Goal: Task Accomplishment & Management: Complete application form

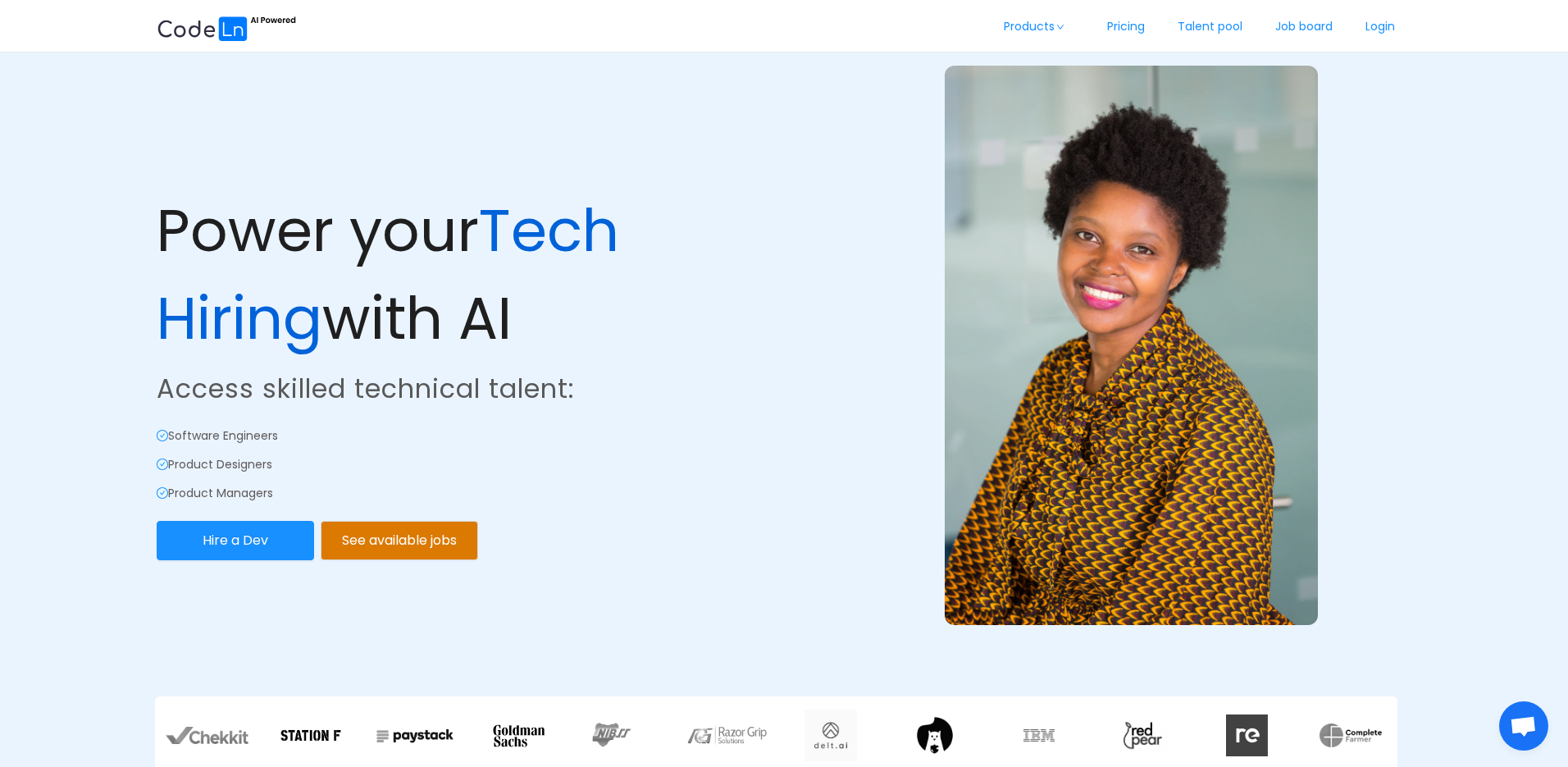
click at [1365, 21] on link "Login" at bounding box center [1380, 27] width 63 height 54
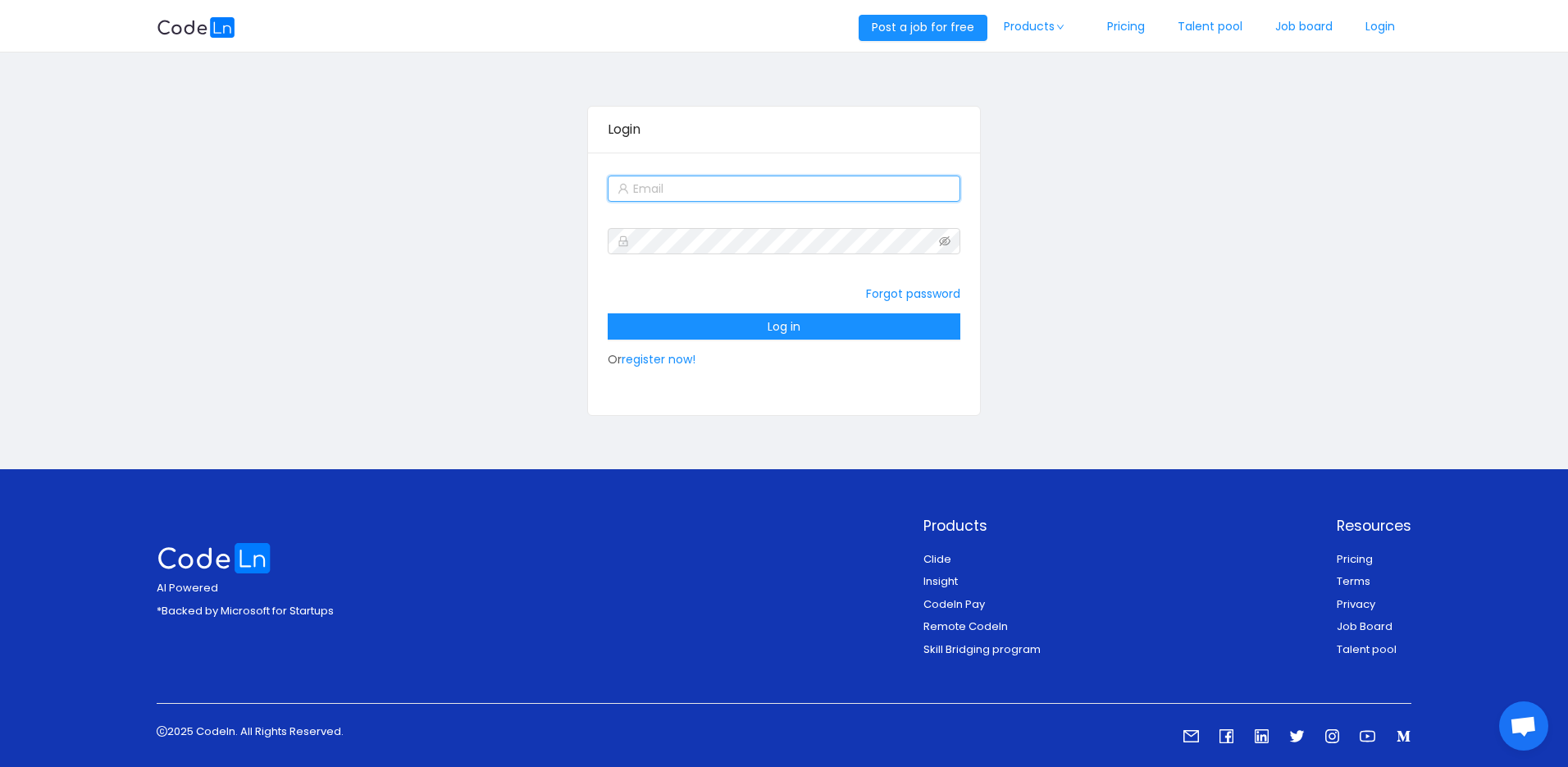
click at [681, 197] on input "text" at bounding box center [784, 188] width 352 height 26
type input "ayobamisodiq68@gmail.com"
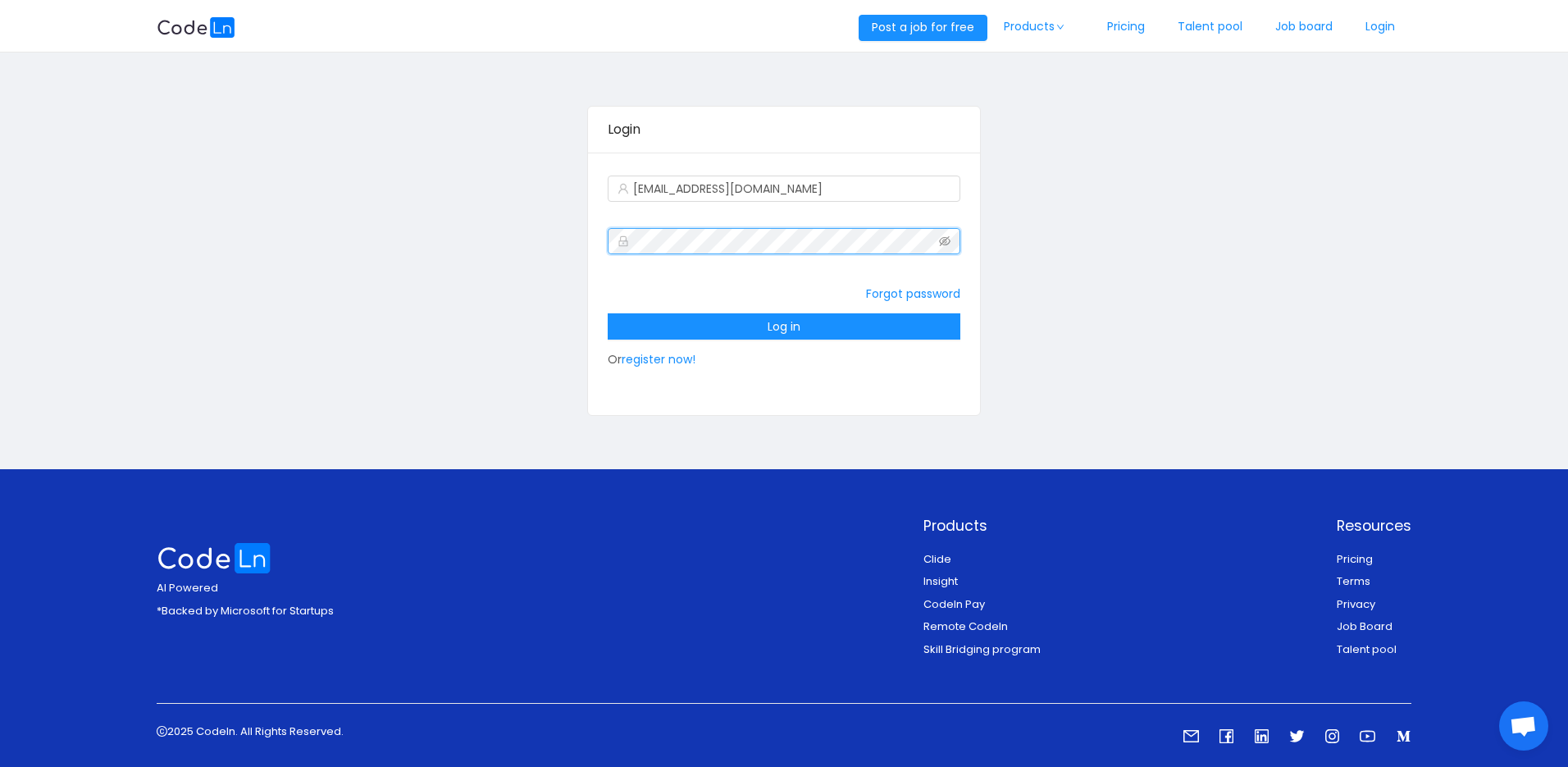
click at [947, 243] on icon "icon: eye-invisible" at bounding box center [944, 241] width 12 height 12
click at [947, 243] on icon "icon: eye" at bounding box center [944, 241] width 12 height 12
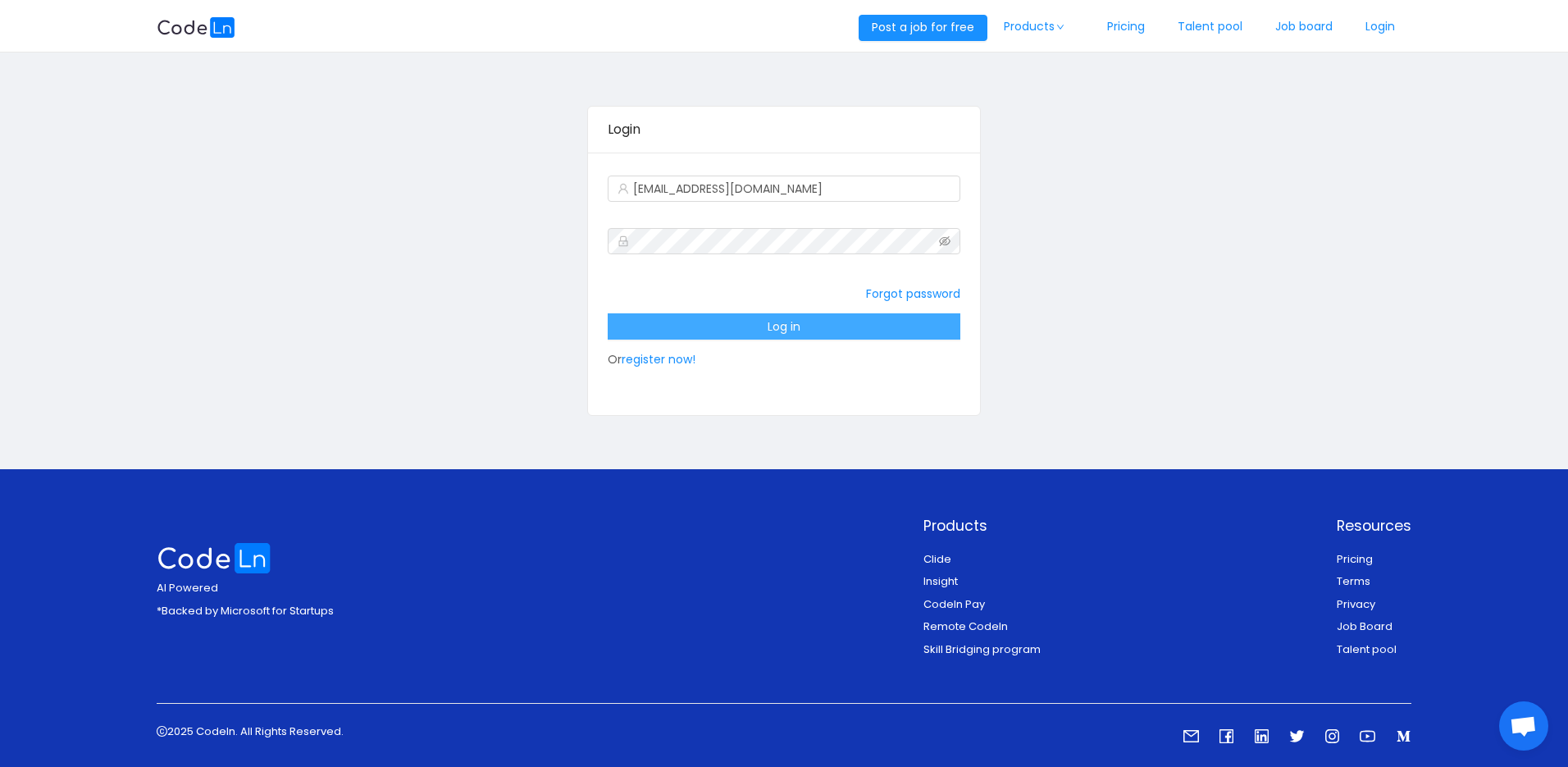
click at [638, 318] on button "Log in" at bounding box center [784, 326] width 352 height 26
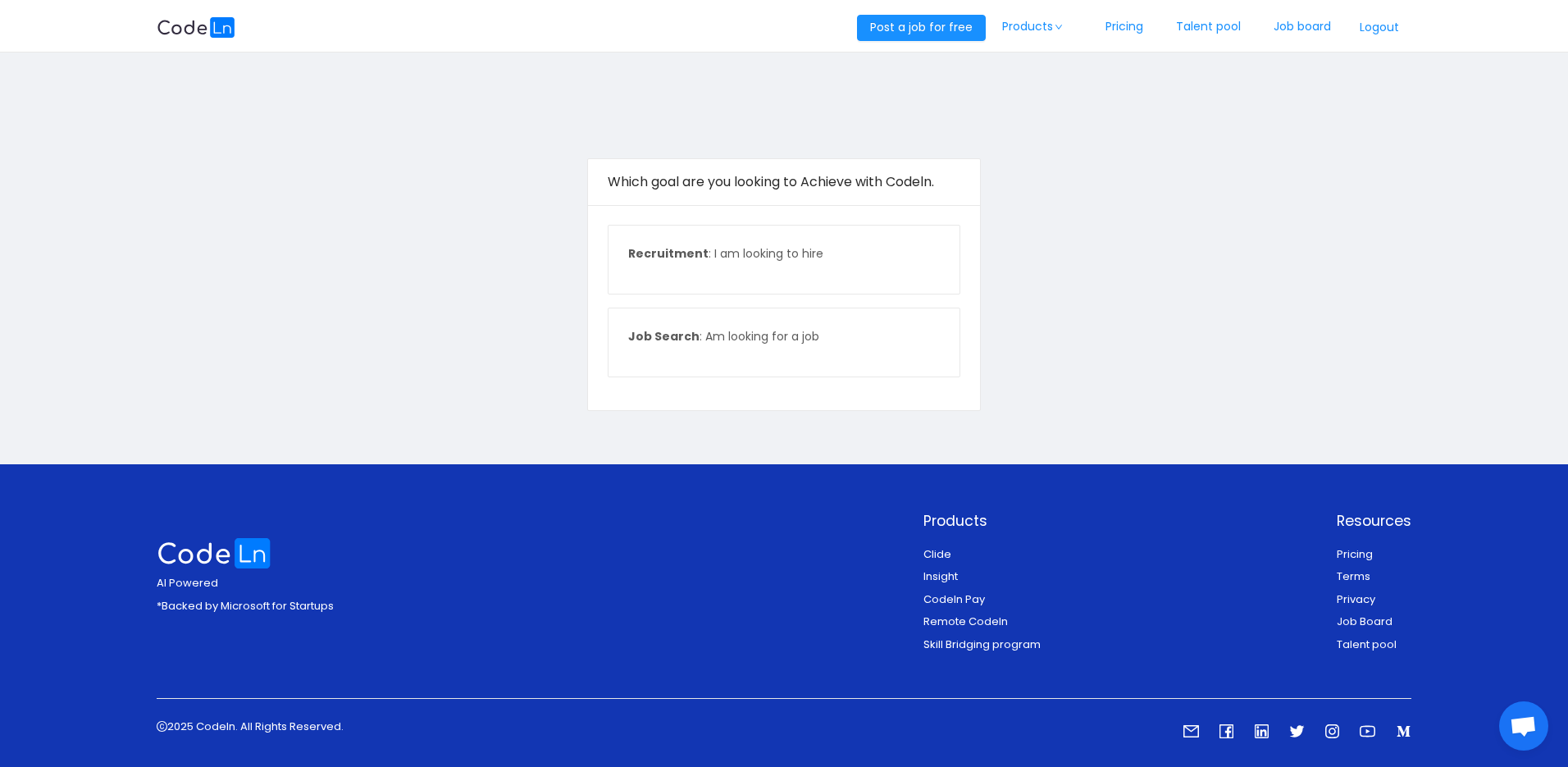
click at [792, 340] on p "Job Search : Am looking for a job" at bounding box center [784, 336] width 311 height 17
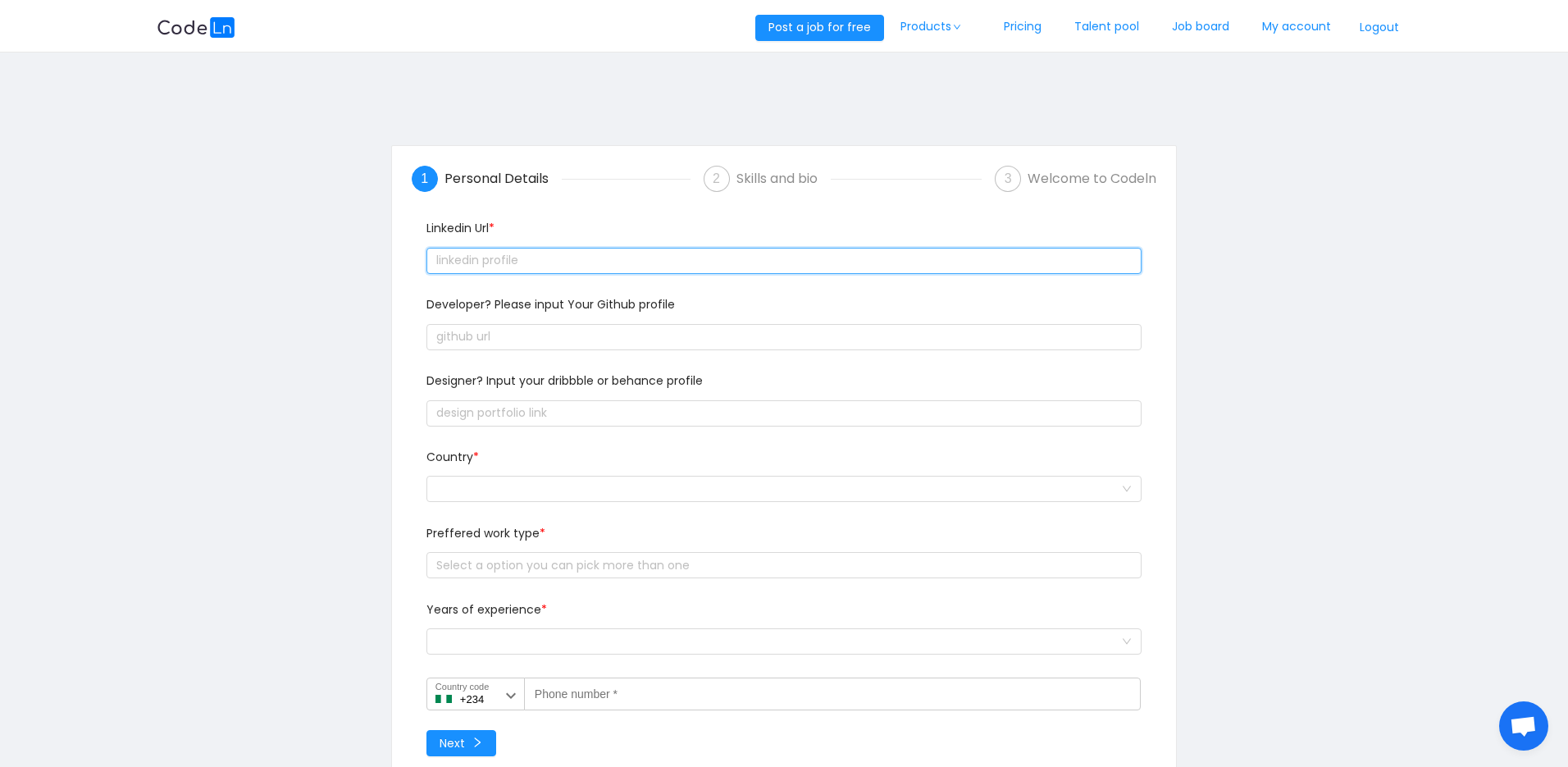
click at [490, 262] on input "text" at bounding box center [784, 261] width 715 height 26
paste input "https://www.linkedin.com/in/sodiq-zubair-60a984ab"
type input "https://www.linkedin.com/in/sodiq-zubair-60a984ab"
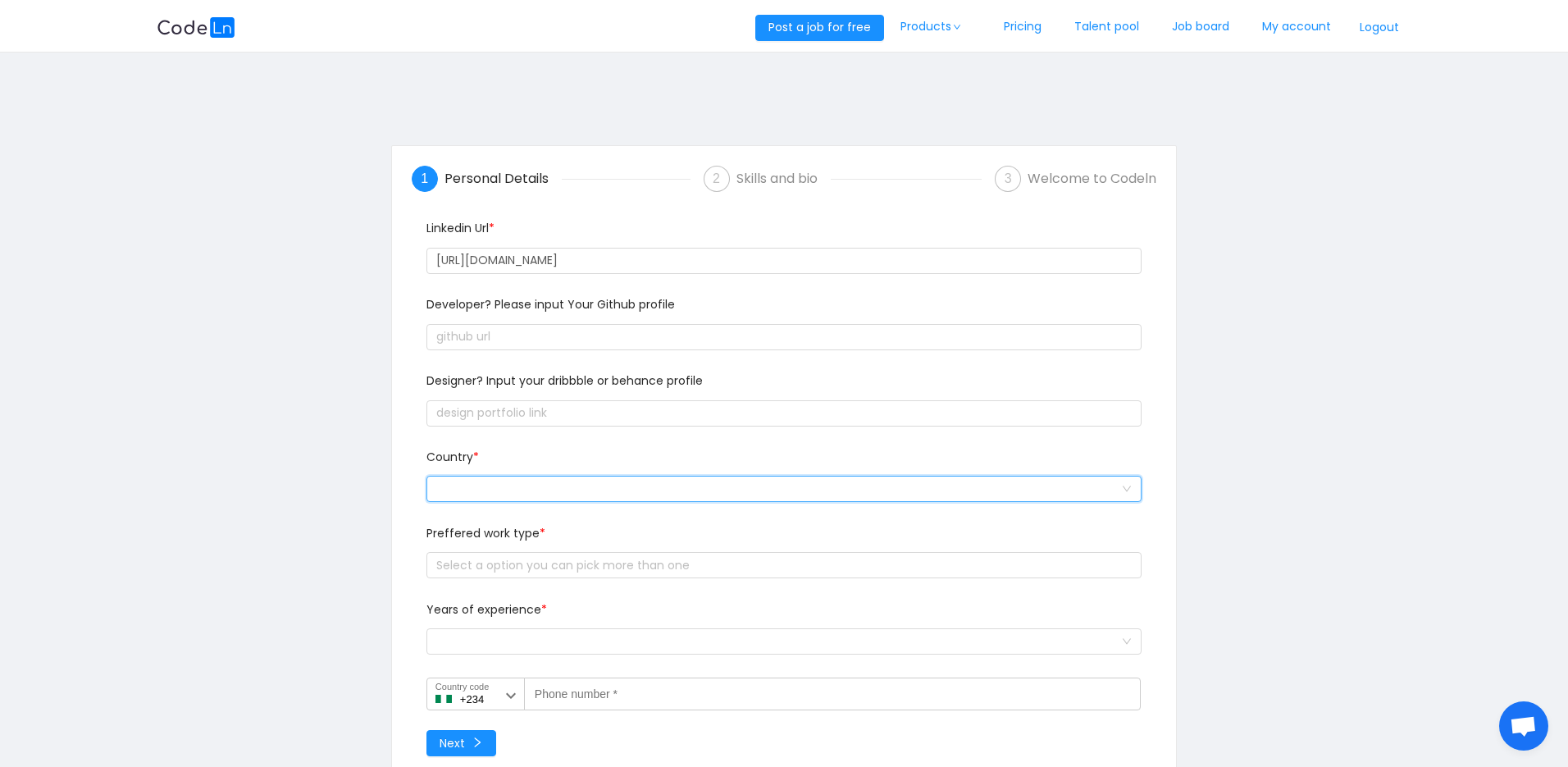
click at [482, 487] on div at bounding box center [779, 488] width 685 height 25
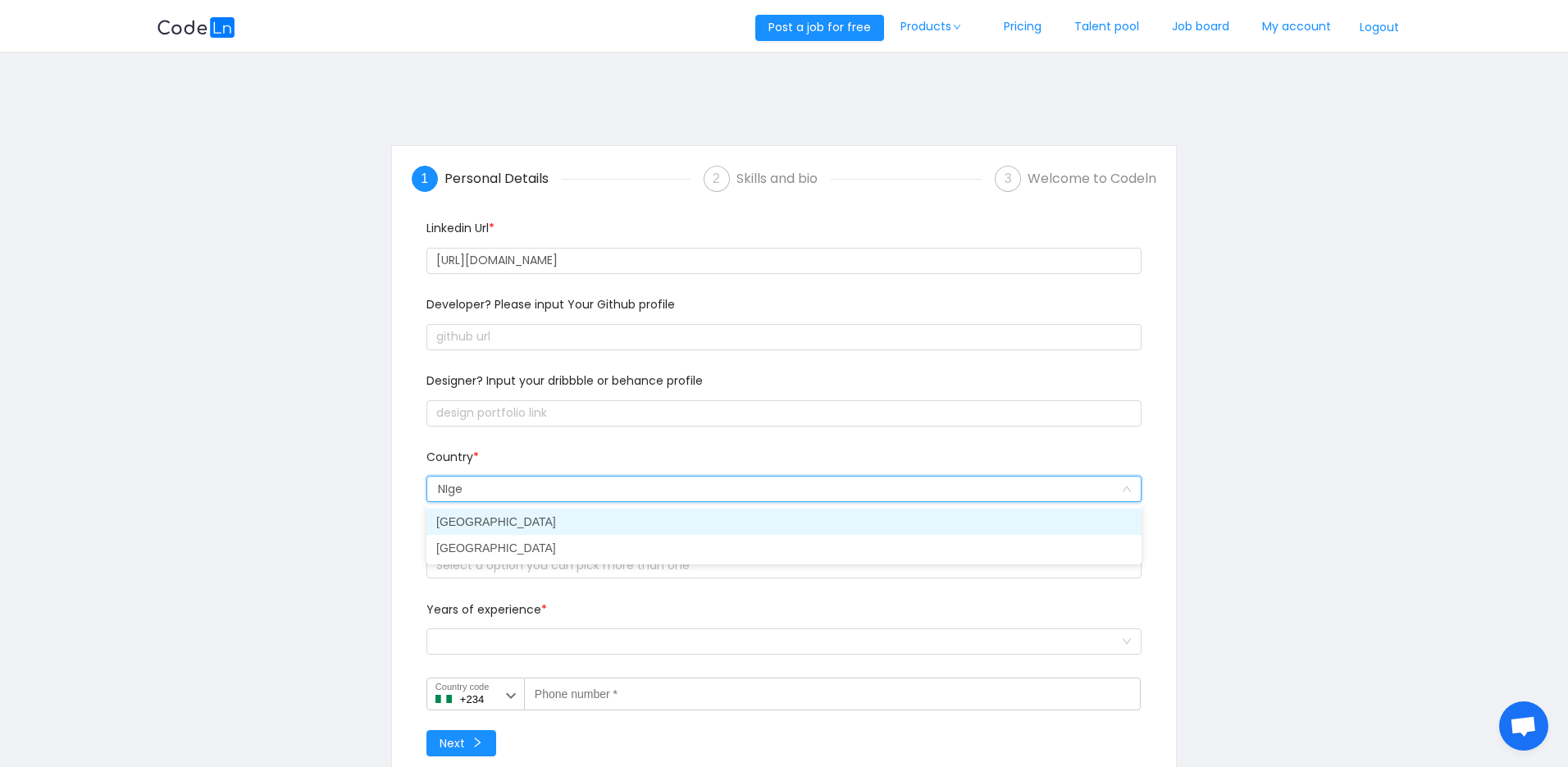
type input "NIger"
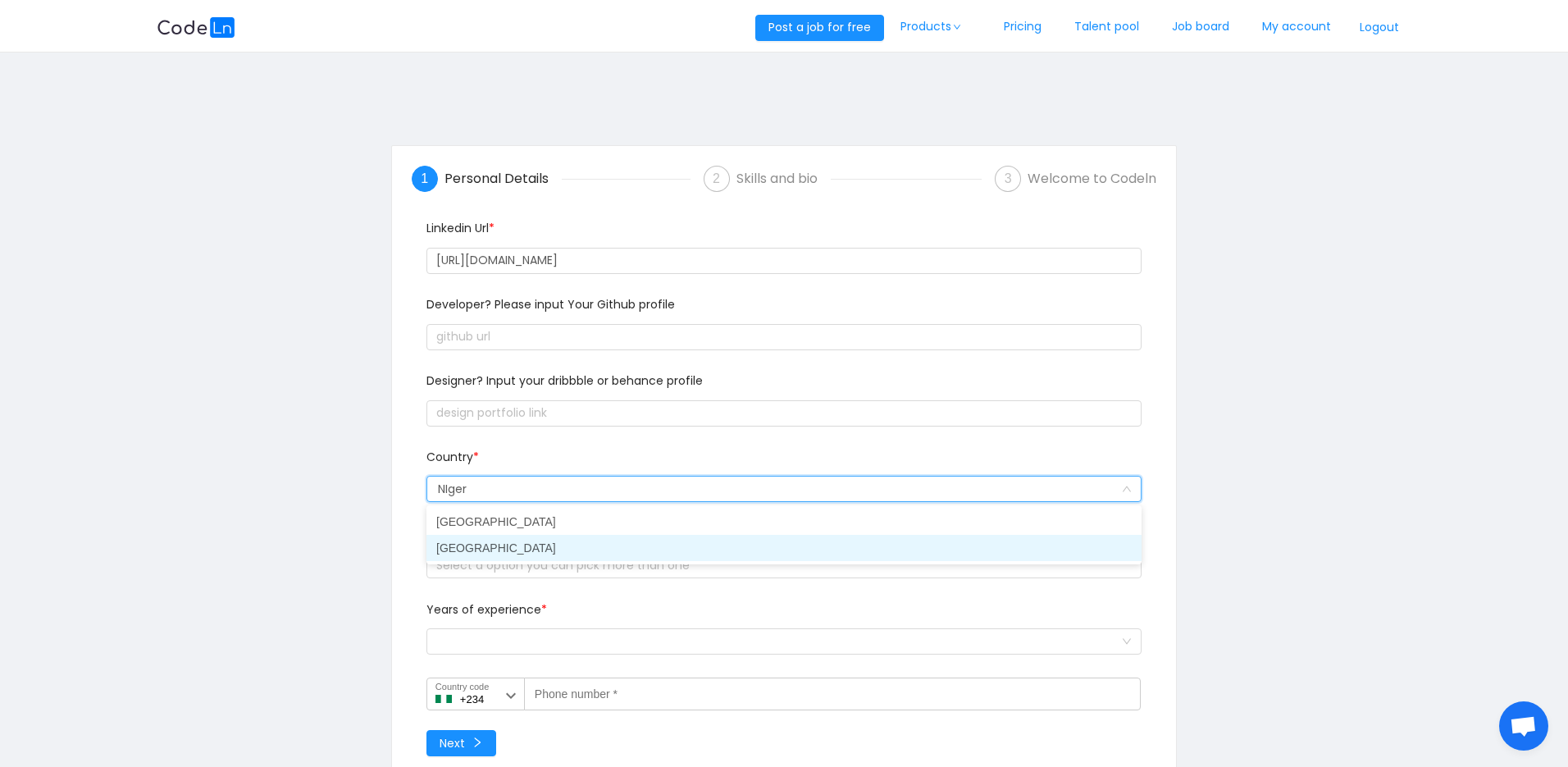
click at [507, 548] on li "[GEOGRAPHIC_DATA]" at bounding box center [784, 547] width 715 height 26
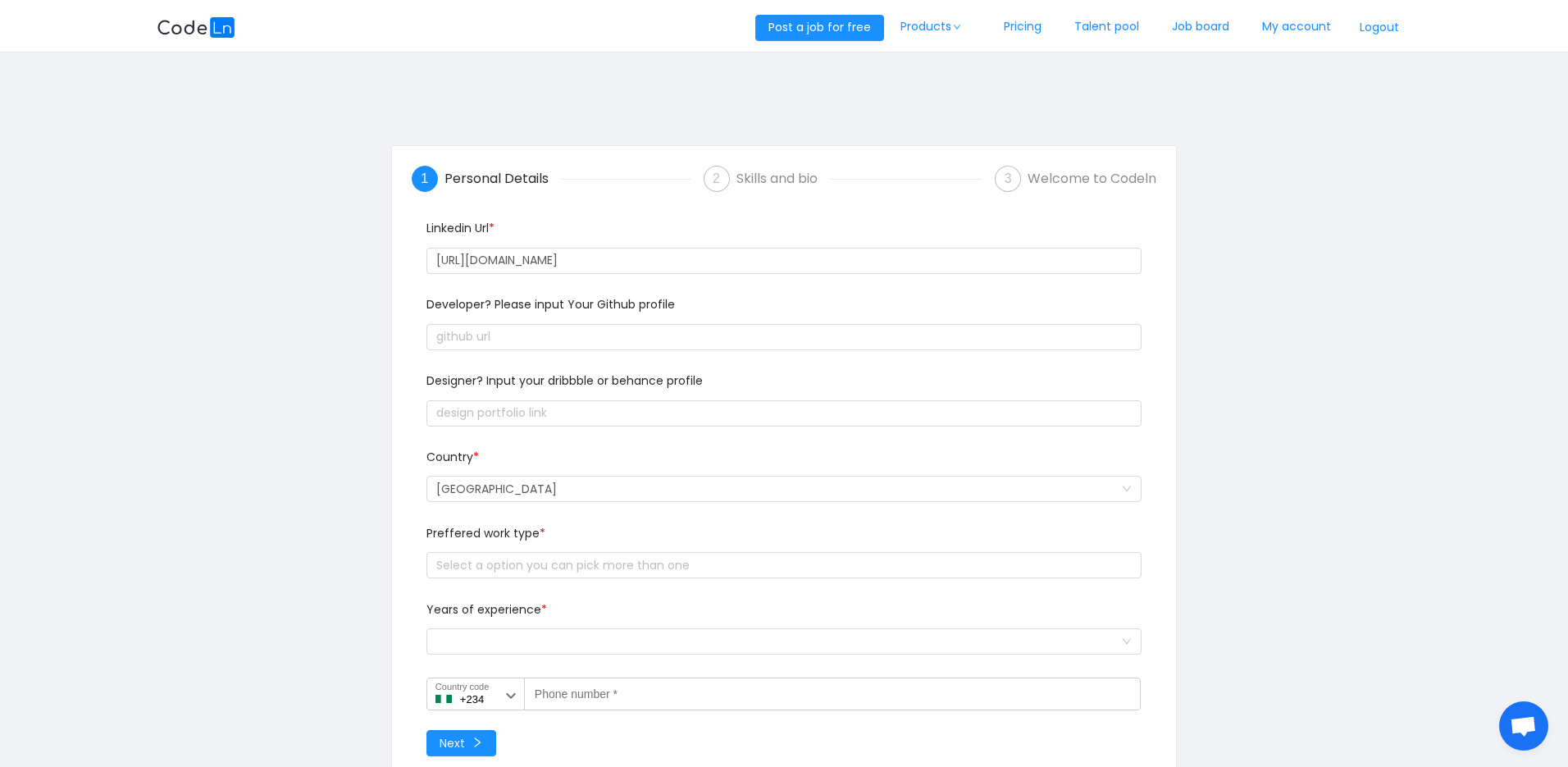
click at [607, 574] on div "Select a option you can pick more than one" at bounding box center [782, 565] width 701 height 25
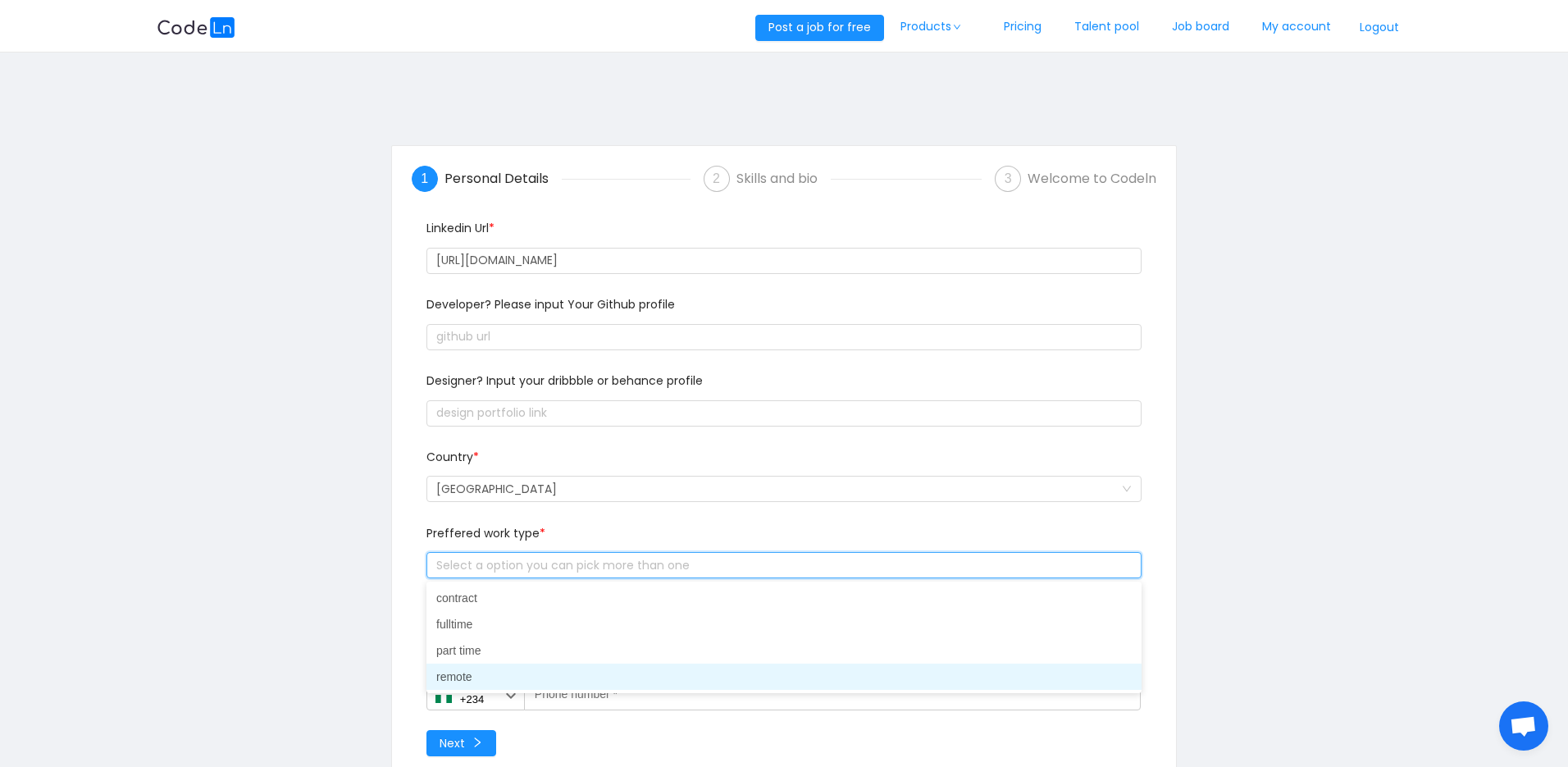
click at [507, 674] on li "remote" at bounding box center [784, 676] width 715 height 26
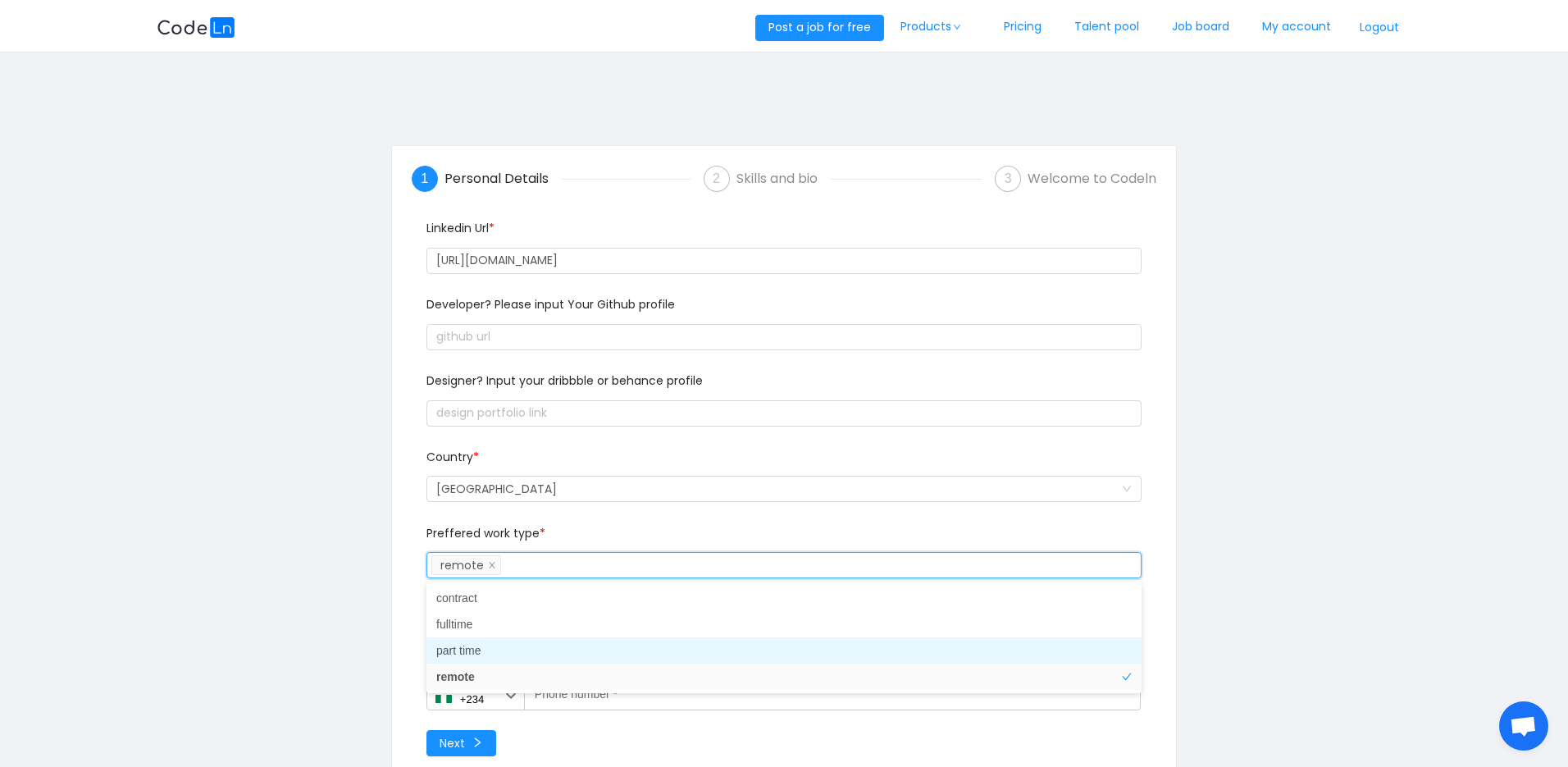
click at [475, 657] on li "part time" at bounding box center [784, 650] width 715 height 26
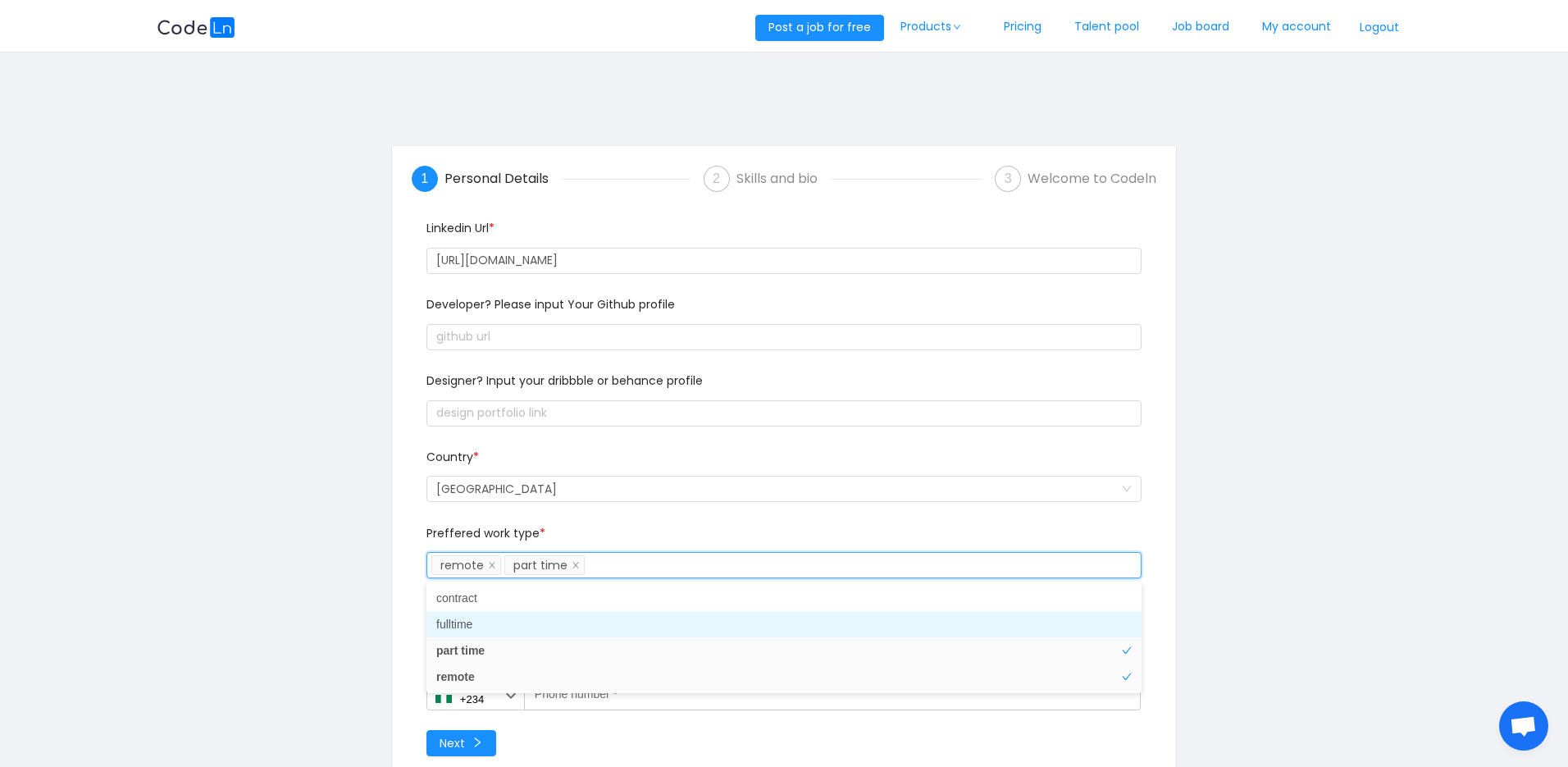
click at [478, 623] on li "fulltime" at bounding box center [784, 624] width 715 height 26
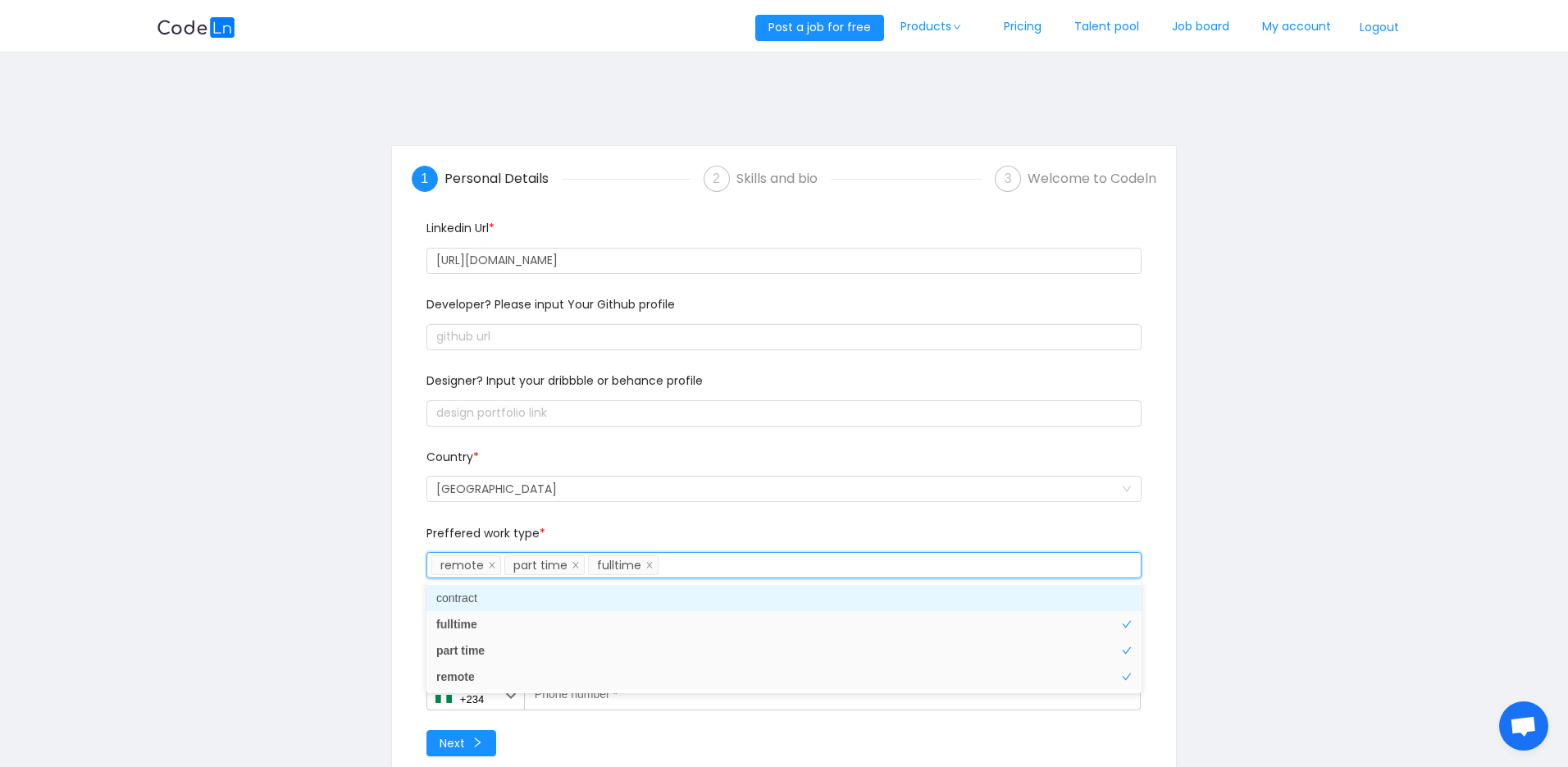
click at [486, 596] on li "contract" at bounding box center [784, 597] width 715 height 26
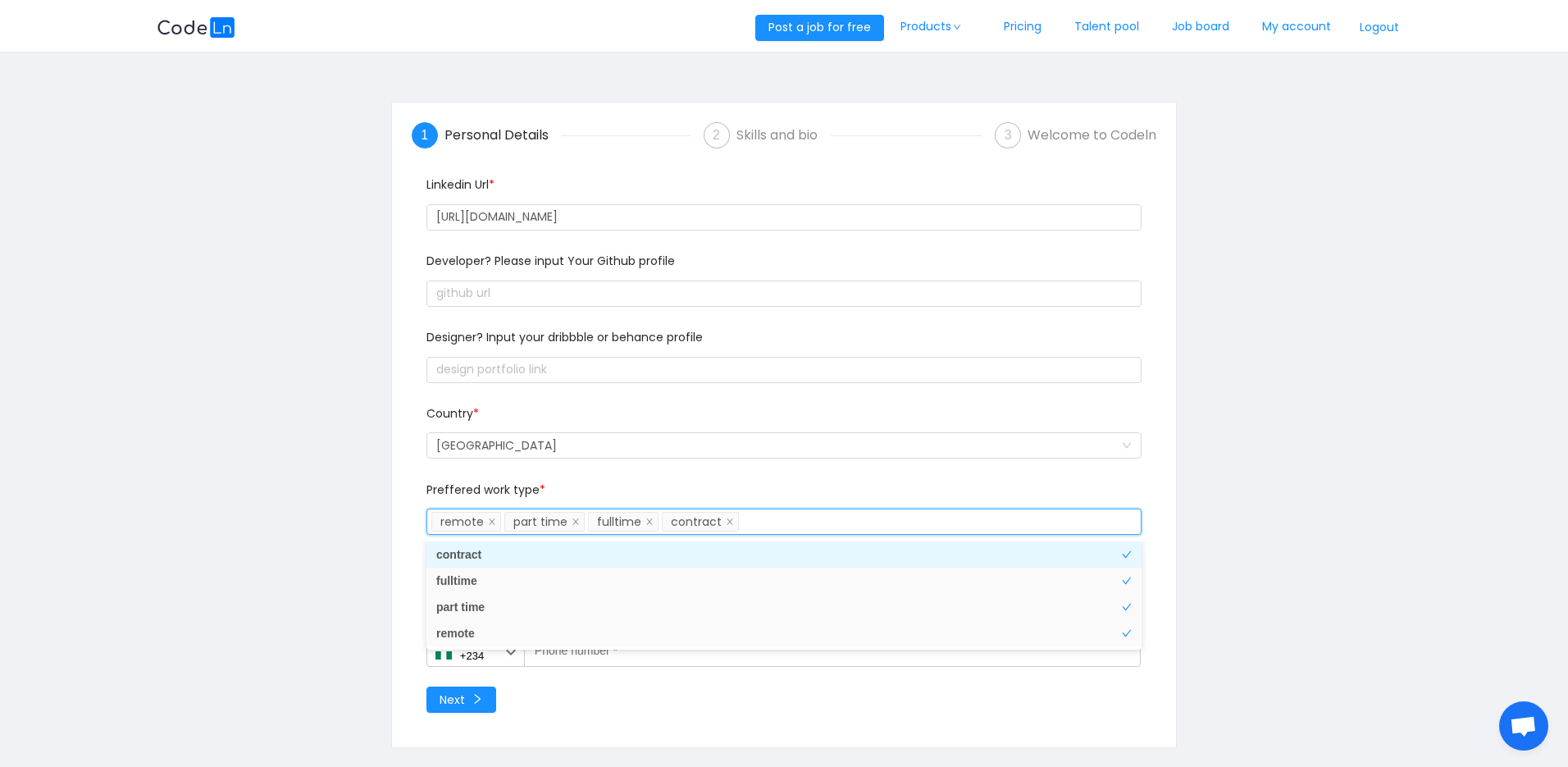
scroll to position [82, 0]
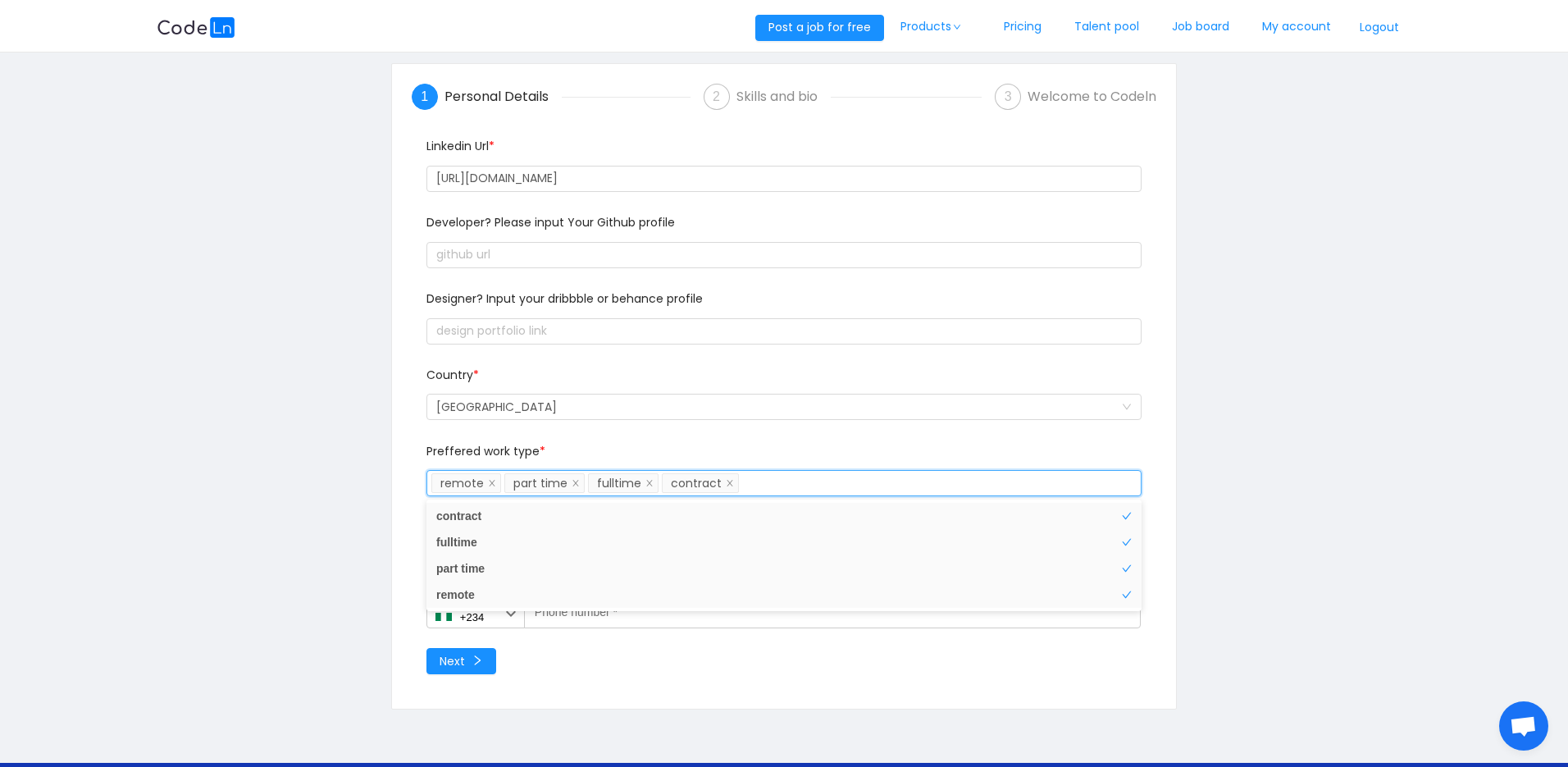
click at [1172, 538] on div "1 Personal Details 2 Skills and bio 3 Welcome to Codeln Linkedin Url * https://…" at bounding box center [784, 386] width 785 height 644
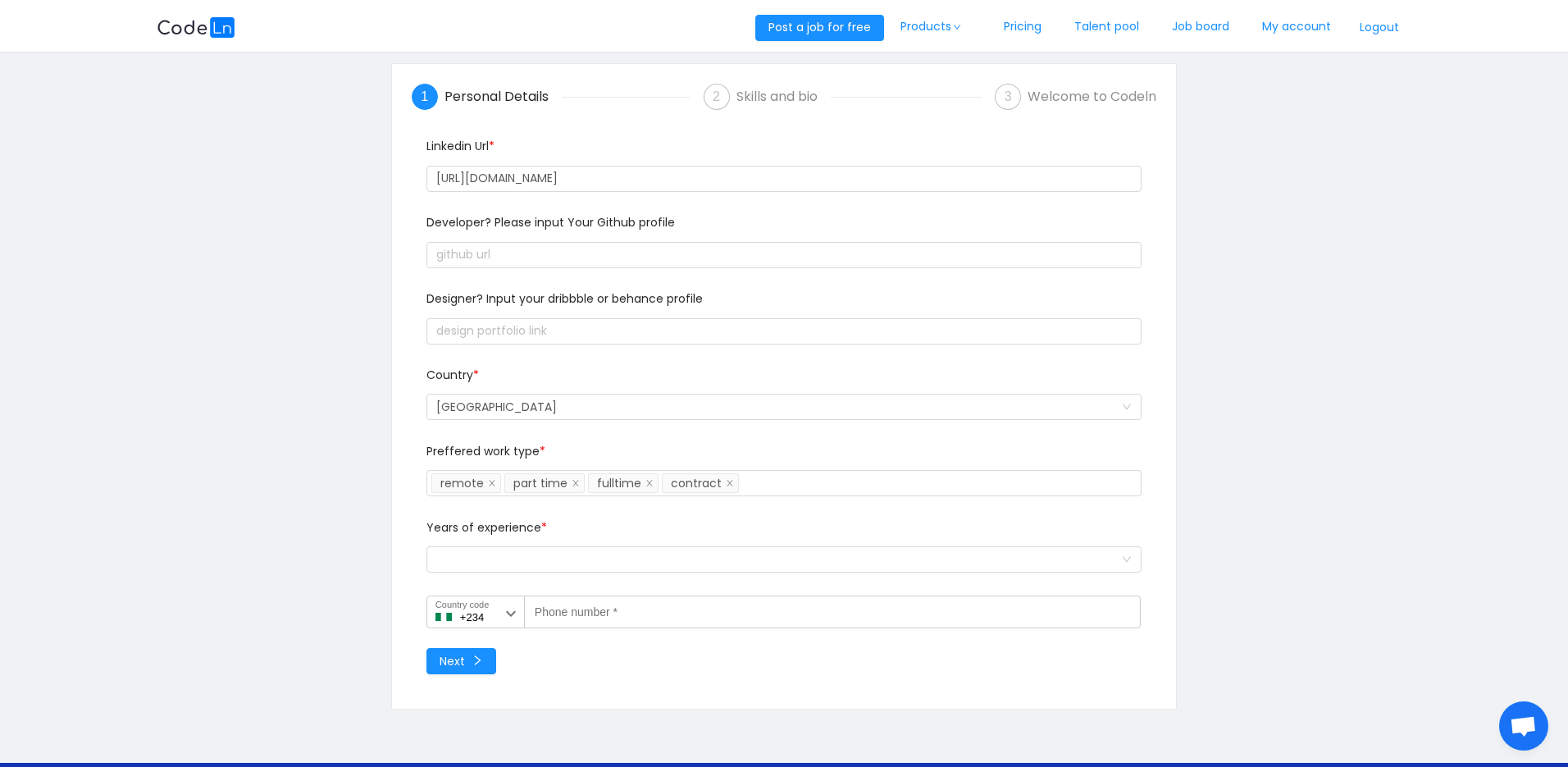
click at [488, 556] on div "Select a option and change input text above" at bounding box center [779, 559] width 685 height 25
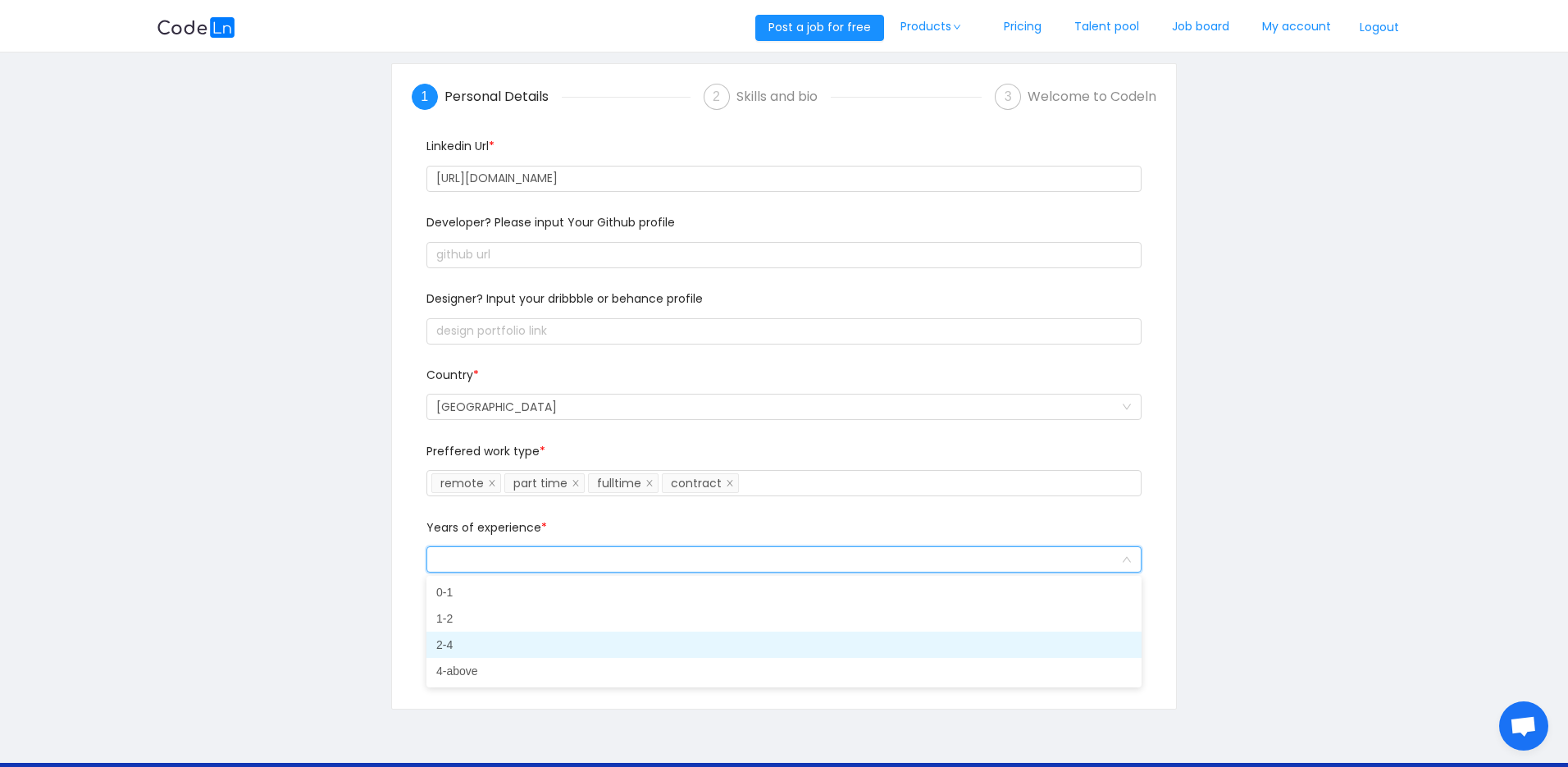
click at [474, 643] on li "2-4" at bounding box center [784, 644] width 715 height 26
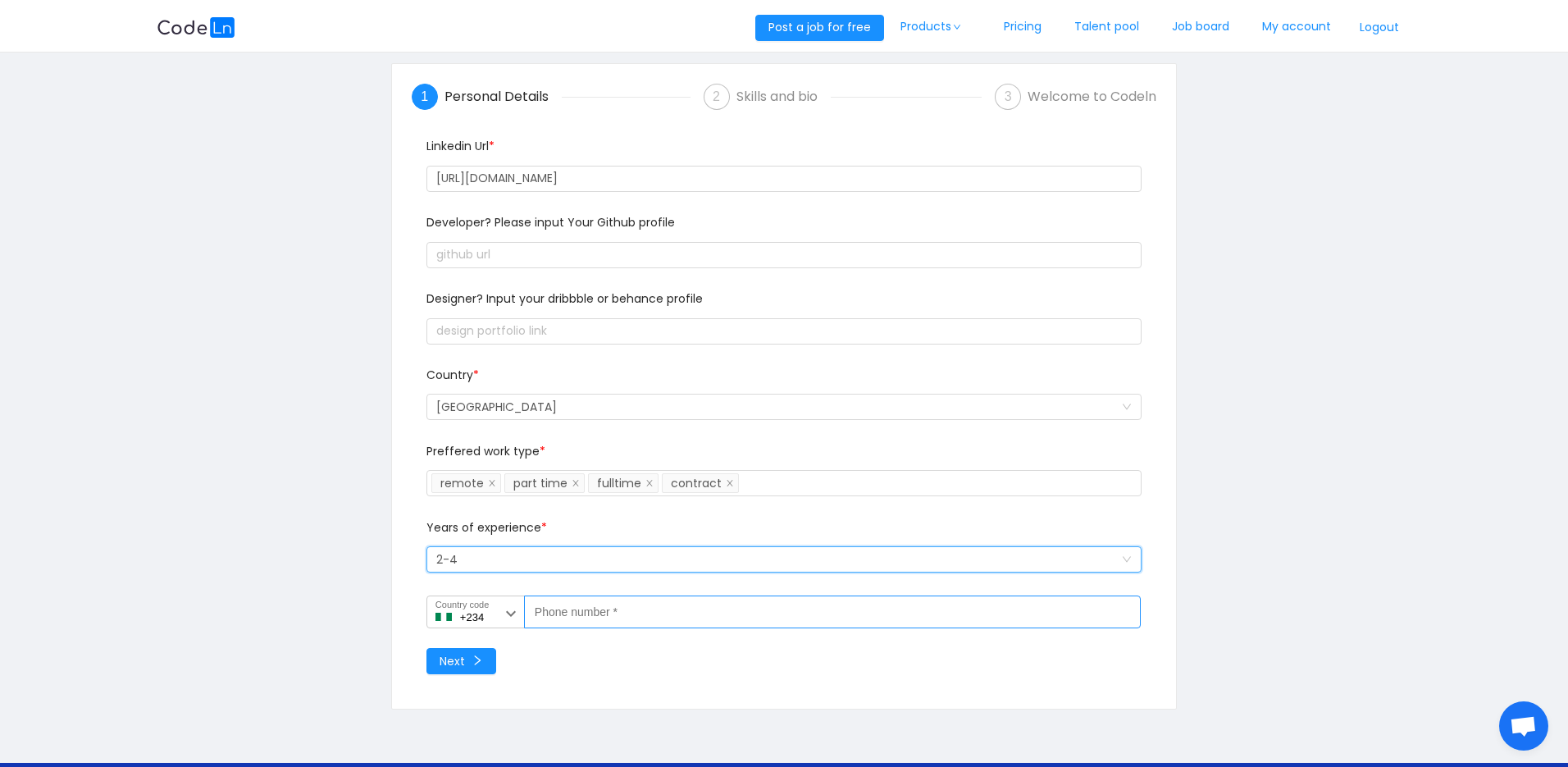
click at [557, 608] on label "Phone number *" at bounding box center [568, 608] width 65 height 14
click at [557, 608] on input "Phone number *" at bounding box center [832, 612] width 616 height 33
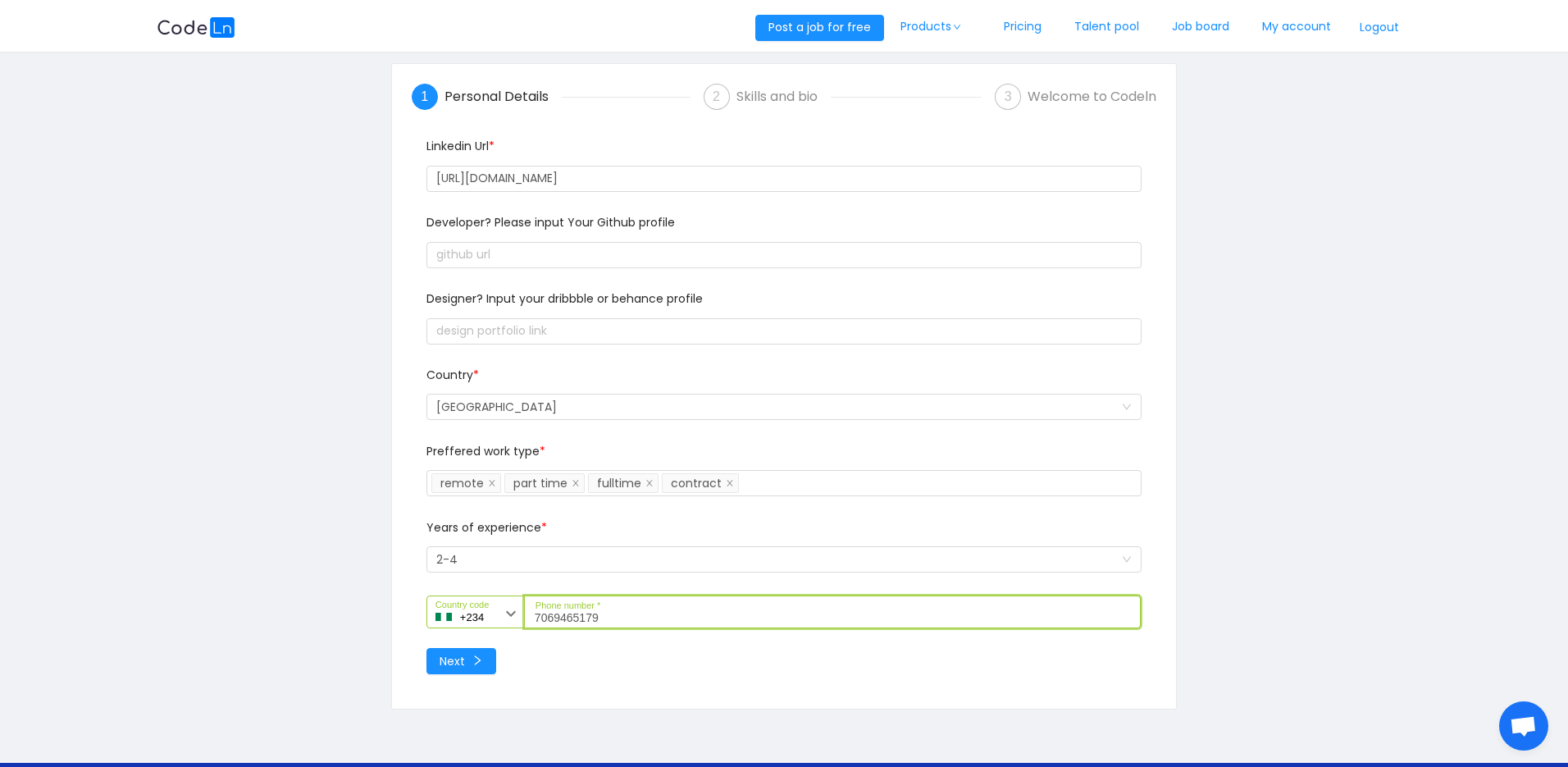
type input "7069465179"
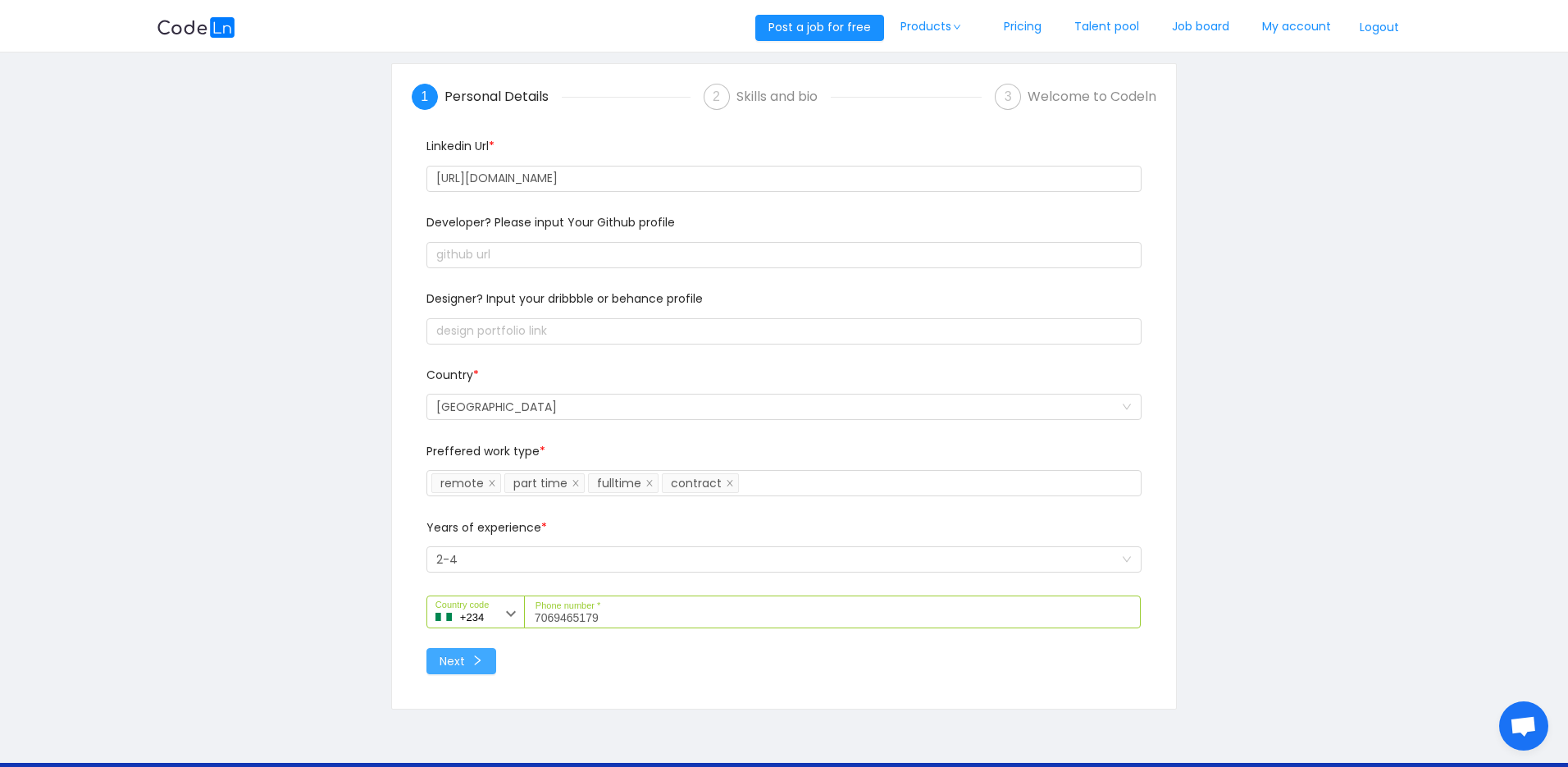
click at [487, 653] on button "Next" at bounding box center [461, 661] width 70 height 26
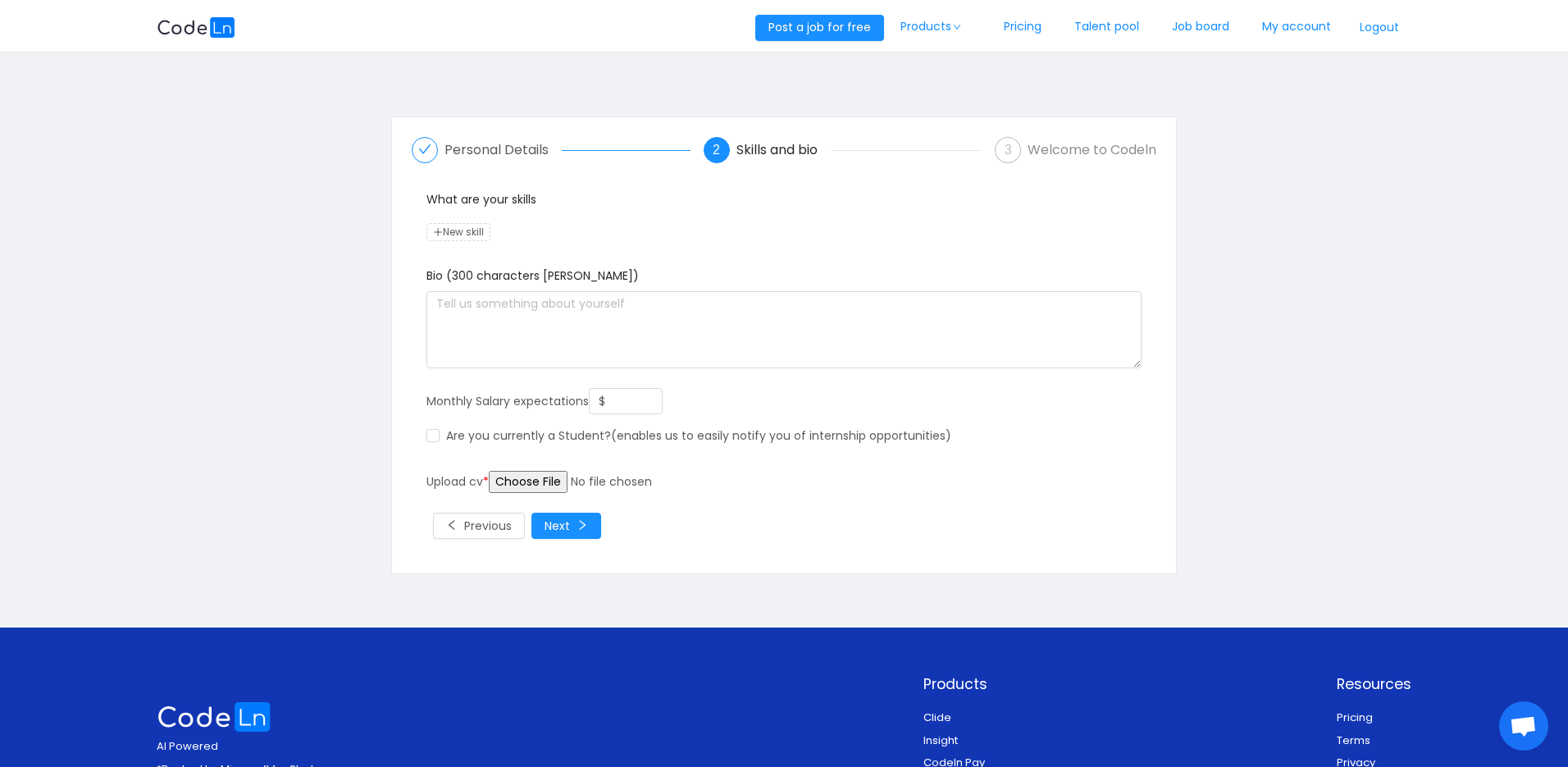
scroll to position [0, 0]
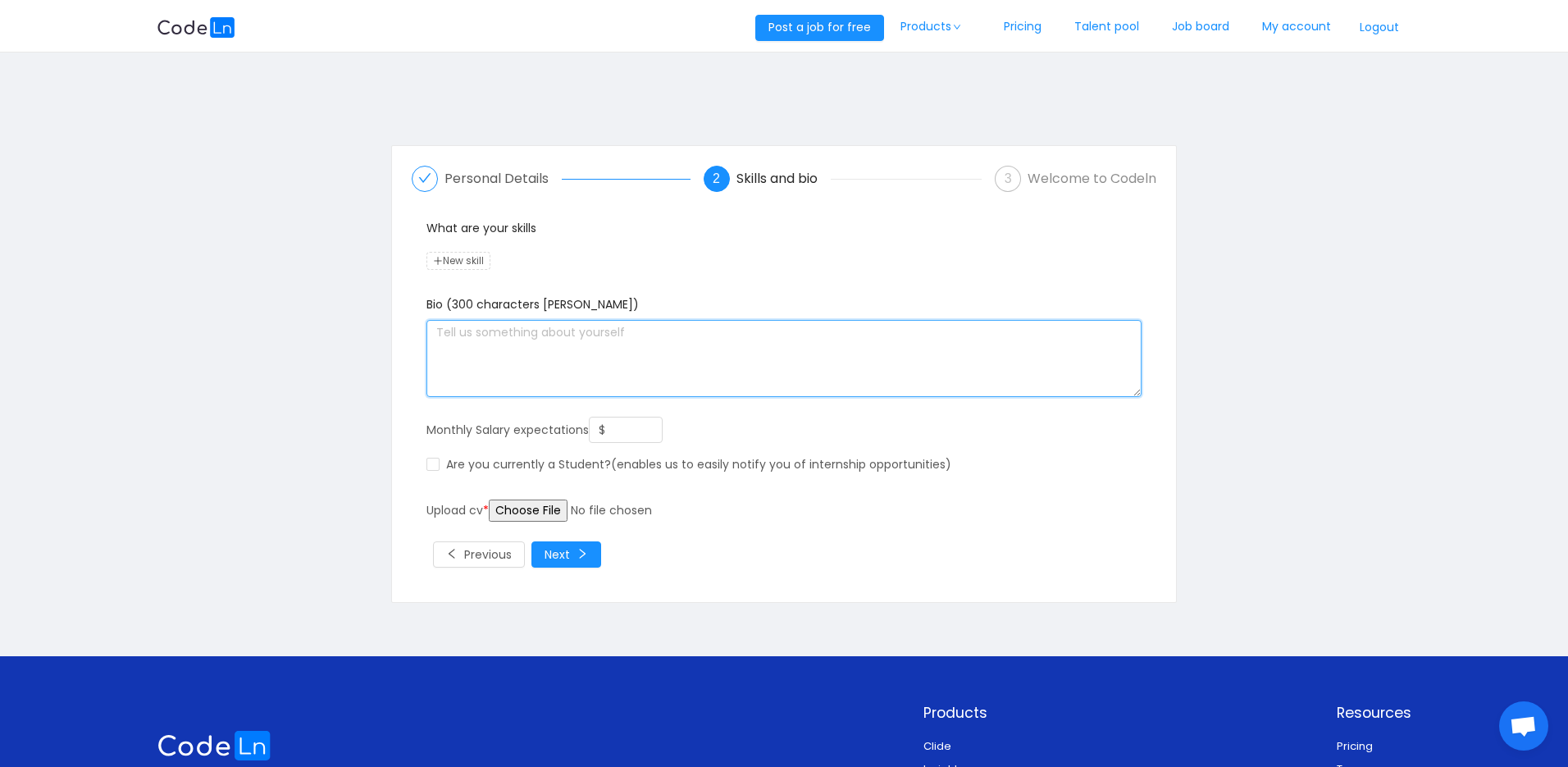
click at [491, 349] on textarea at bounding box center [784, 358] width 715 height 77
paste textarea "I am a Cloud &amp; DevOps Engineer with over 3 years of experience designing, d…"
type textarea "I am a Cloud &amp; DevOps Engineer with over 3 years of experience designing, d…"
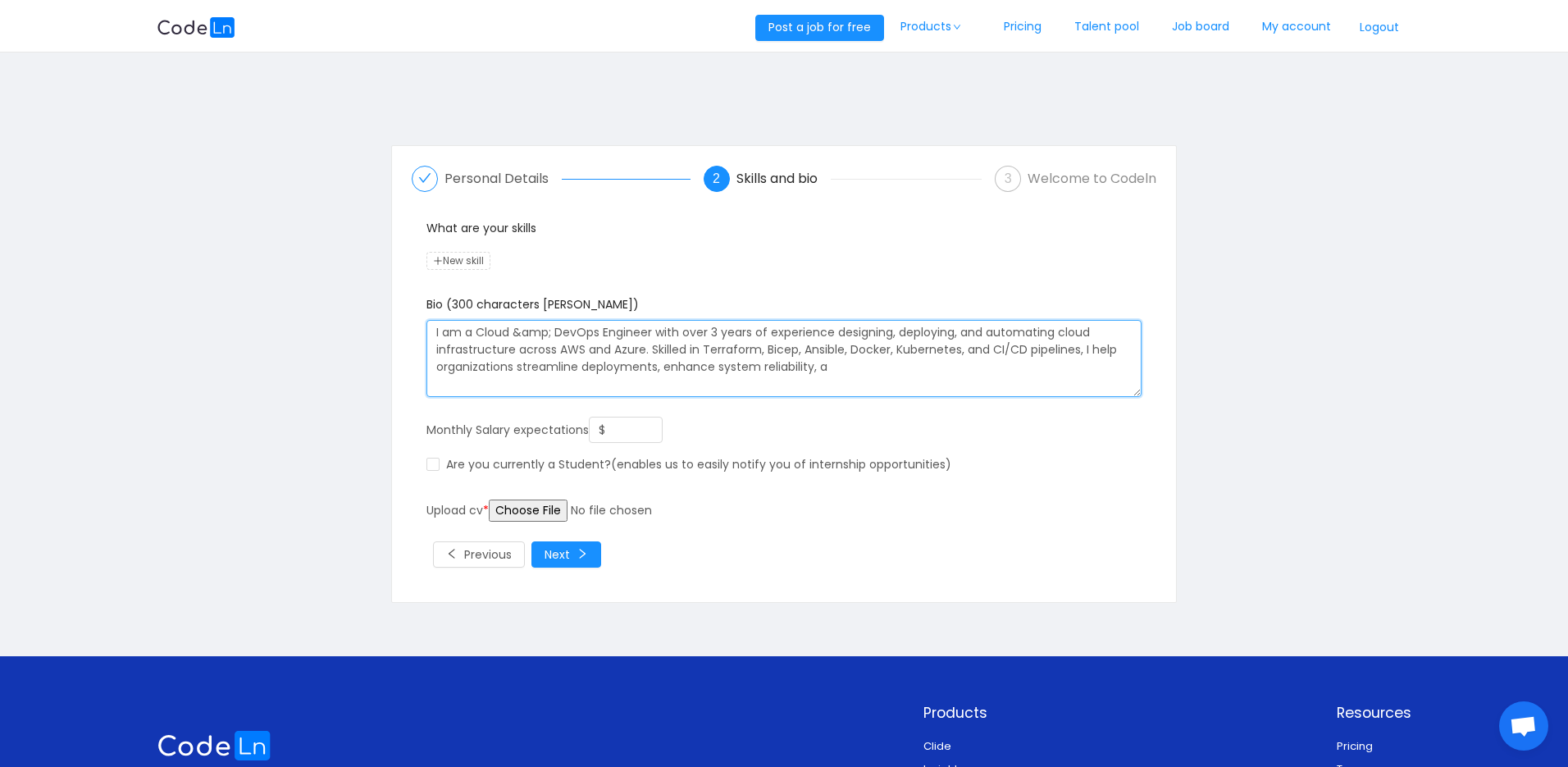
drag, startPoint x: 850, startPoint y: 369, endPoint x: 94, endPoint y: 242, distance: 766.6
click at [94, 242] on main "Personal Details 2 Skills and bio 3 Welcome to Codeln What are your skills New …" at bounding box center [784, 354] width 1568 height 604
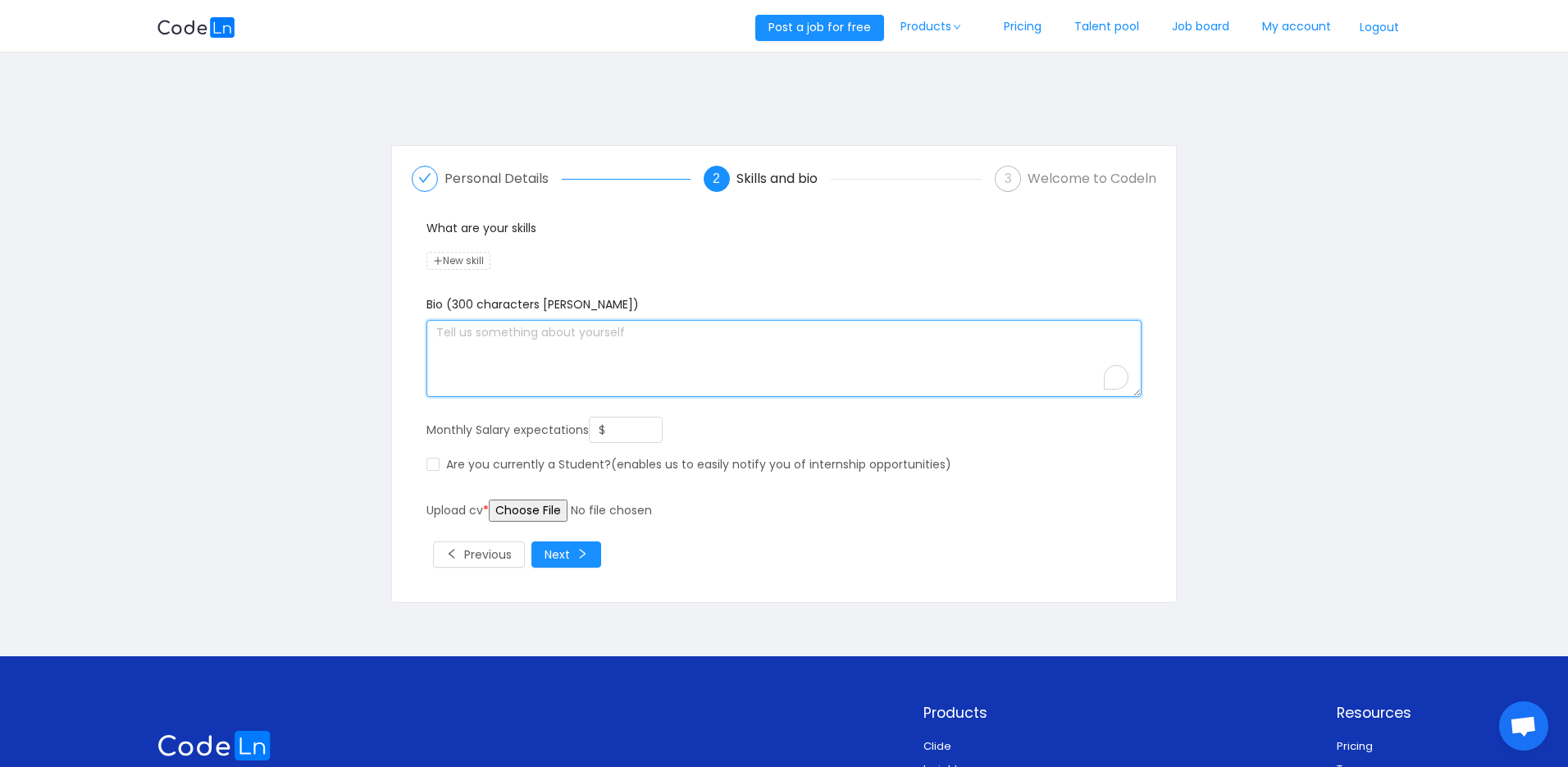
paste textarea "I am a dynamic Solutions Engineer with a passion for cloud computing and DevOps…"
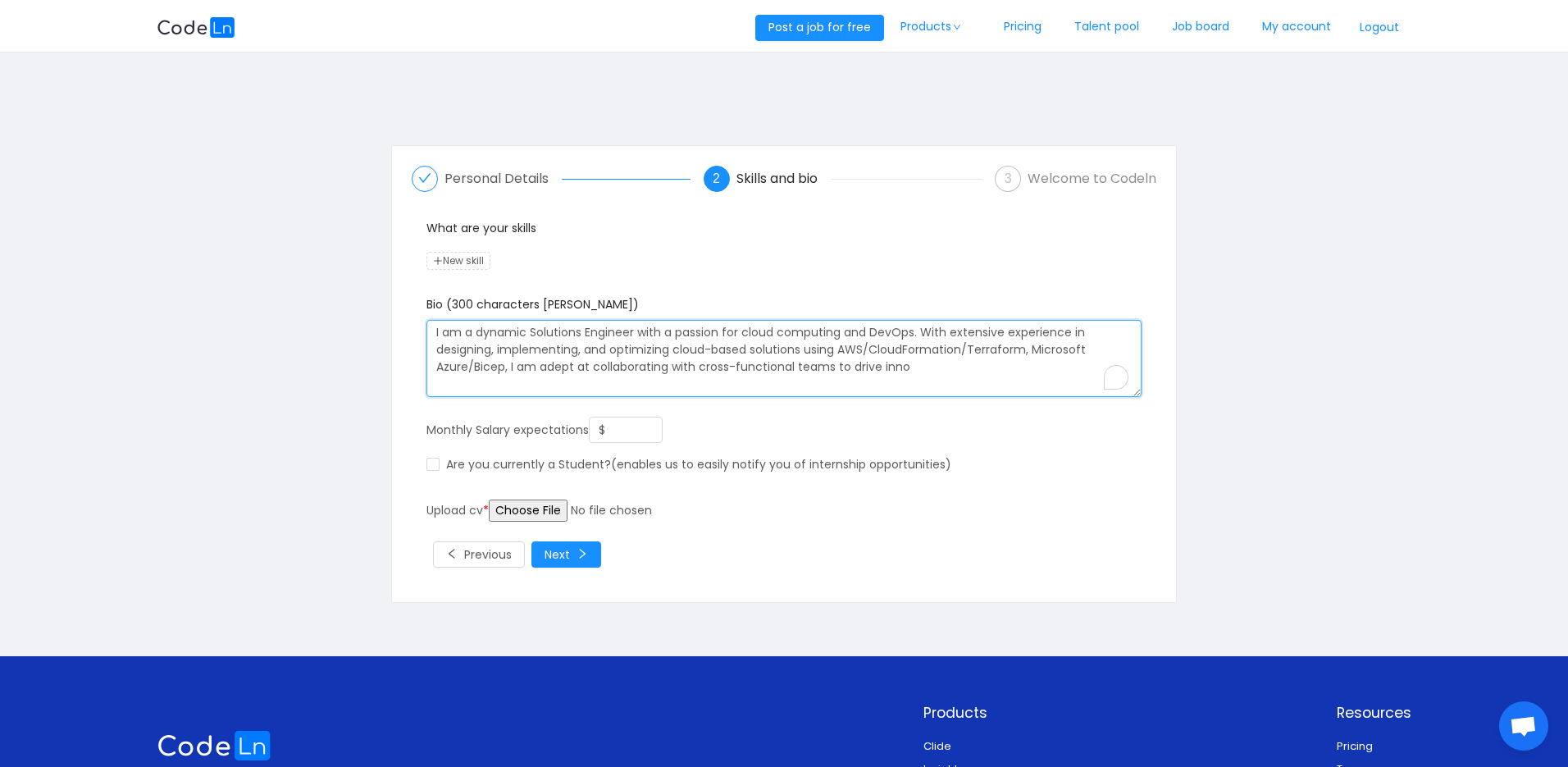
type textarea "I am a dynamic Solutions Engineer with a passion for cloud computing and DevOps…"
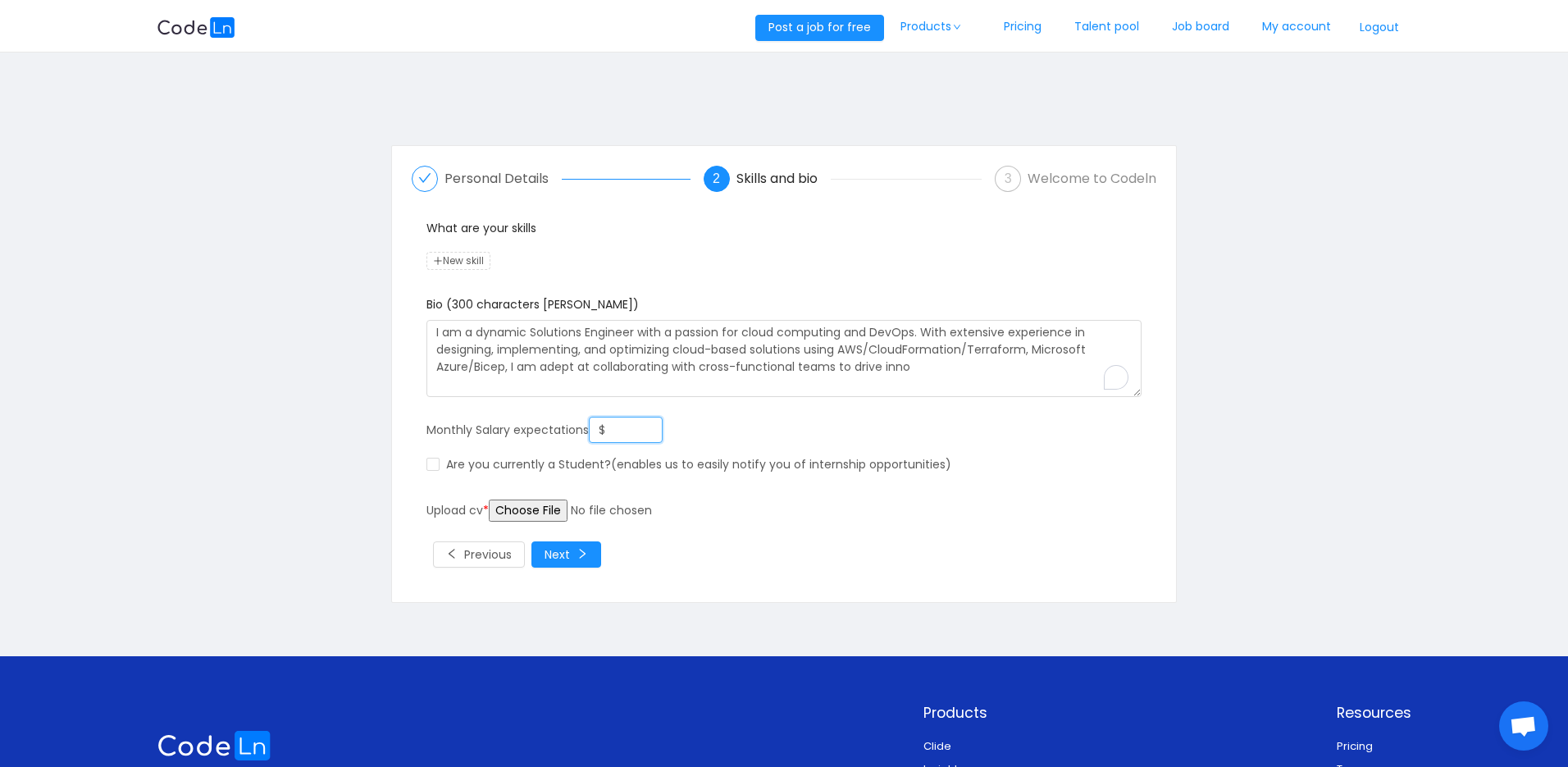
click at [629, 428] on input "$" at bounding box center [626, 429] width 73 height 25
type input "$ 2,500"
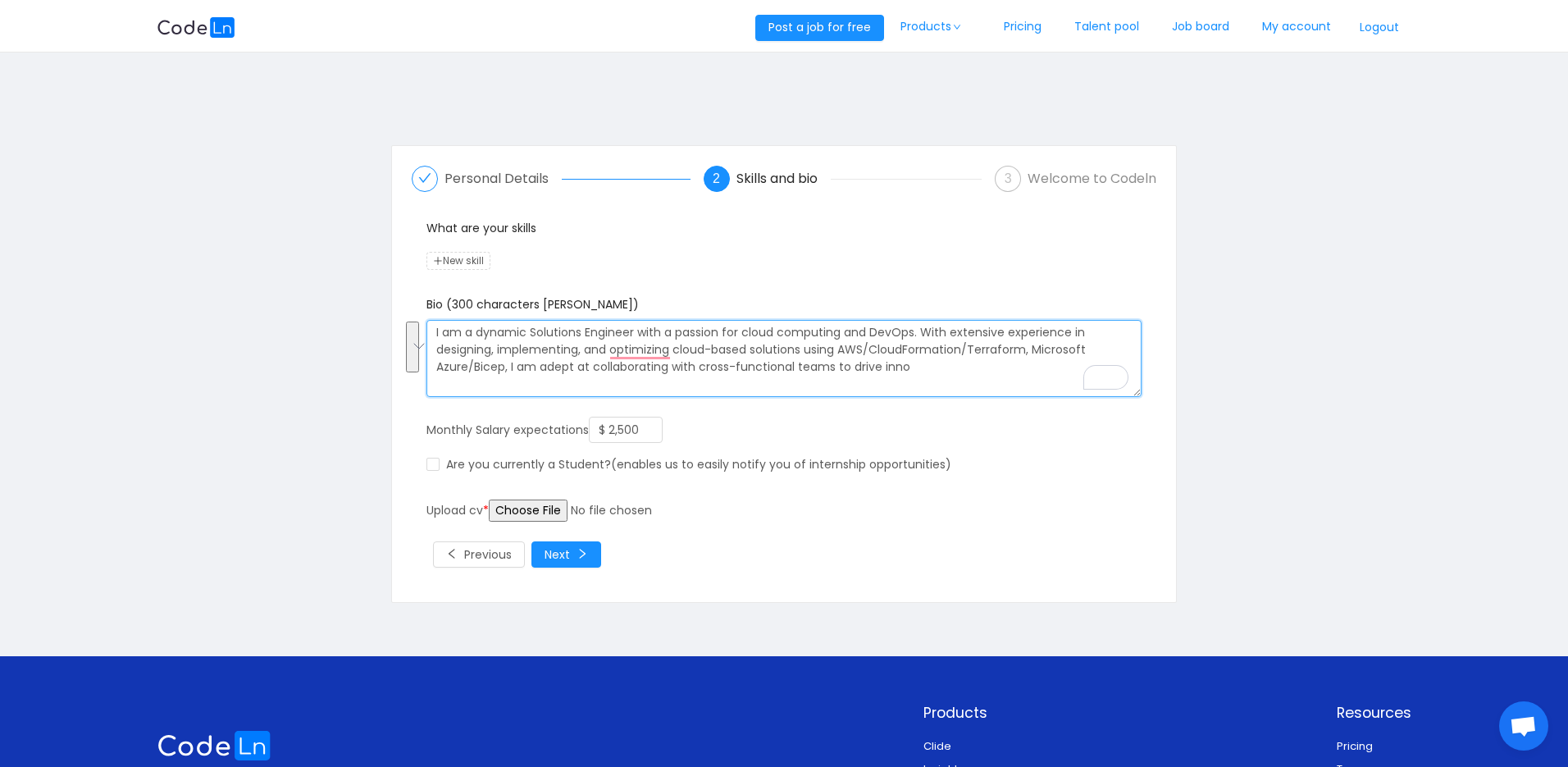
drag, startPoint x: 914, startPoint y: 374, endPoint x: 314, endPoint y: 326, distance: 601.9
click at [314, 326] on div "Personal Details 2 Skills and bio 3 Welcome to Codeln What are your skills New …" at bounding box center [784, 373] width 1255 height 533
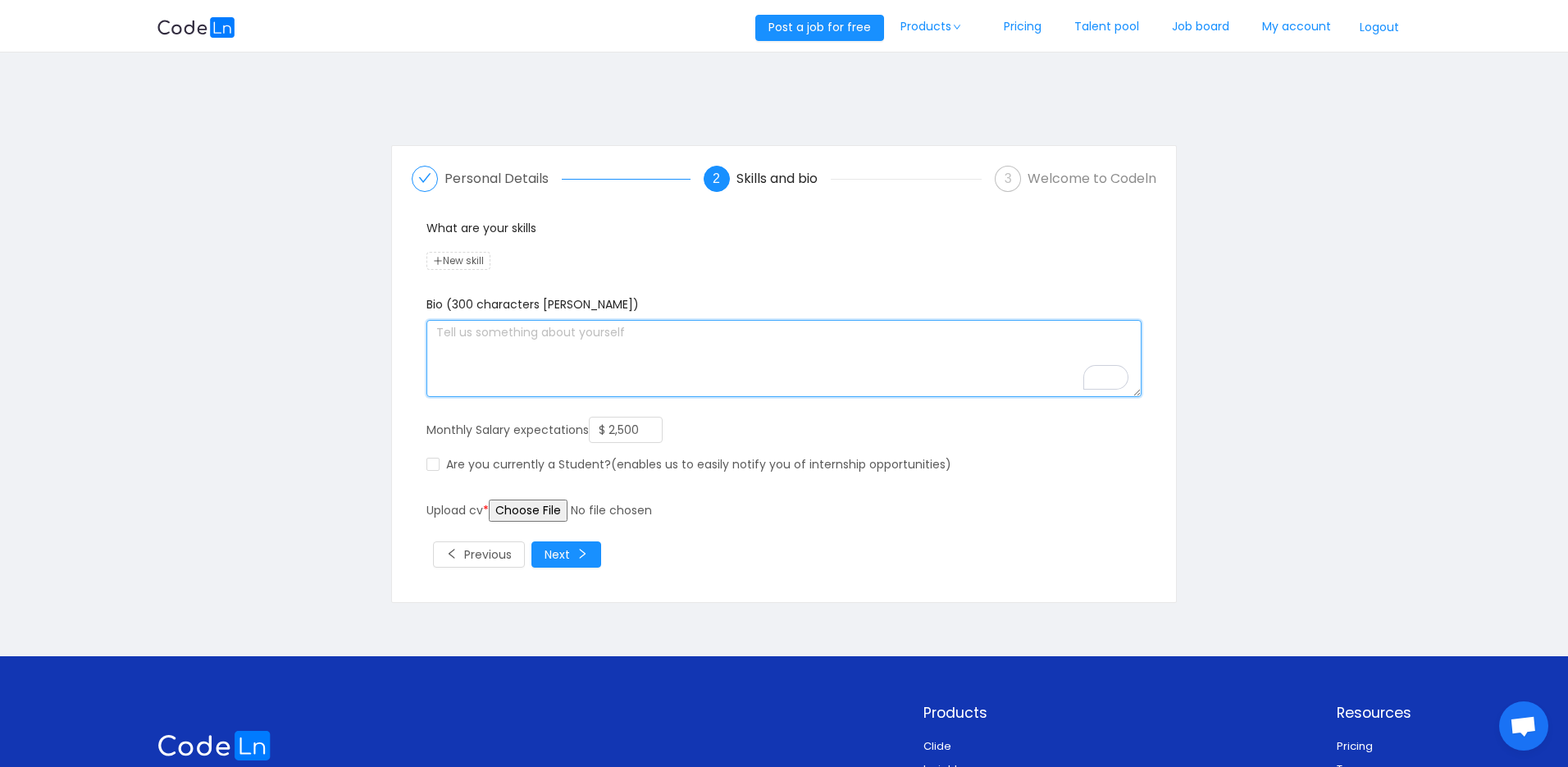
paste textarea "Cloud & DevOps Engineer with 3+ years' experience across AWS & Azure. Skilled i…"
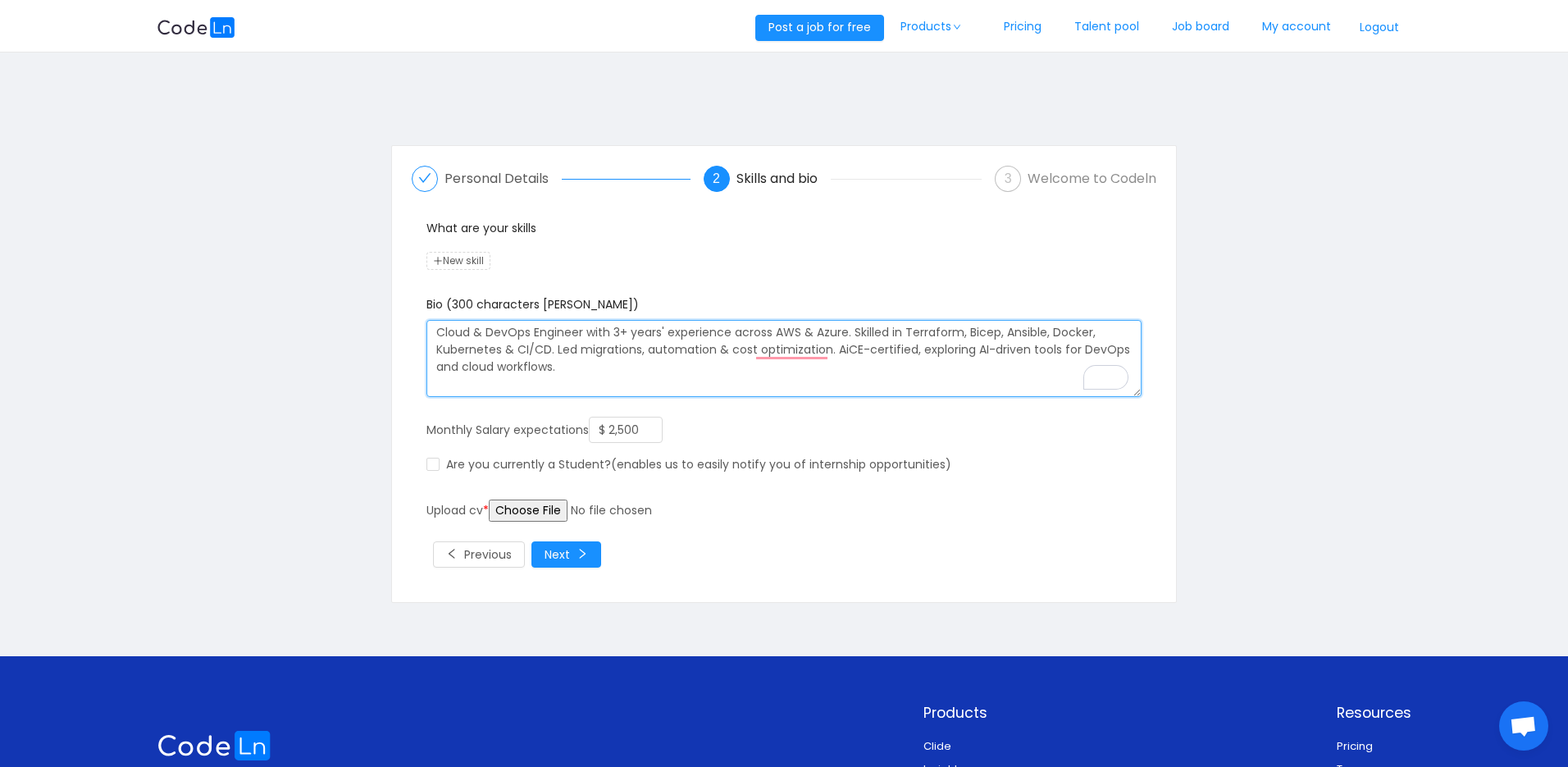
type textarea "Cloud & DevOps Engineer with 3+ years' experience across AWS & Azure. Skilled i…"
drag, startPoint x: 561, startPoint y: 366, endPoint x: 429, endPoint y: 335, distance: 135.6
click at [421, 333] on div "Personal Details 2 Skills and bio 3 Welcome to Codeln What are your skills New …" at bounding box center [784, 374] width 786 height 457
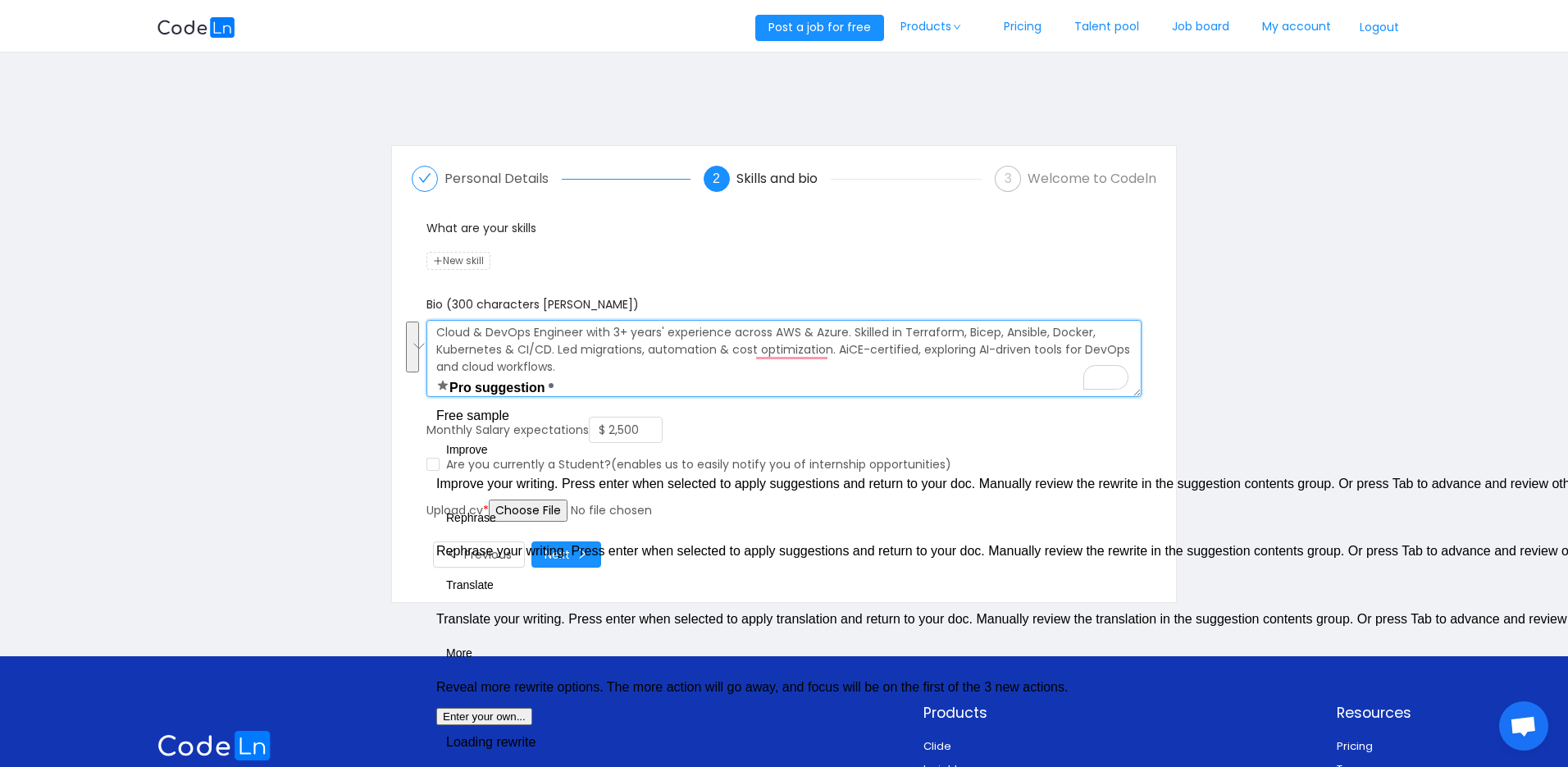
click at [586, 369] on textarea "Cloud & DevOps Engineer with 3+ years' experience across AWS & Azure. Skilled i…" at bounding box center [784, 358] width 715 height 77
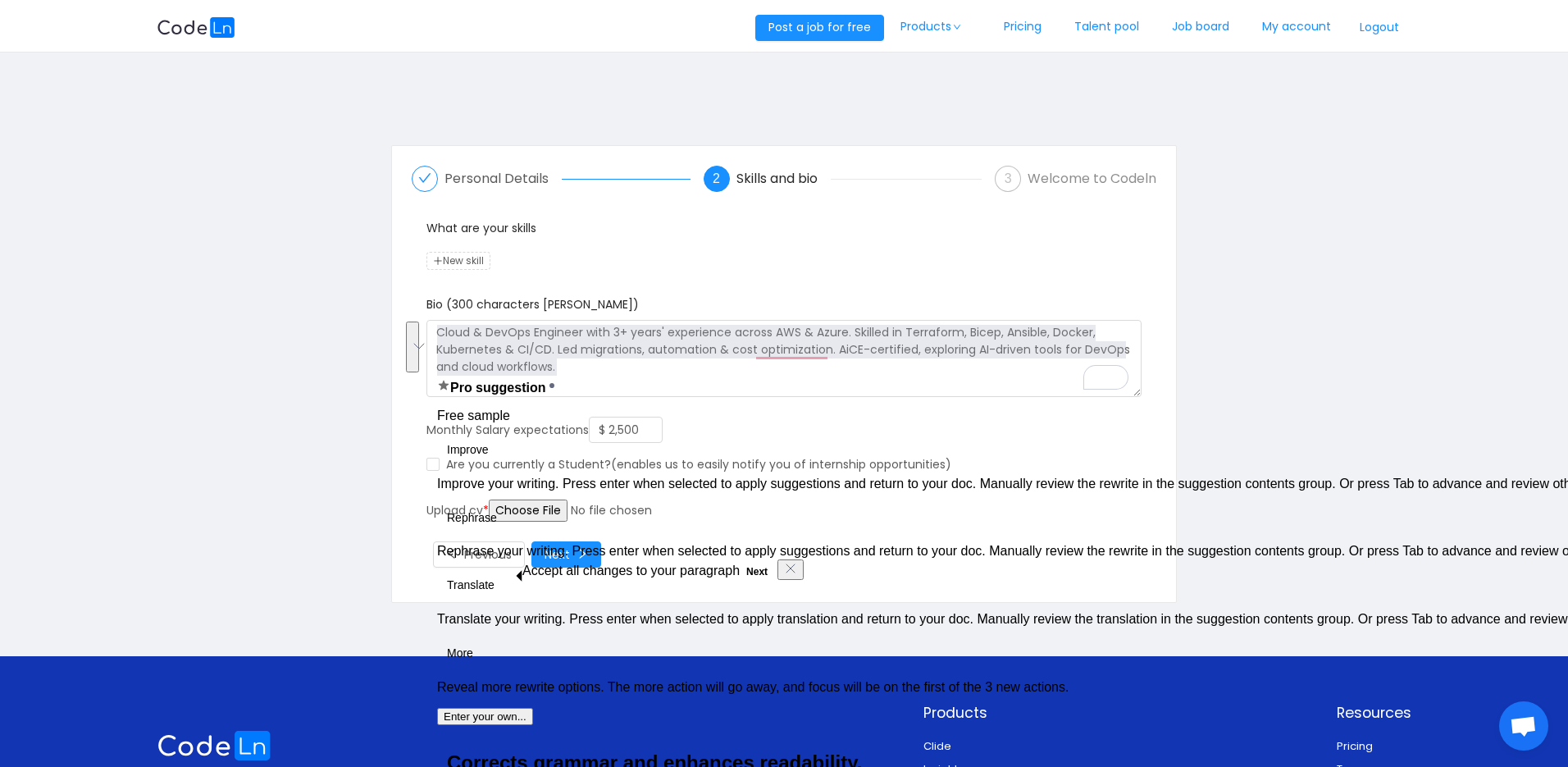
click at [1128, 445] on div "What are your skills New skill Bio (300 characters max) Cloud & DevOps Engineer…" at bounding box center [784, 370] width 728 height 301
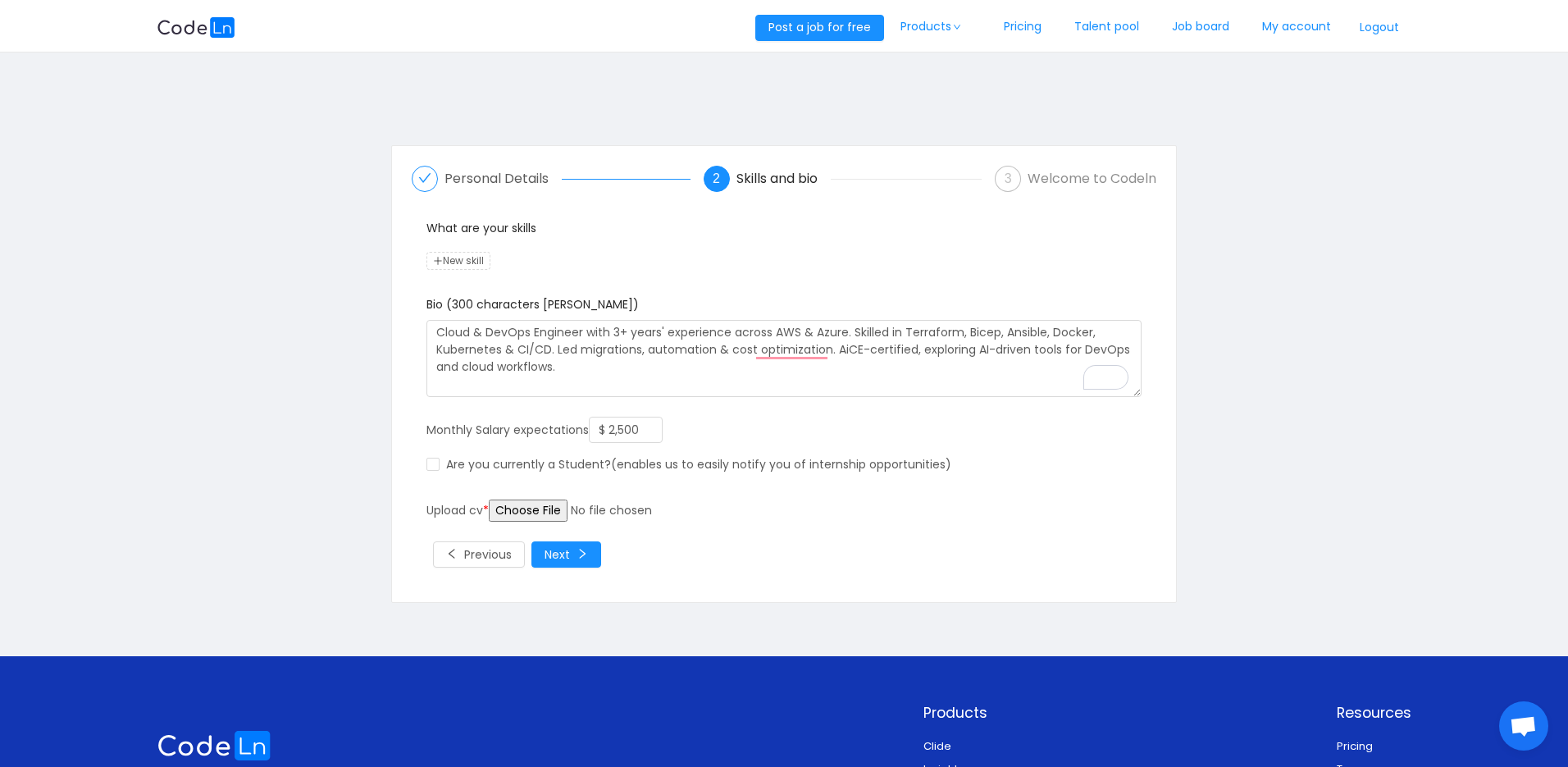
click at [526, 509] on input "file" at bounding box center [614, 510] width 251 height 22
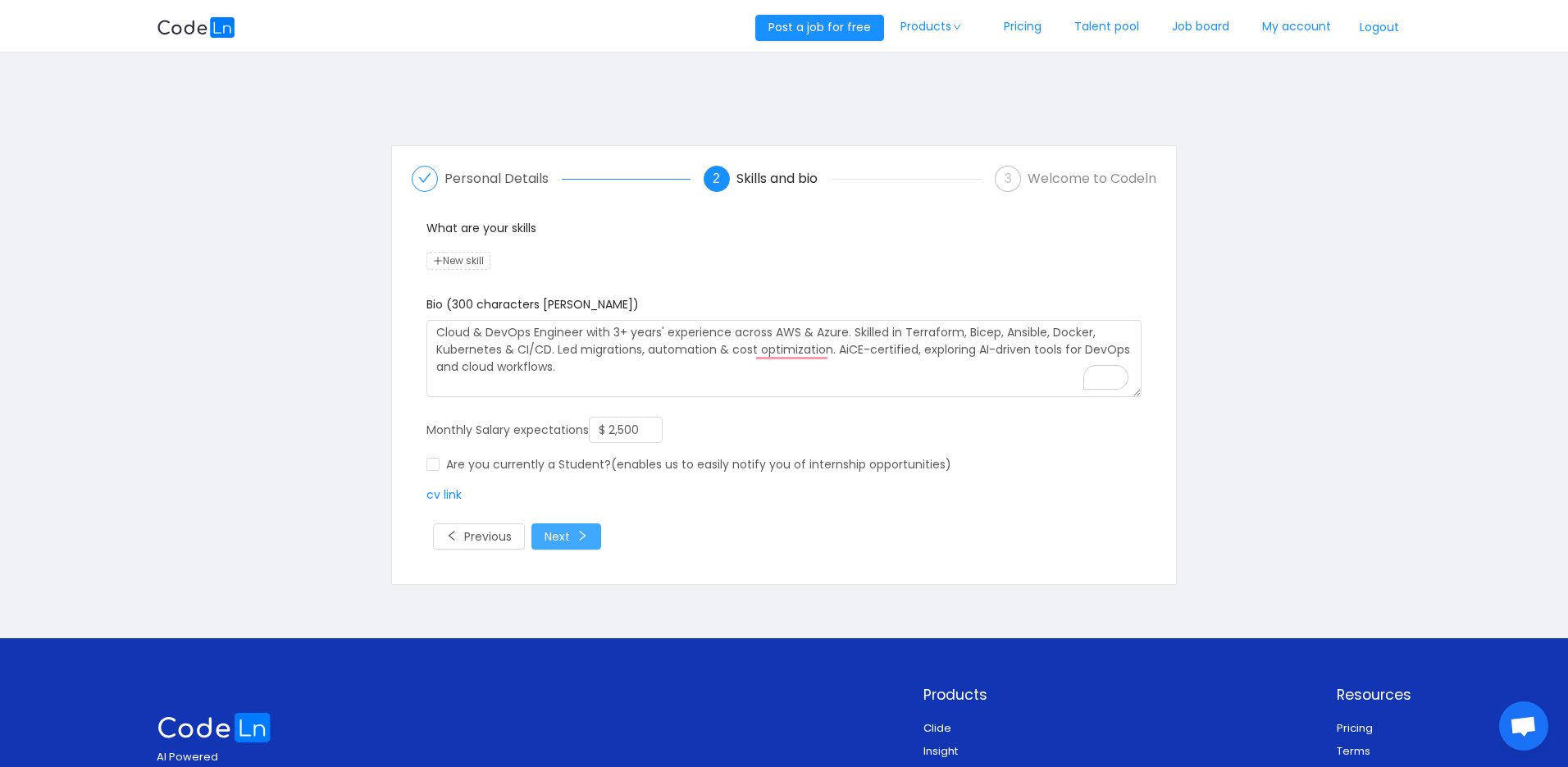
click at [565, 528] on button "Next" at bounding box center [566, 536] width 70 height 26
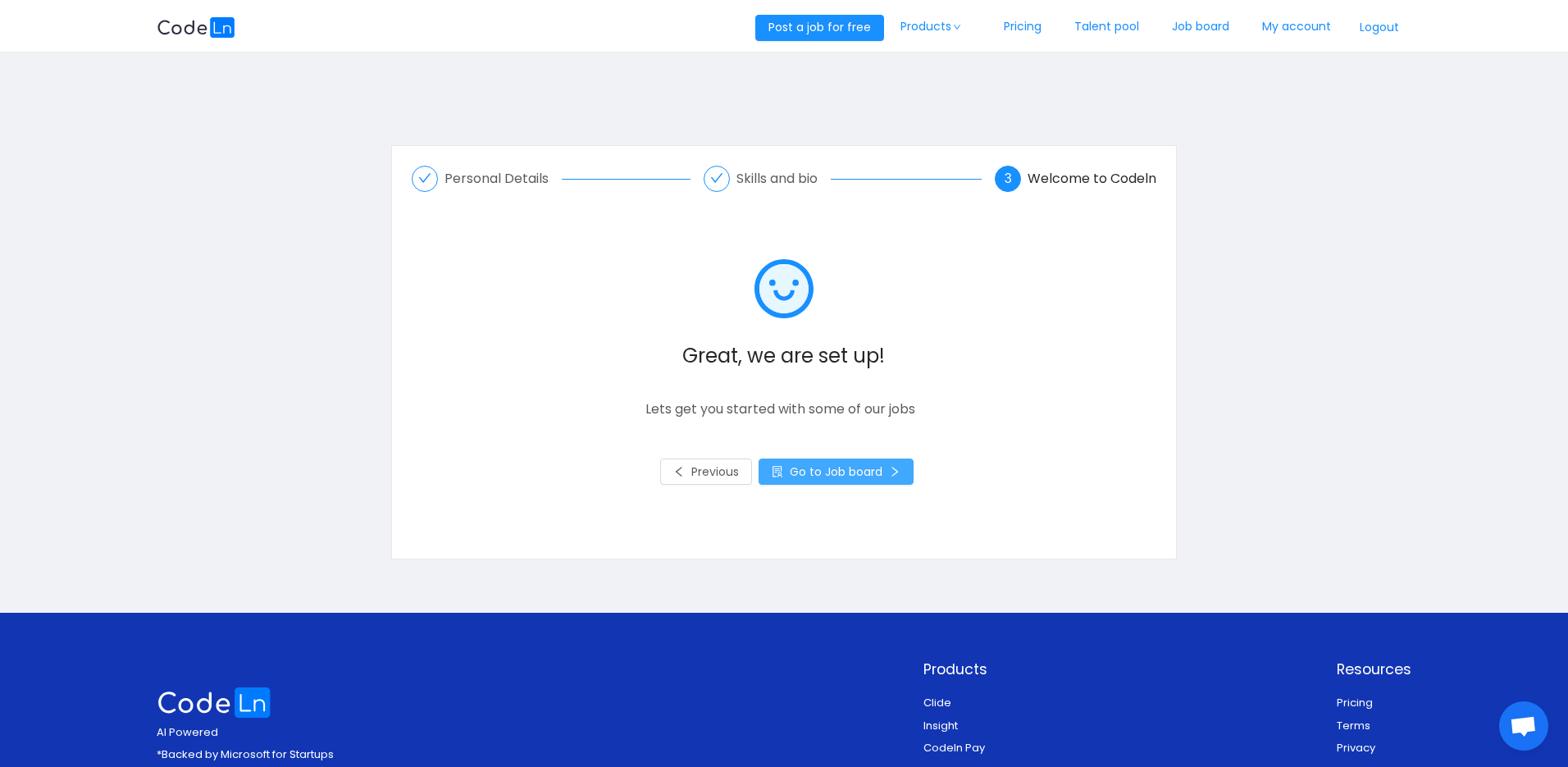
click at [822, 477] on button "Go to Job board" at bounding box center [836, 471] width 155 height 26
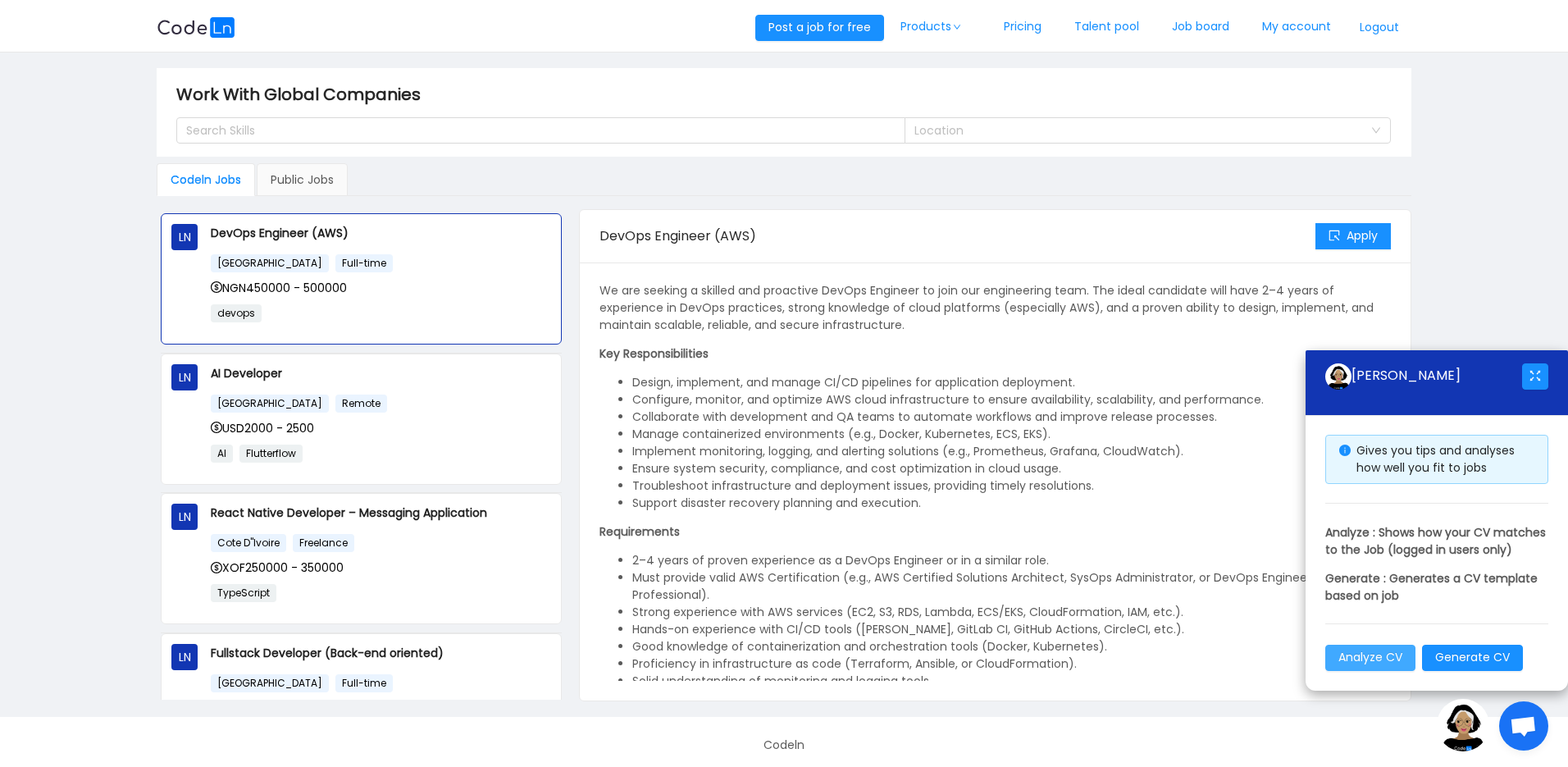
click at [1382, 652] on button "Analyze CV" at bounding box center [1370, 657] width 90 height 26
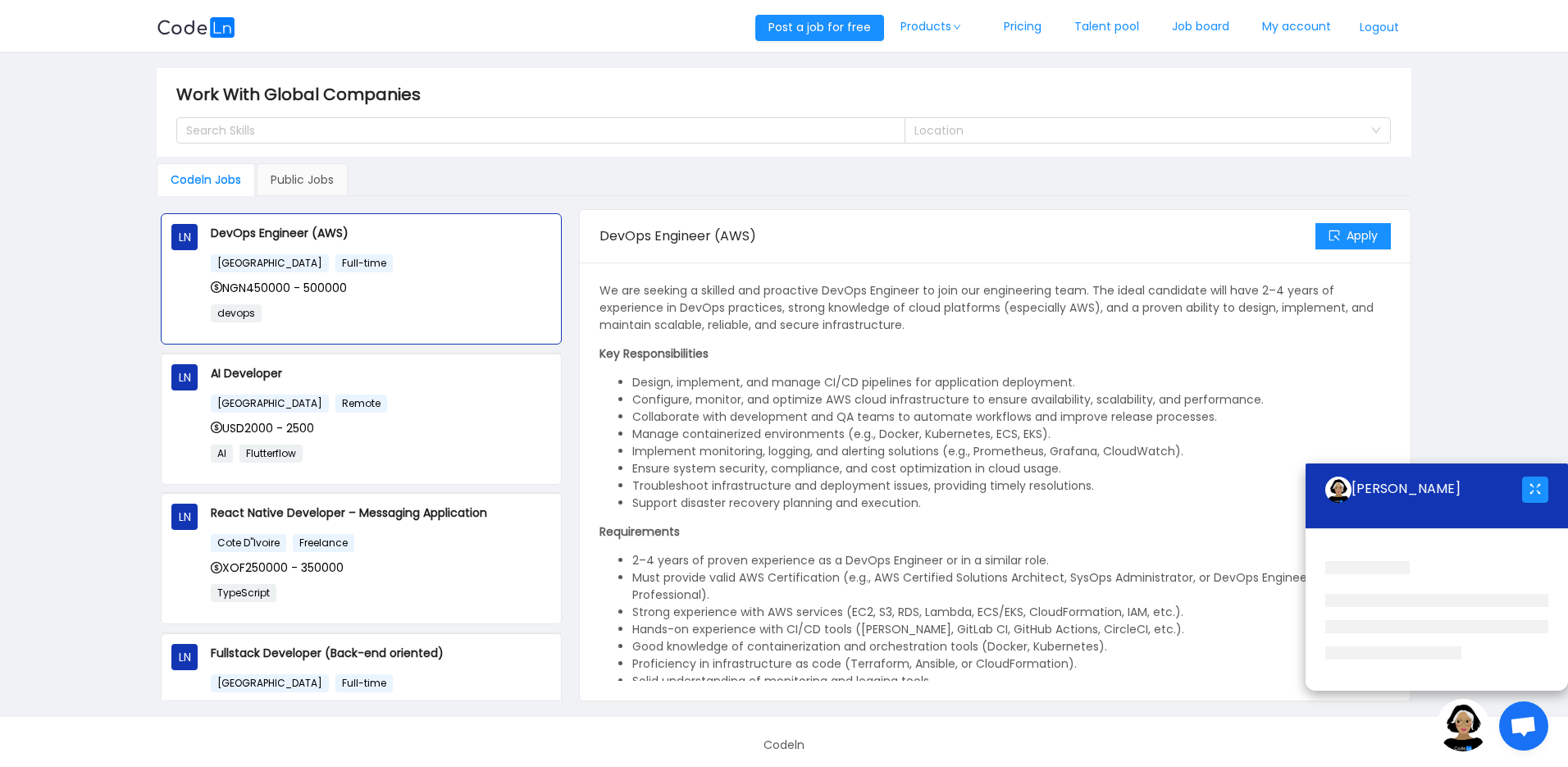
scroll to position [130, 0]
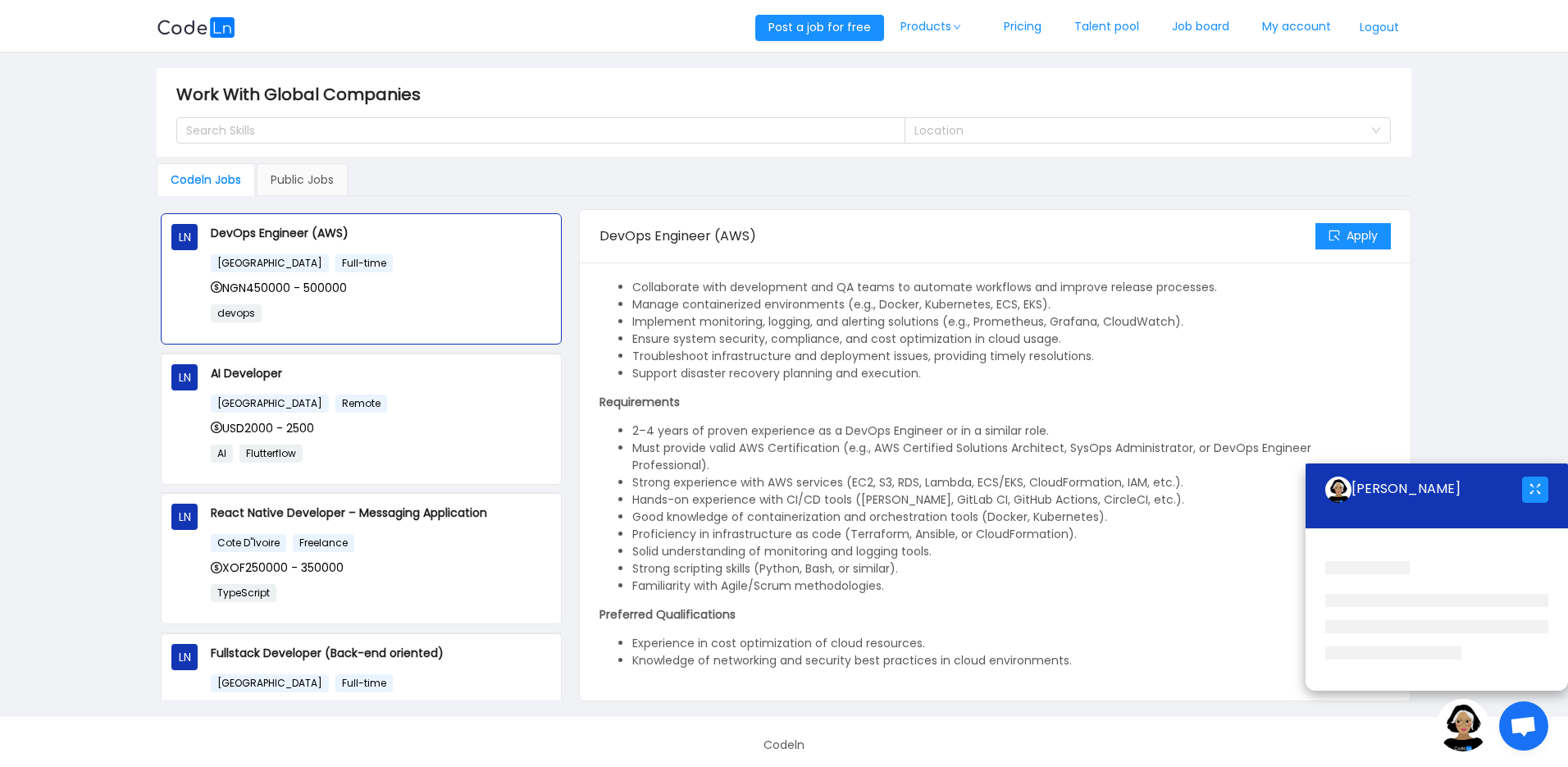
click at [1346, 210] on div "Apply" at bounding box center [1353, 236] width 75 height 53
click at [1364, 223] on button "Apply" at bounding box center [1353, 236] width 75 height 26
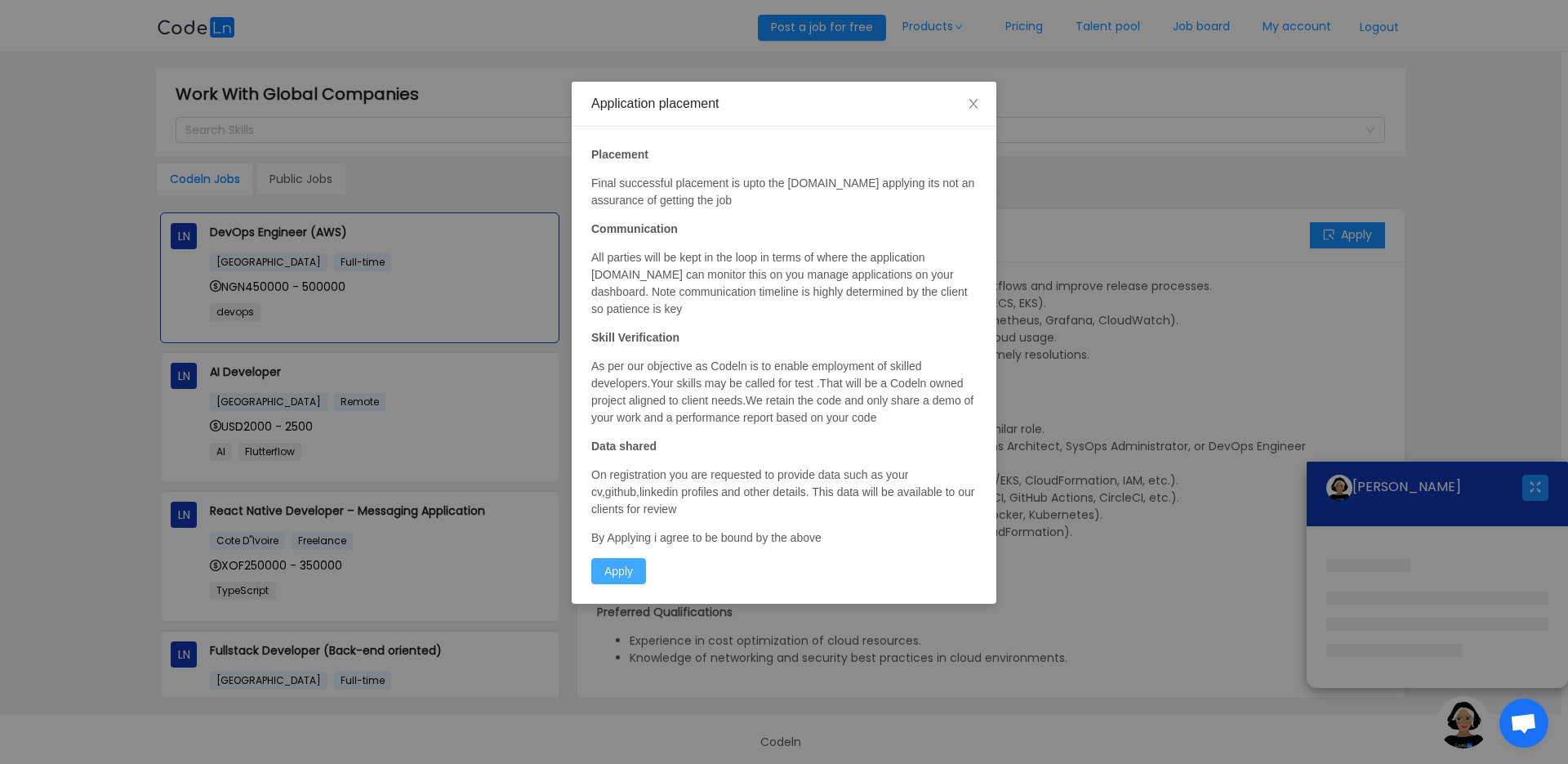
click at [626, 563] on button "Apply" at bounding box center [618, 571] width 55 height 26
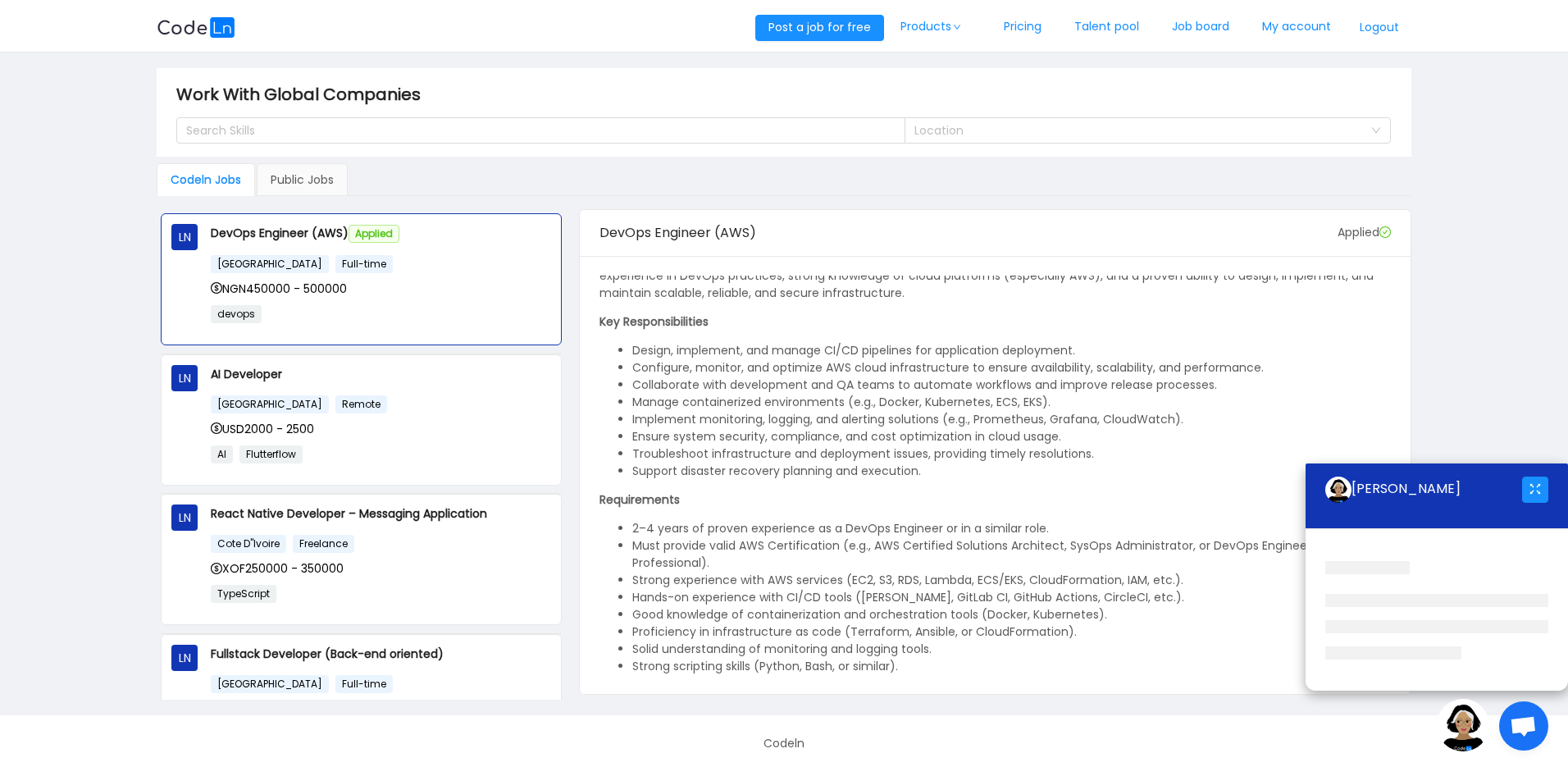
scroll to position [0, 0]
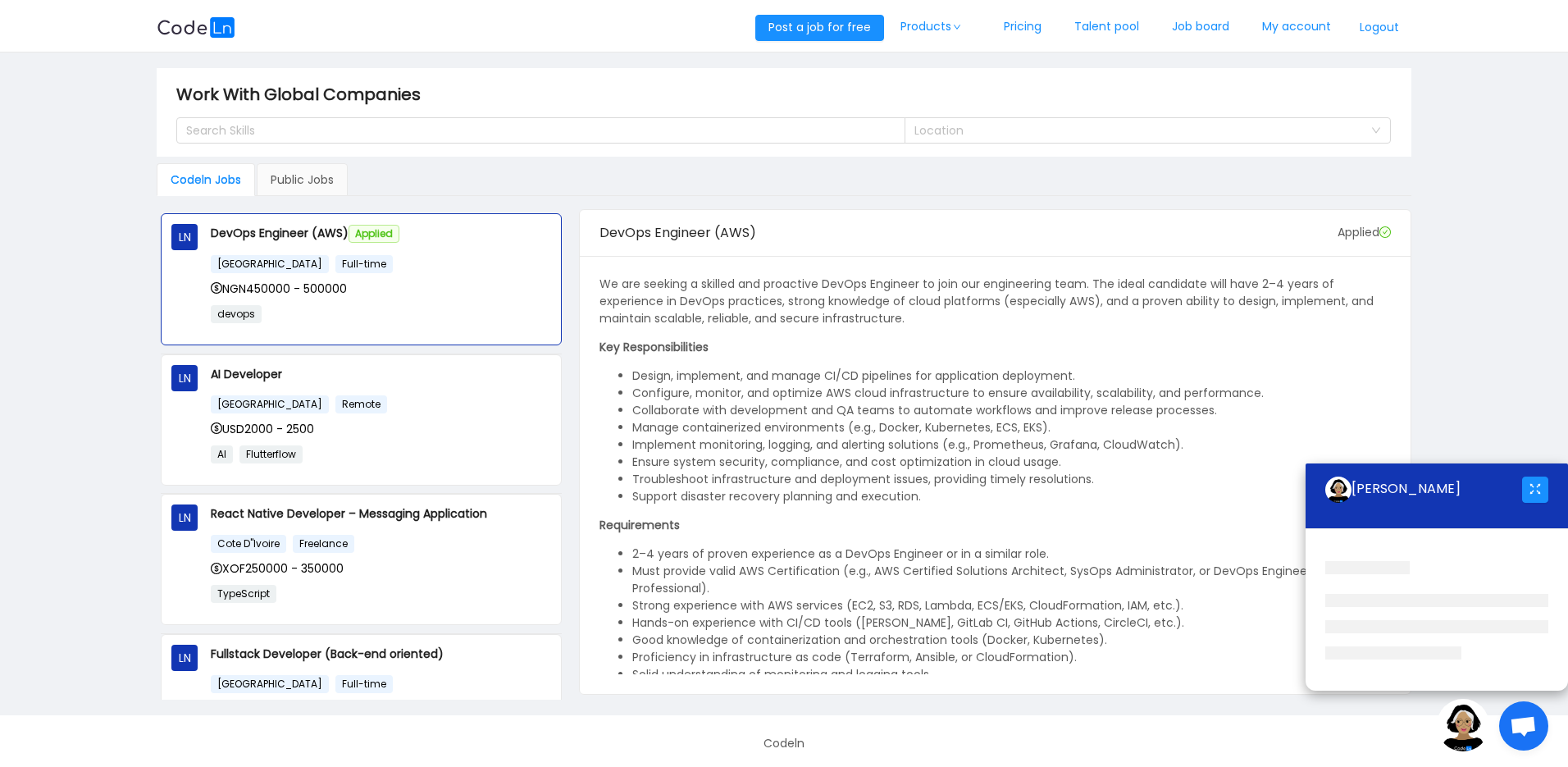
click at [1528, 473] on div at bounding box center [1535, 489] width 26 height 53
click at [1531, 488] on button "button" at bounding box center [1535, 489] width 26 height 26
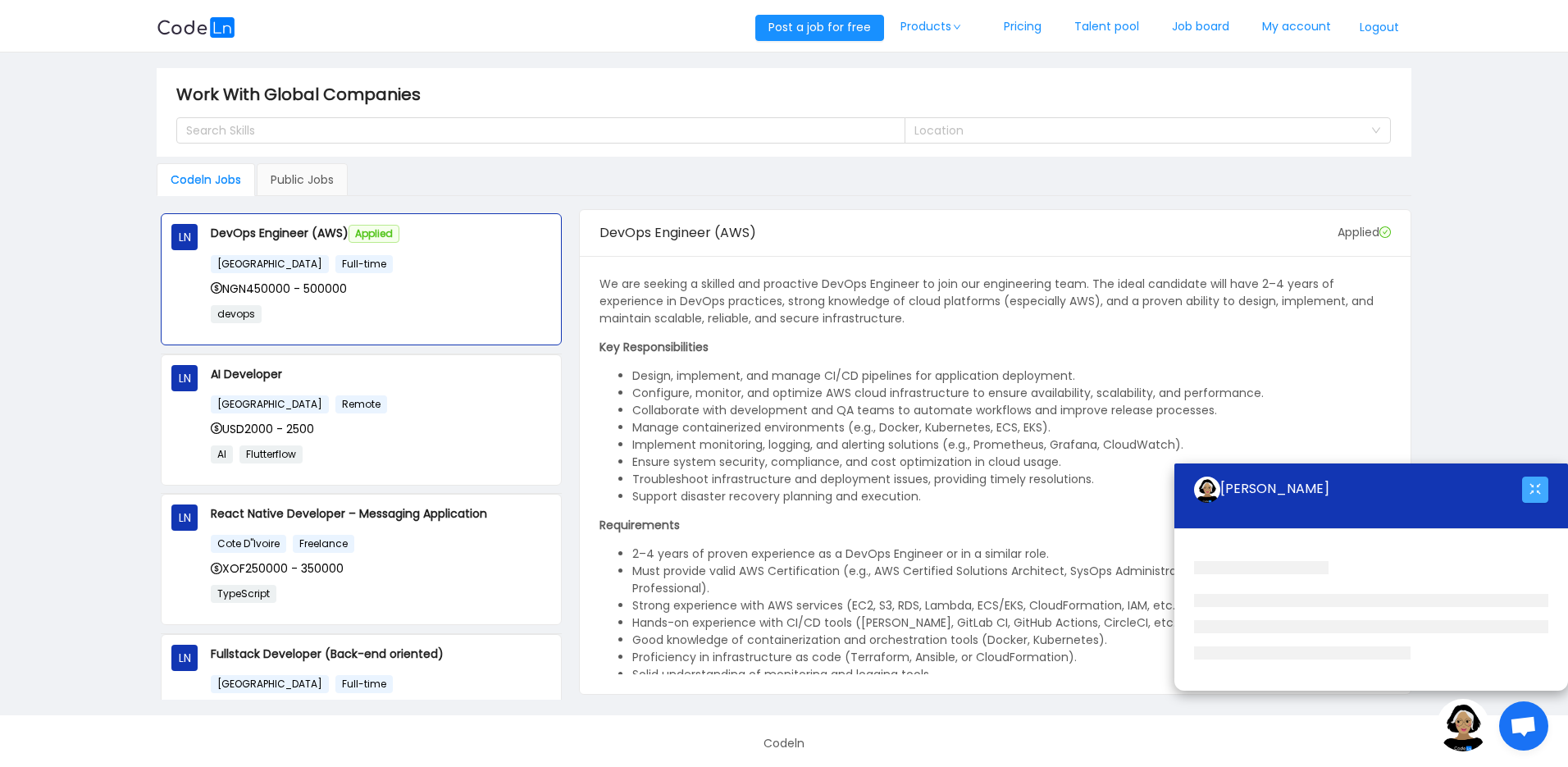
click at [1531, 488] on button "button" at bounding box center [1535, 489] width 26 height 26
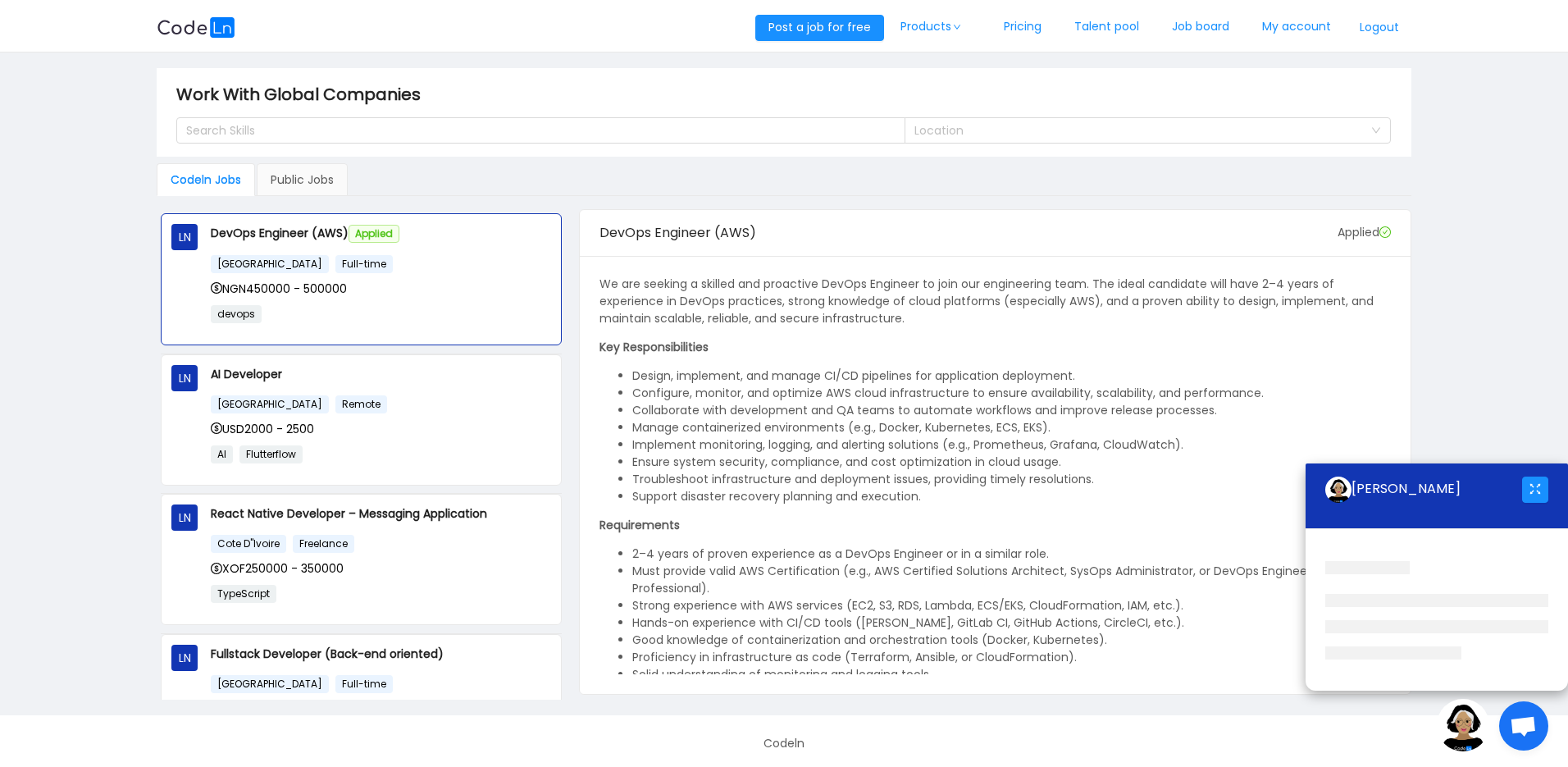
click at [1462, 713] on img at bounding box center [1464, 725] width 53 height 53
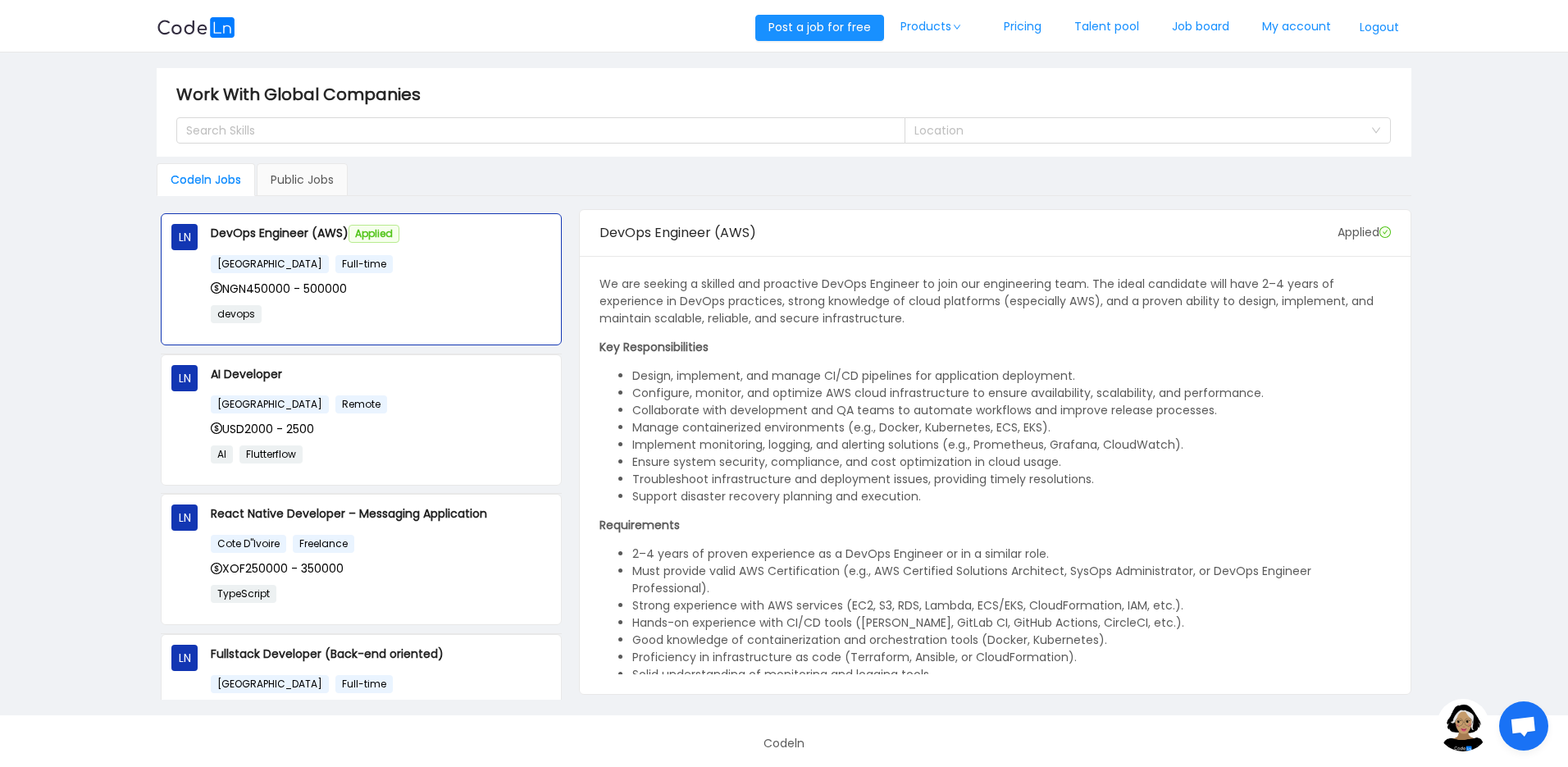
click at [1462, 713] on img at bounding box center [1464, 725] width 53 height 53
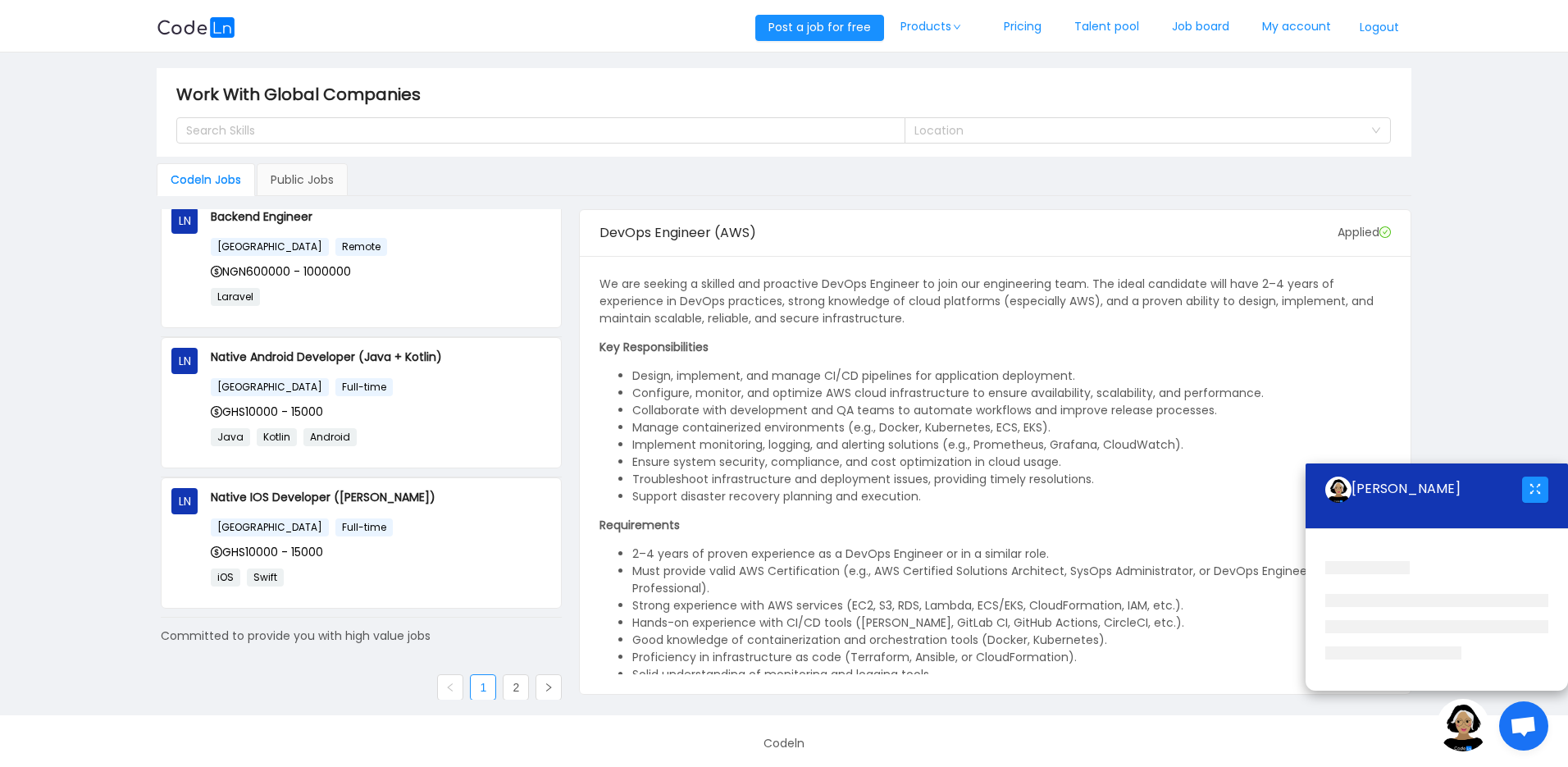
scroll to position [1000, 0]
click at [517, 674] on link "2" at bounding box center [516, 683] width 25 height 25
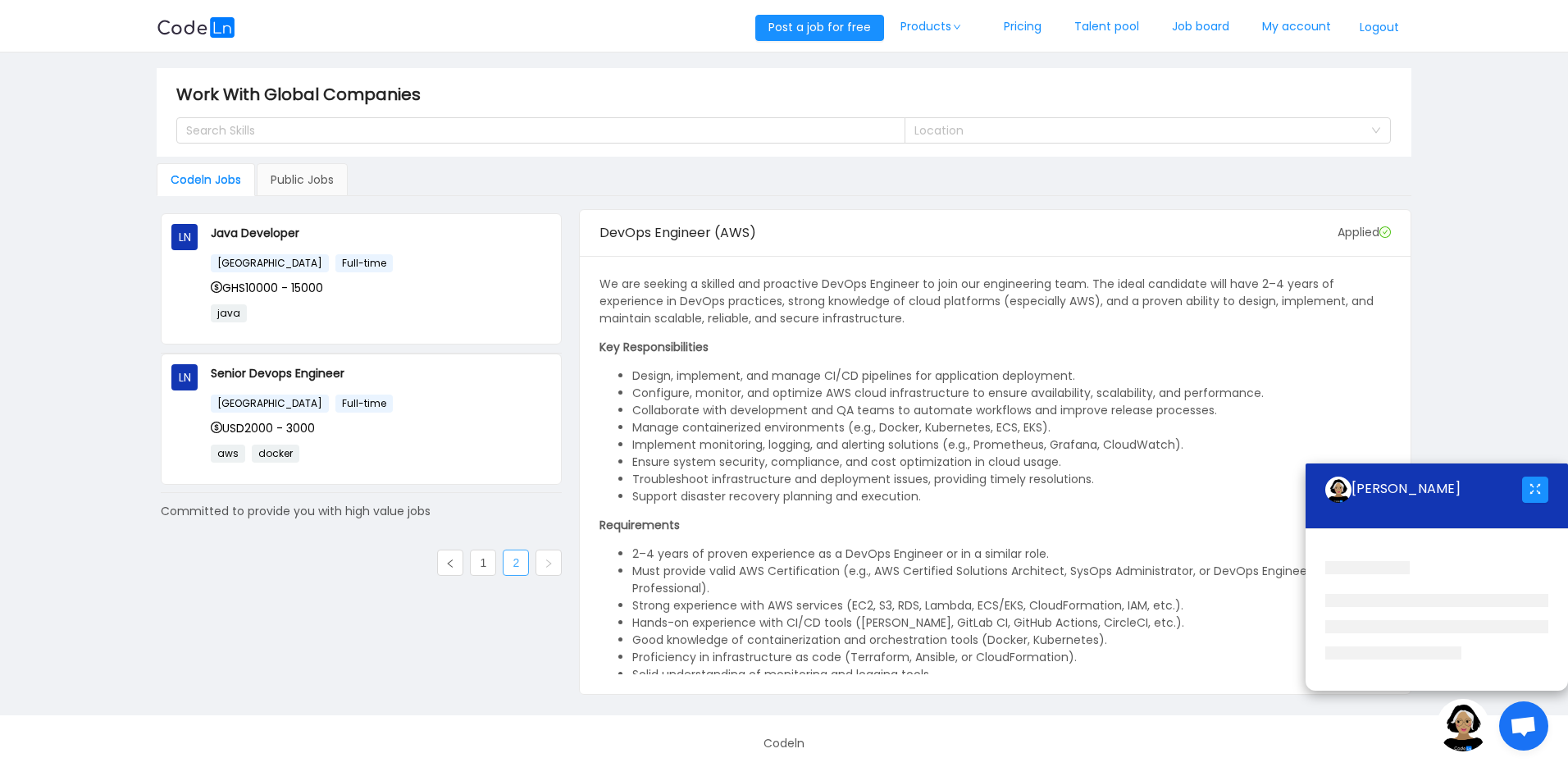
scroll to position [0, 0]
click at [404, 408] on div "Nigeria Full-time" at bounding box center [380, 403] width 340 height 19
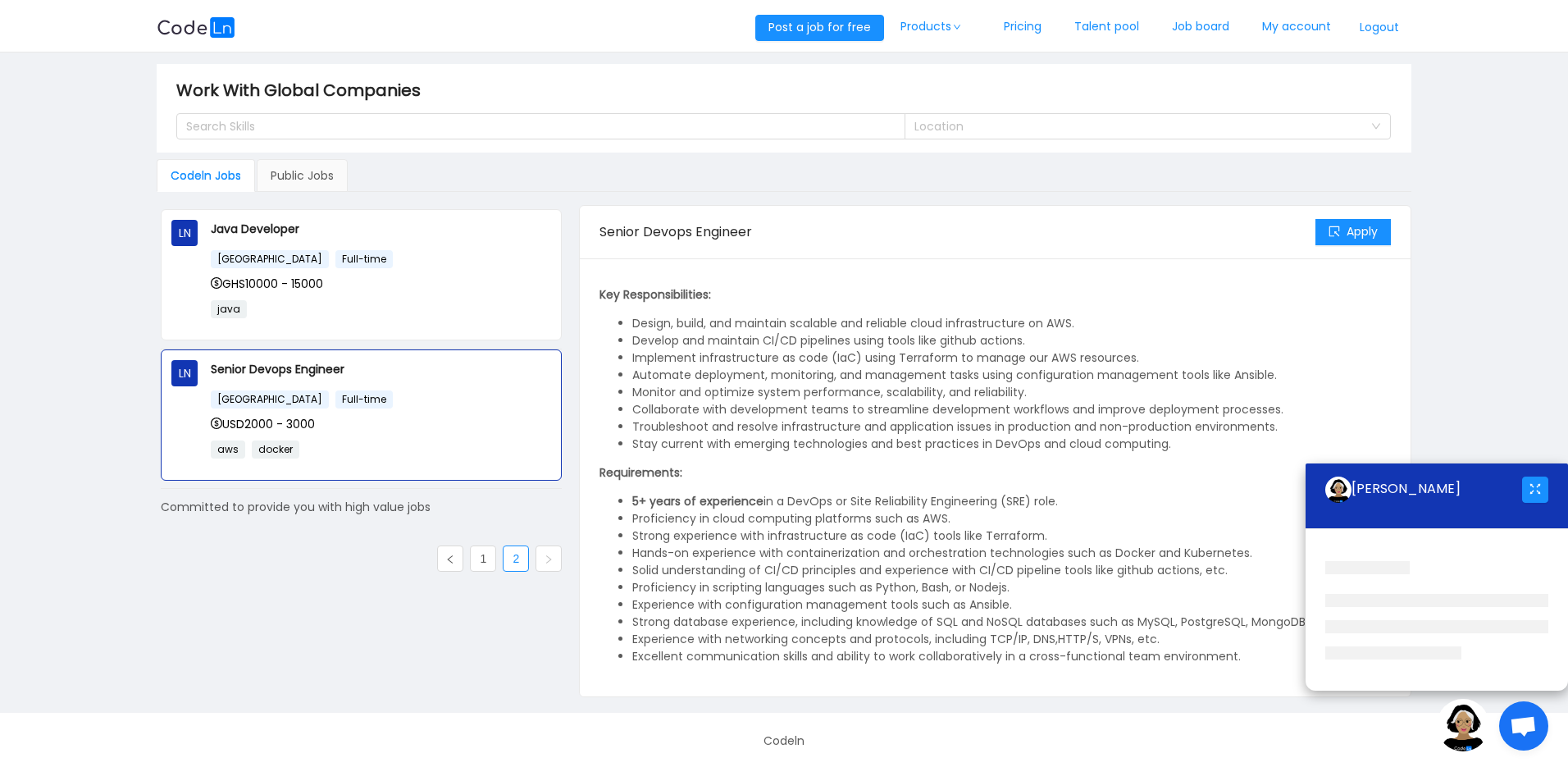
scroll to position [6, 0]
click at [1524, 743] on span "Open chat" at bounding box center [1524, 725] width 49 height 49
click at [1466, 726] on img at bounding box center [1464, 725] width 53 height 53
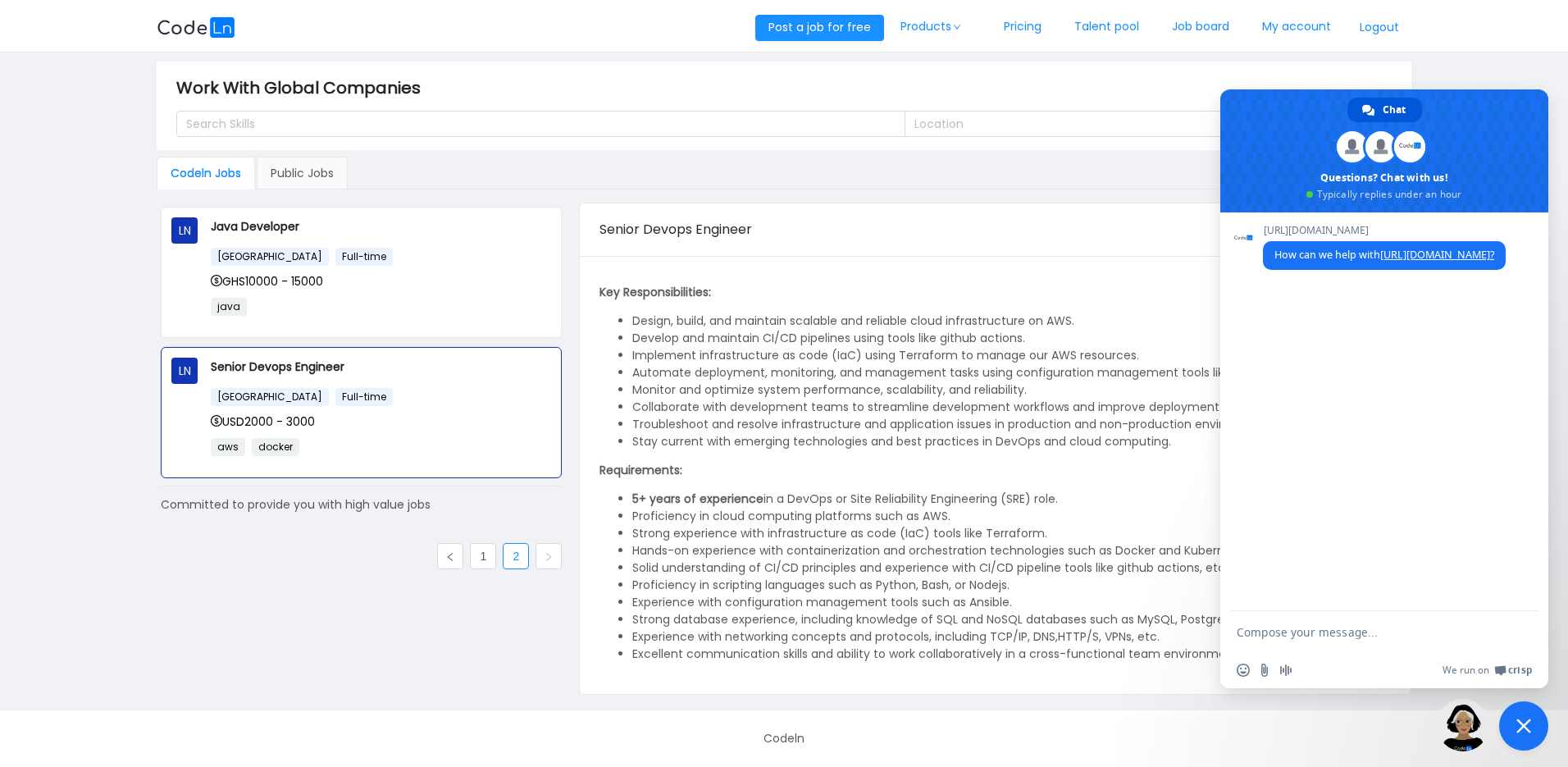
click at [1467, 723] on img at bounding box center [1464, 725] width 53 height 53
click at [1535, 715] on span "Close chat" at bounding box center [1524, 725] width 49 height 49
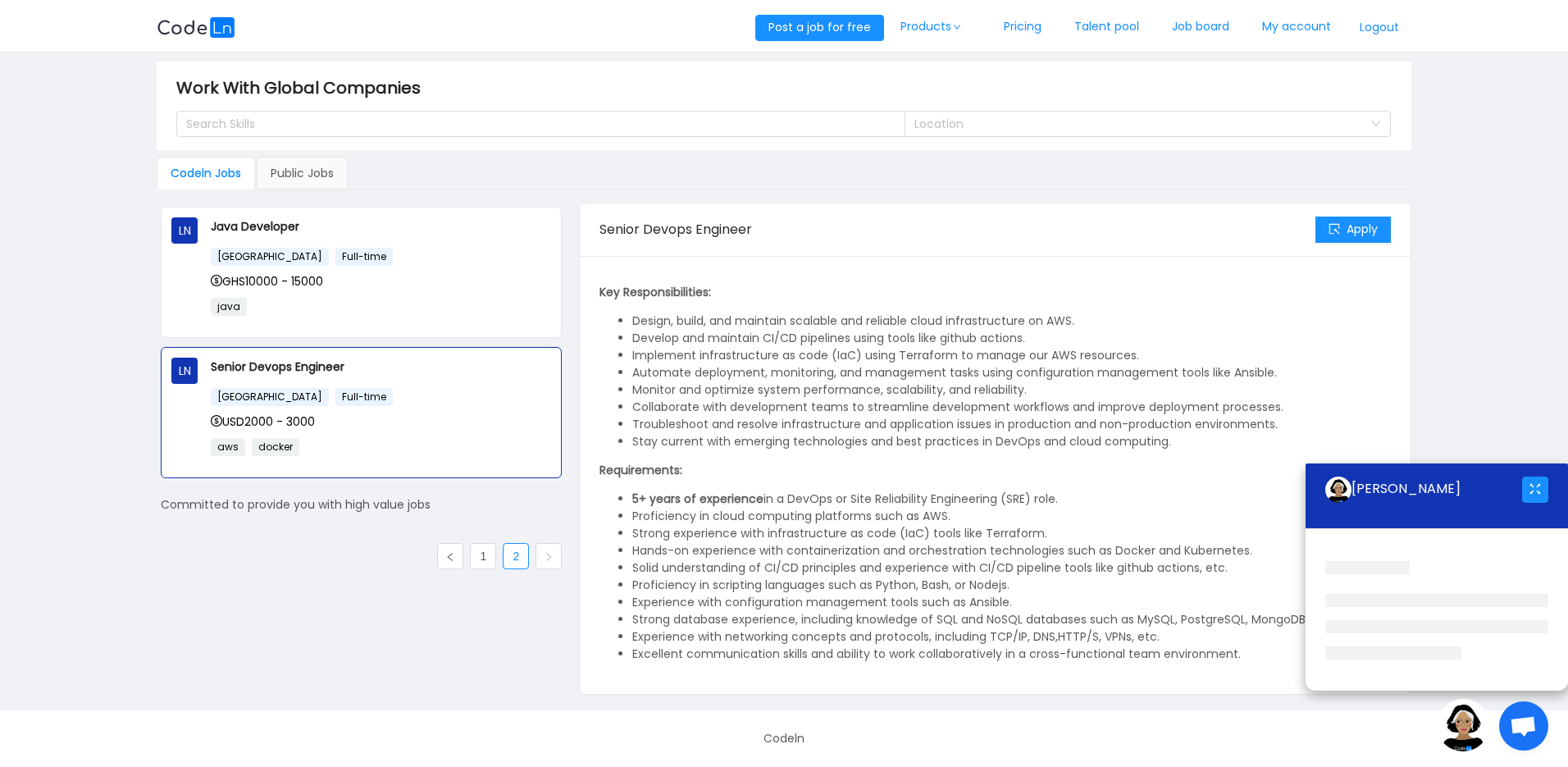
click at [1291, 490] on li "5+ years of experience in a DevOps or Site Reliability Engineering (SRE) role." at bounding box center [1011, 498] width 758 height 17
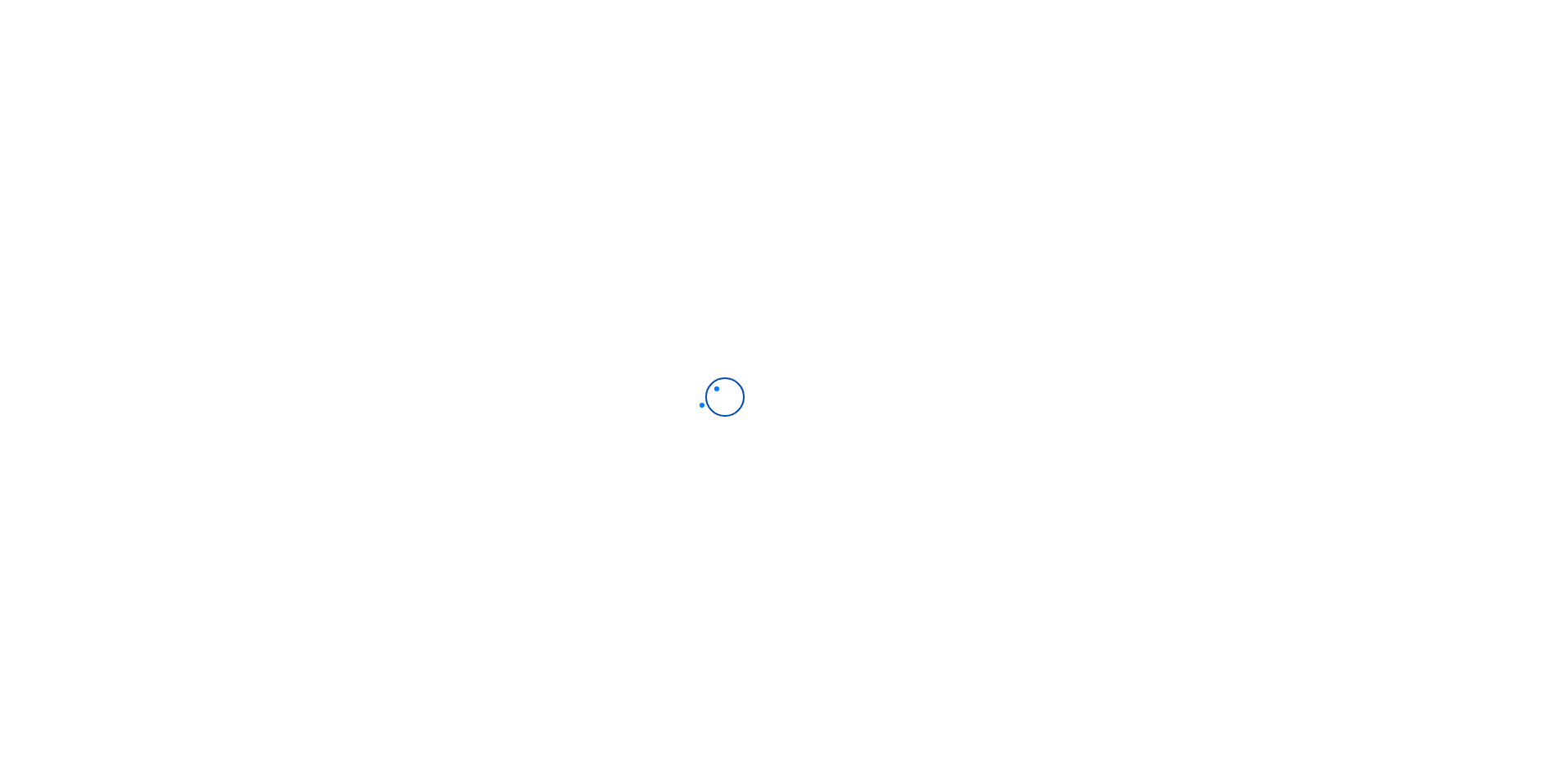
scroll to position [5, 0]
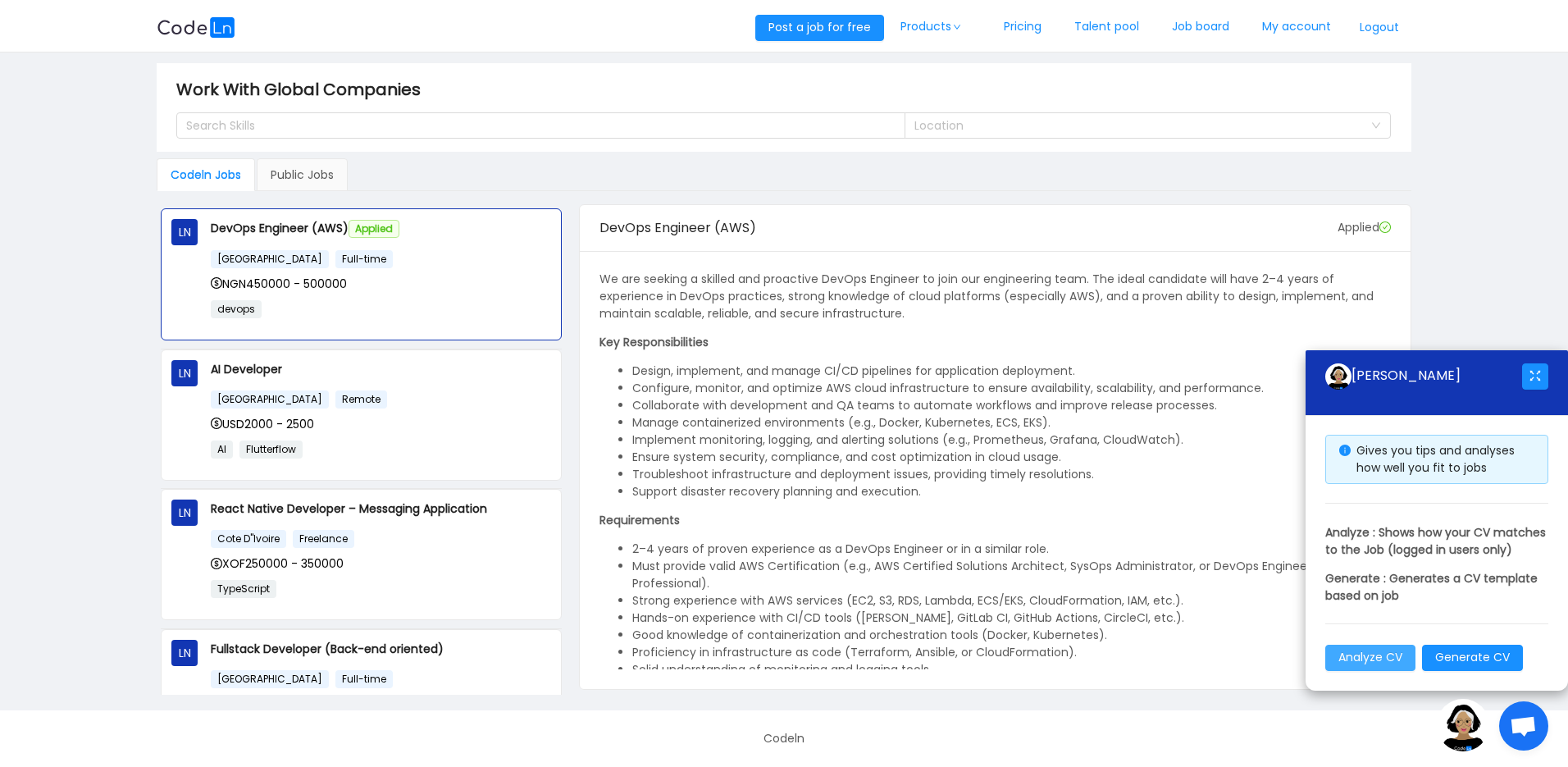
click at [1378, 648] on button "Analyze CV" at bounding box center [1370, 657] width 90 height 26
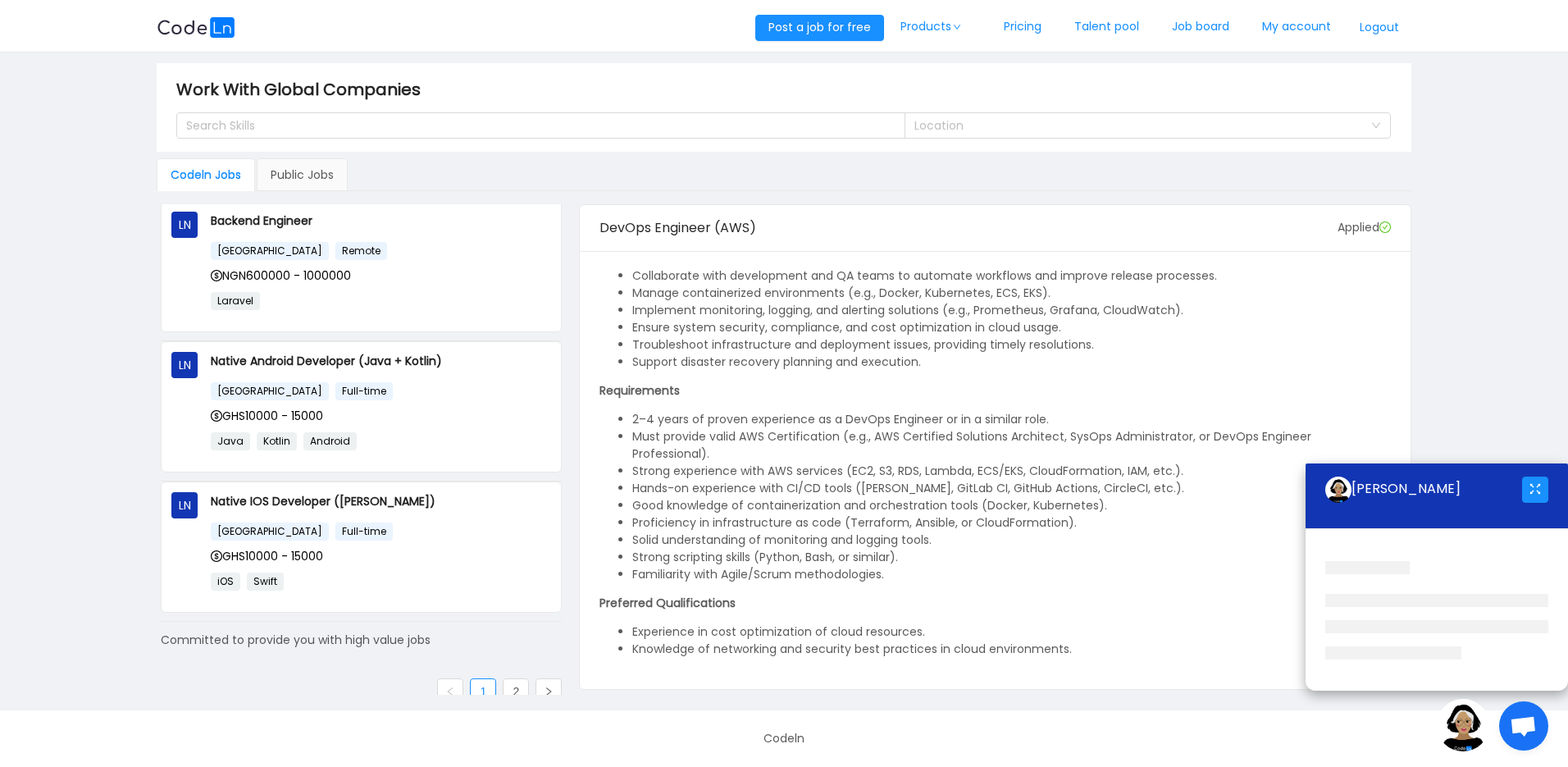
scroll to position [1000, 0]
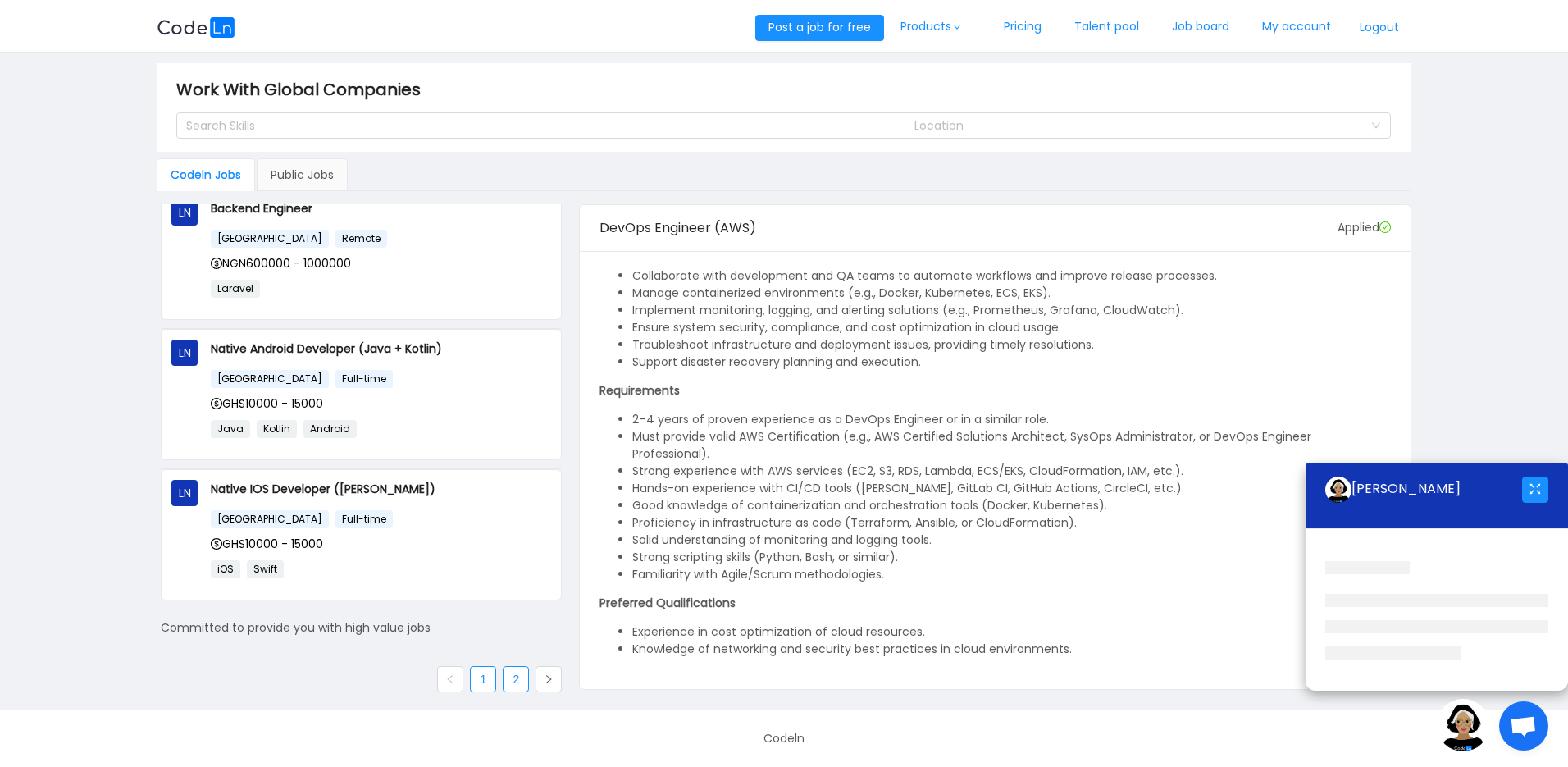
click at [517, 682] on link "2" at bounding box center [516, 679] width 25 height 25
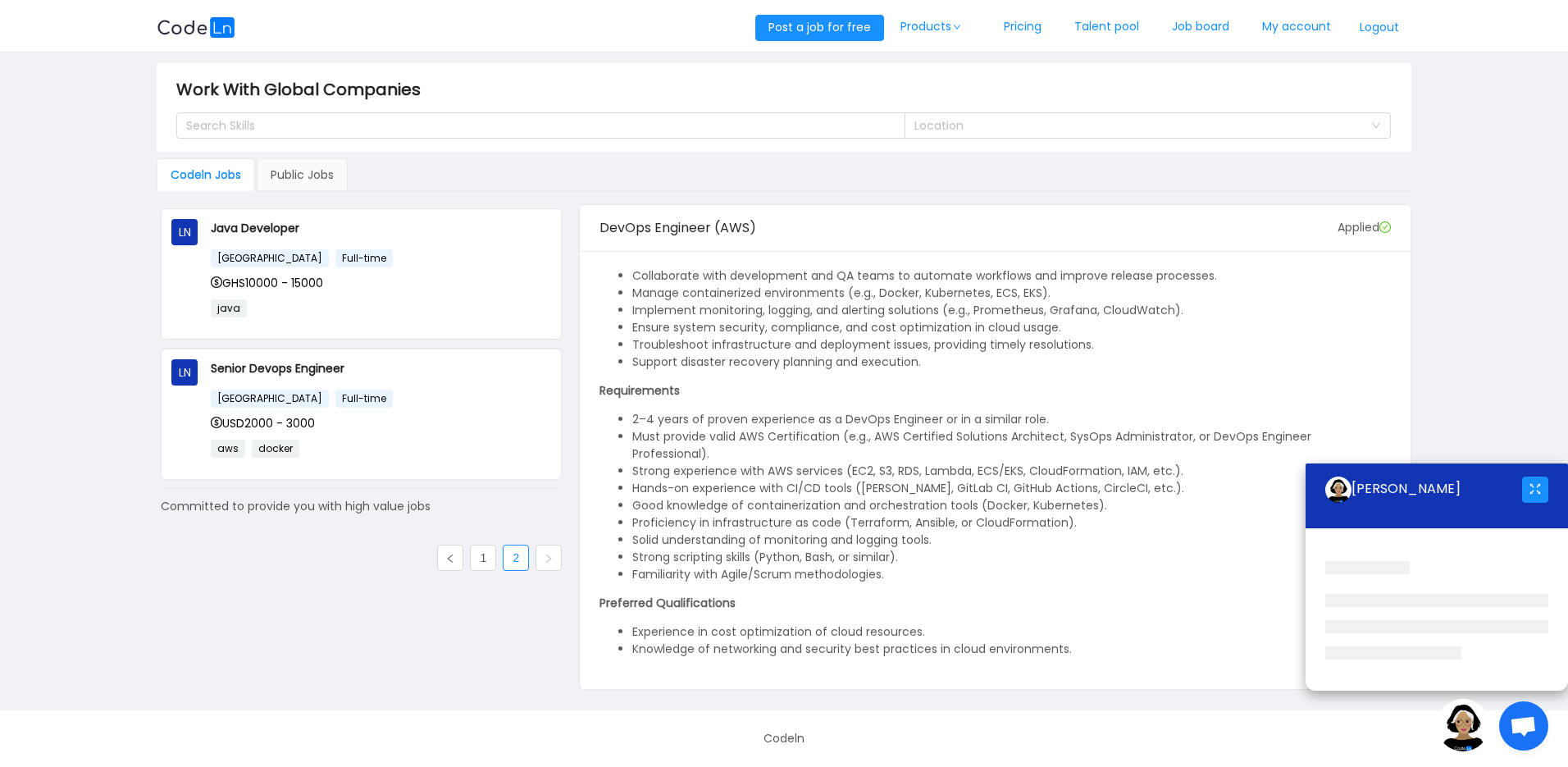
click at [328, 407] on div "[GEOGRAPHIC_DATA] Full-time USD2000 - 3000 aws docker" at bounding box center [380, 428] width 340 height 81
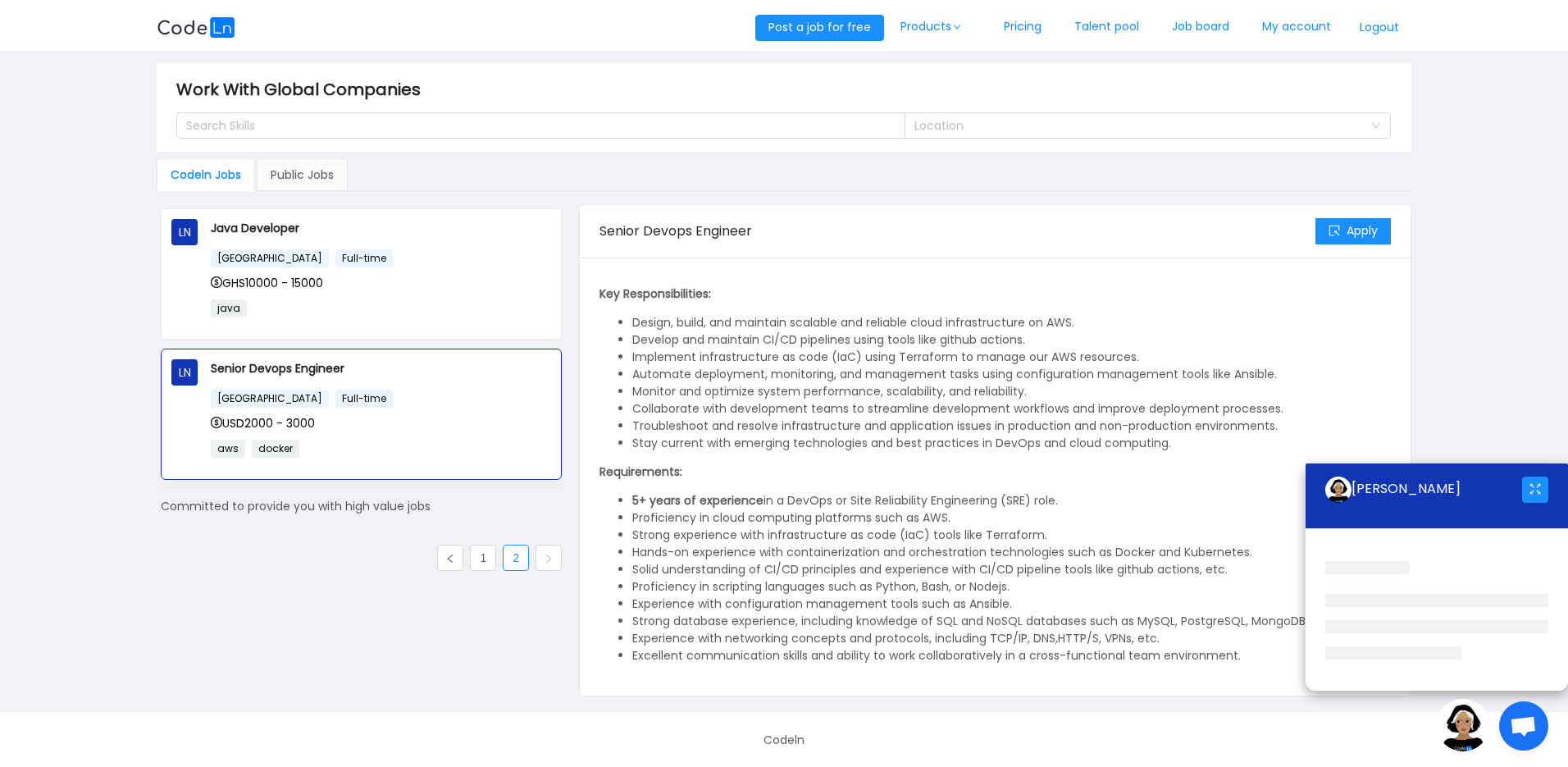
scroll to position [6, 0]
click at [1326, 231] on button "Apply" at bounding box center [1353, 230] width 75 height 26
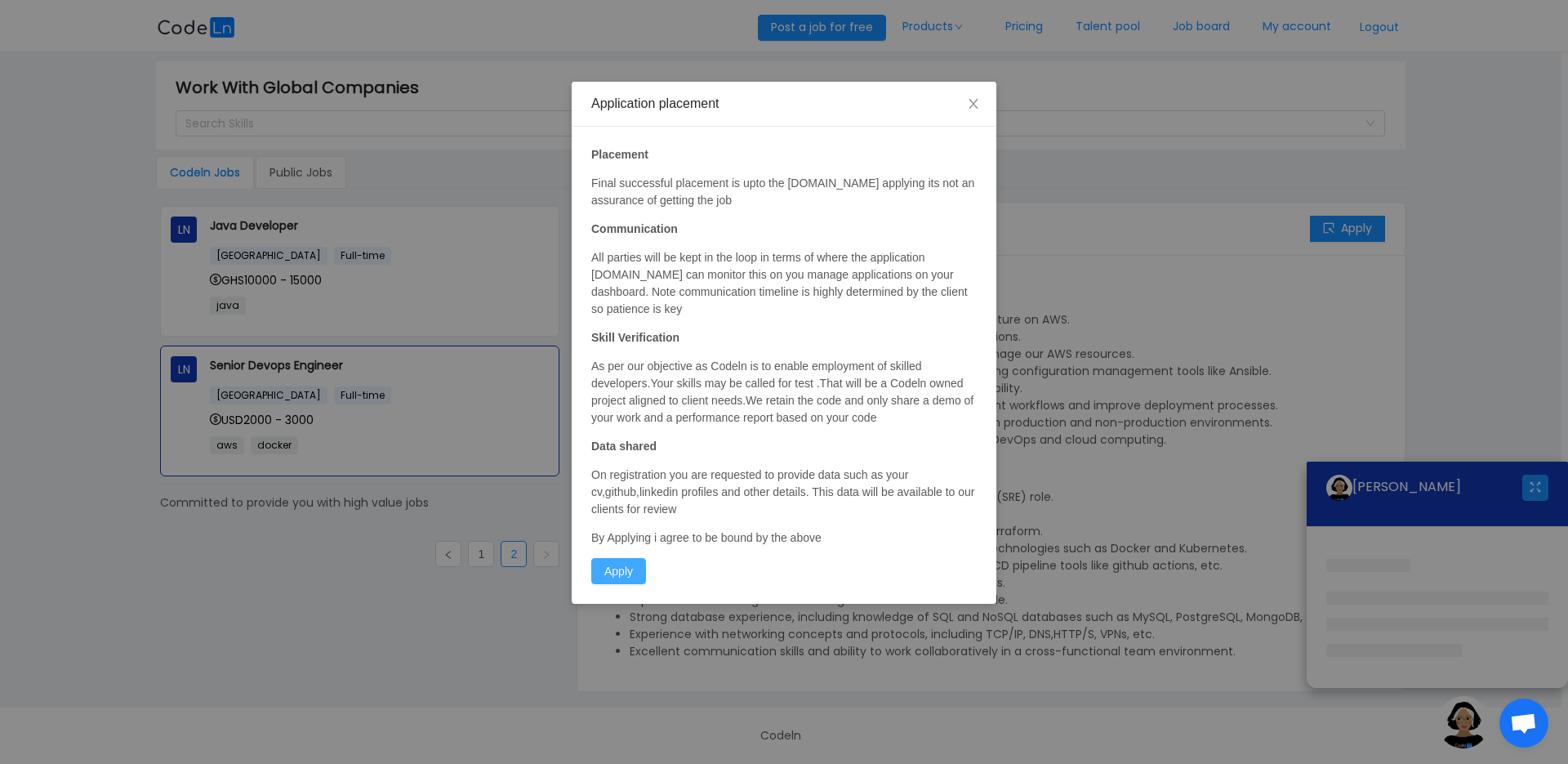
click at [604, 574] on button "Apply" at bounding box center [618, 571] width 55 height 26
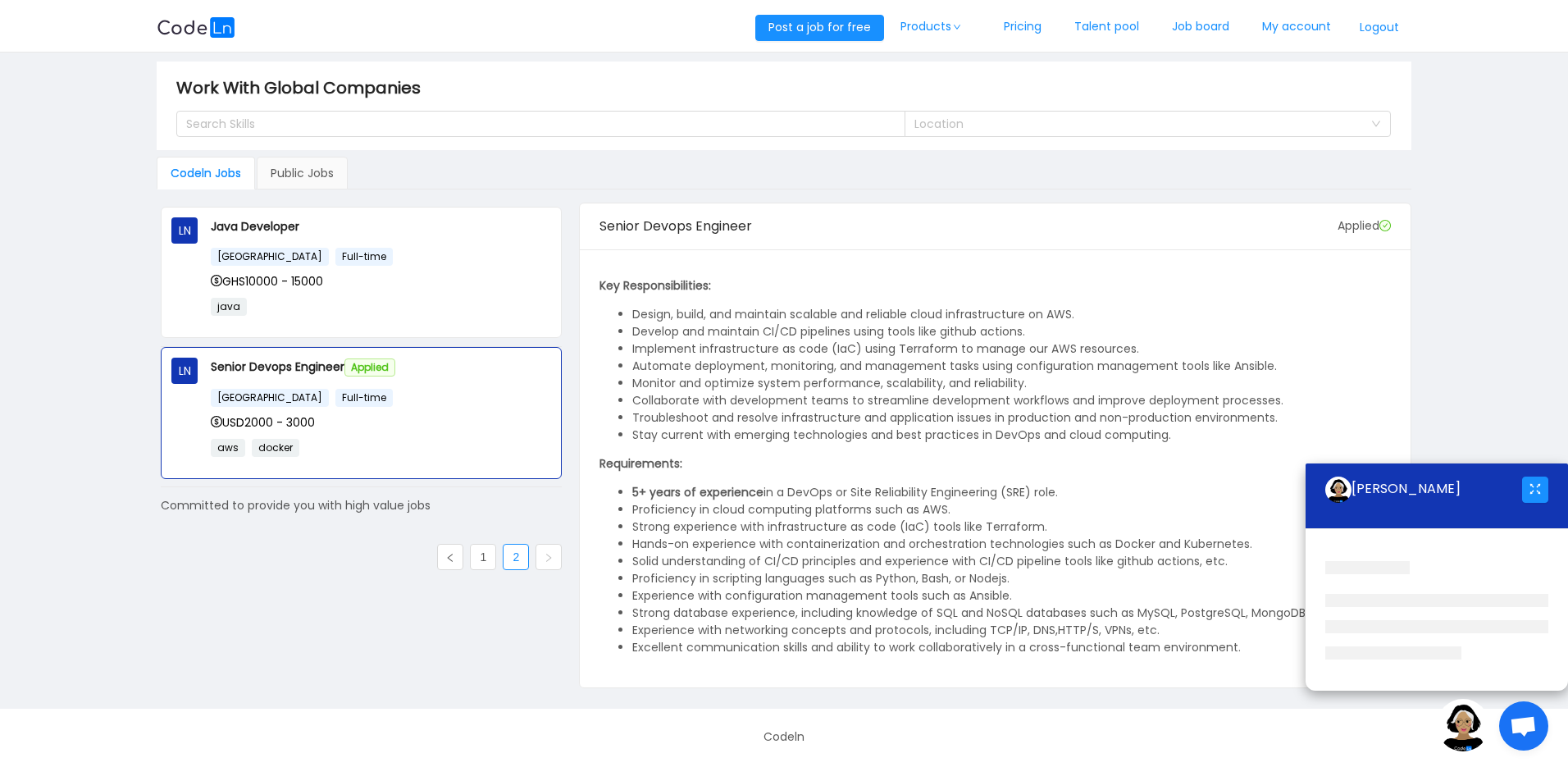
scroll to position [5, 0]
click at [471, 563] on link "1" at bounding box center [483, 558] width 25 height 25
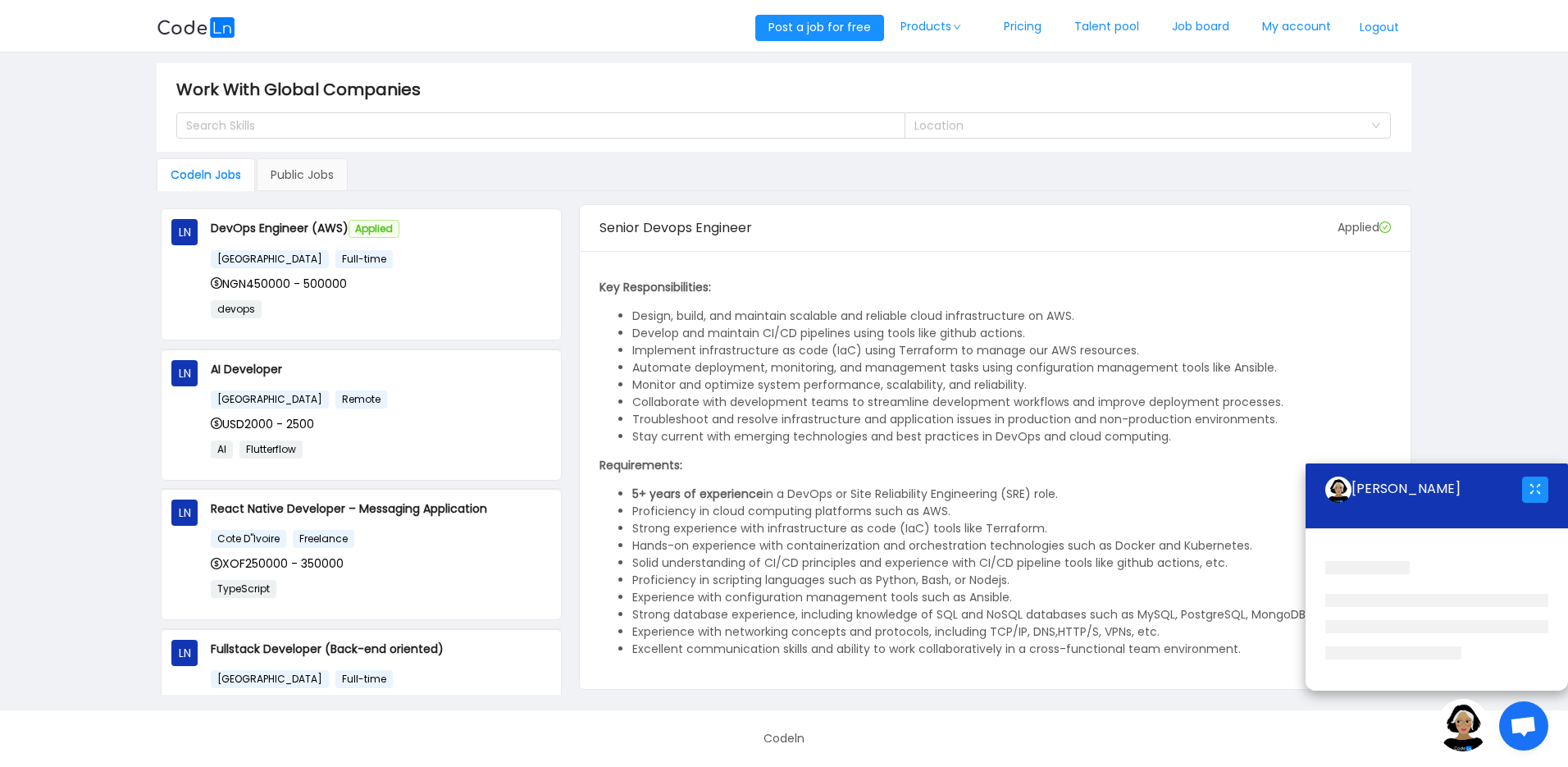
click at [362, 405] on div "[GEOGRAPHIC_DATA] Remote" at bounding box center [380, 398] width 340 height 19
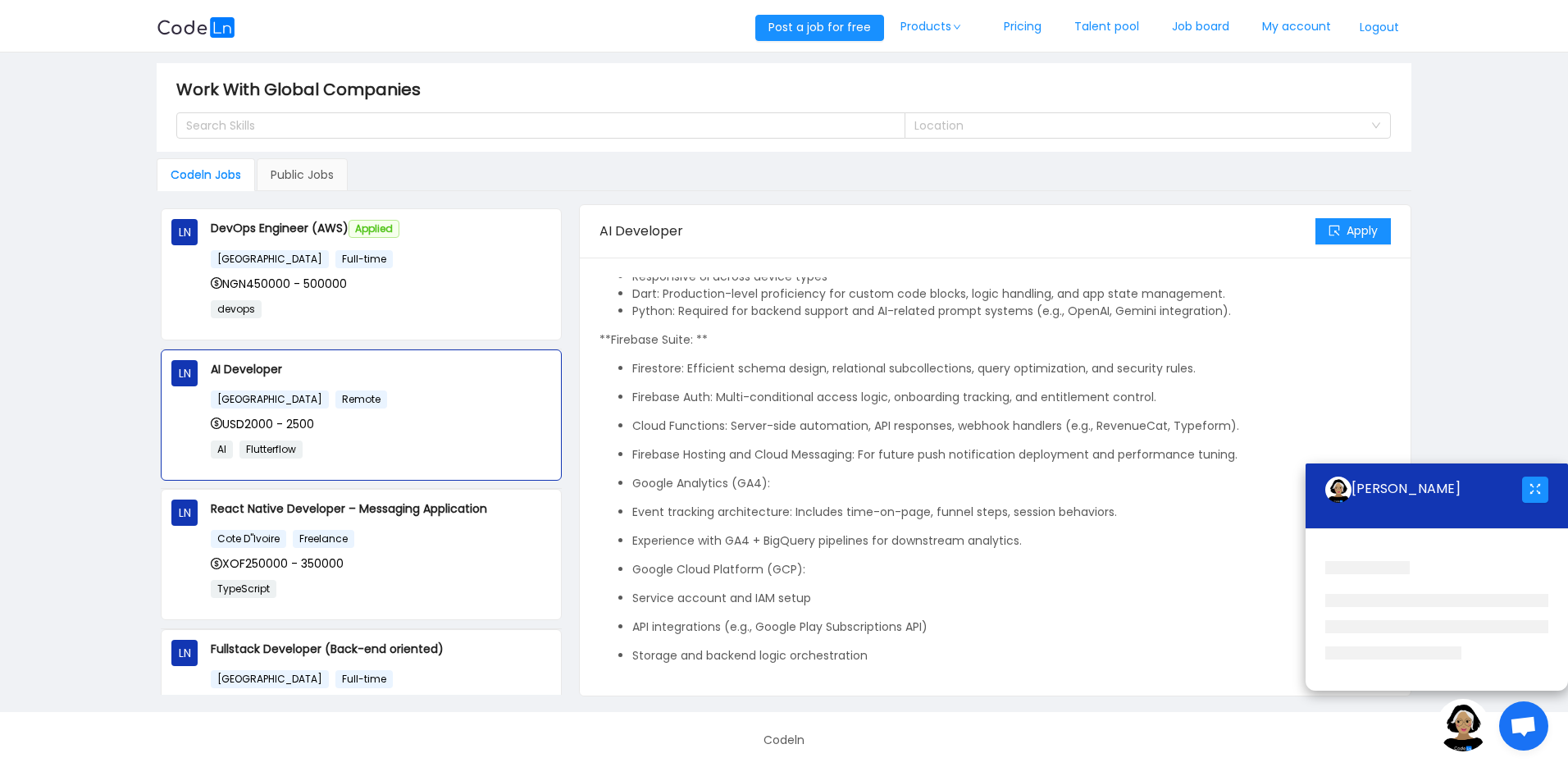
scroll to position [130, 0]
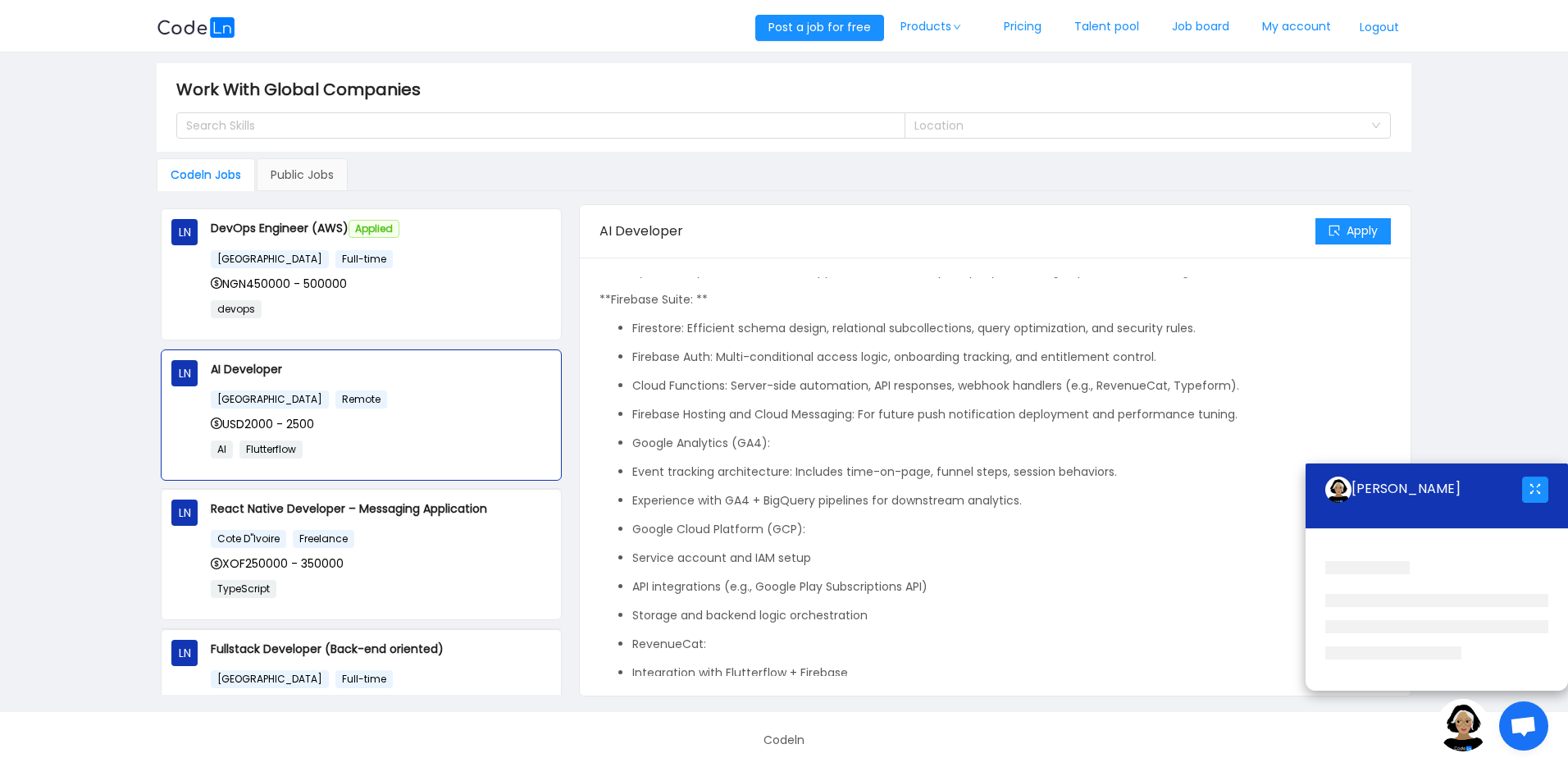
click at [408, 269] on div "[GEOGRAPHIC_DATA] Full-time NGN450000 - 500000 devops" at bounding box center [380, 290] width 340 height 81
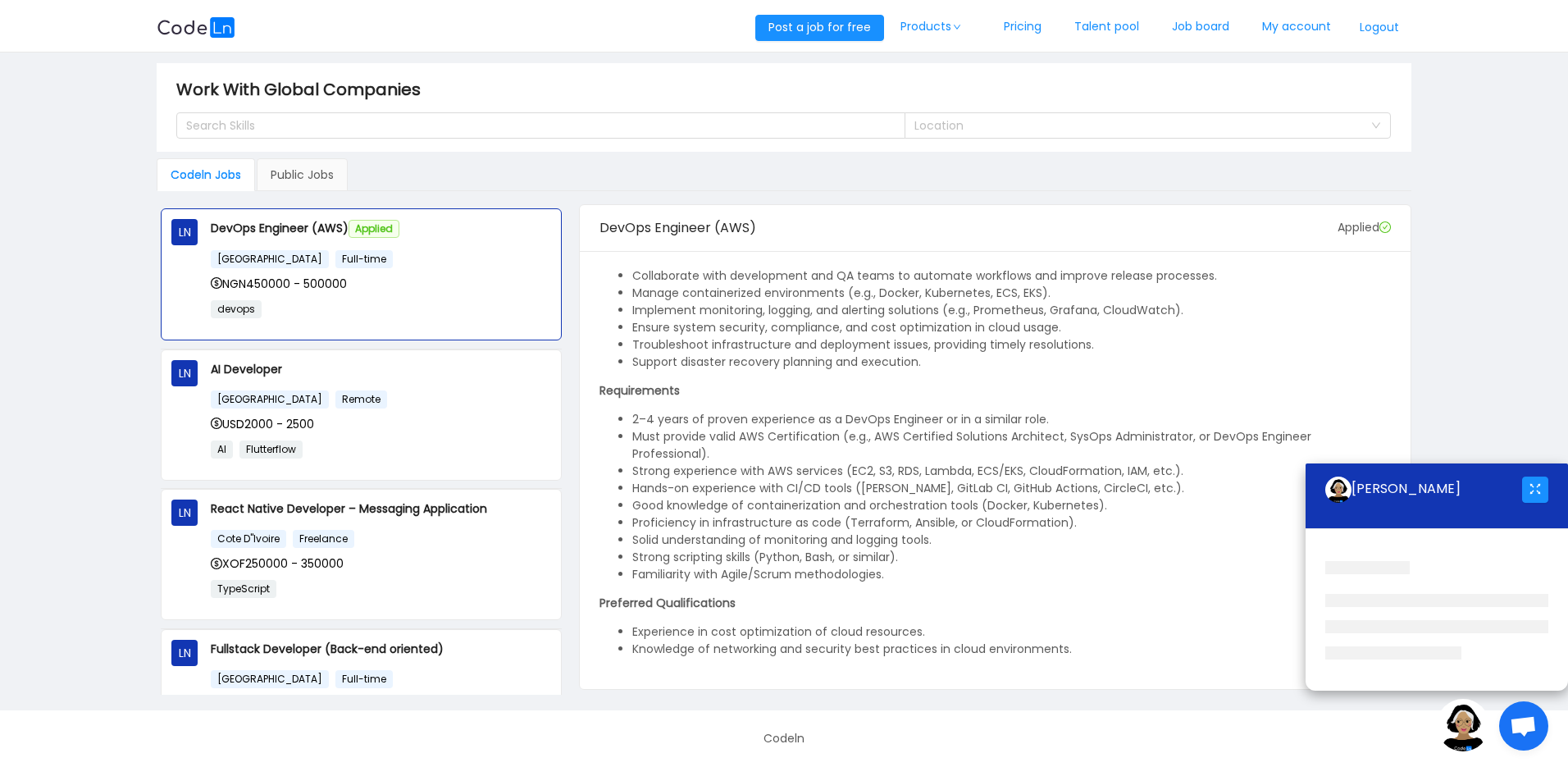
click at [306, 178] on div "Public Jobs" at bounding box center [302, 174] width 91 height 33
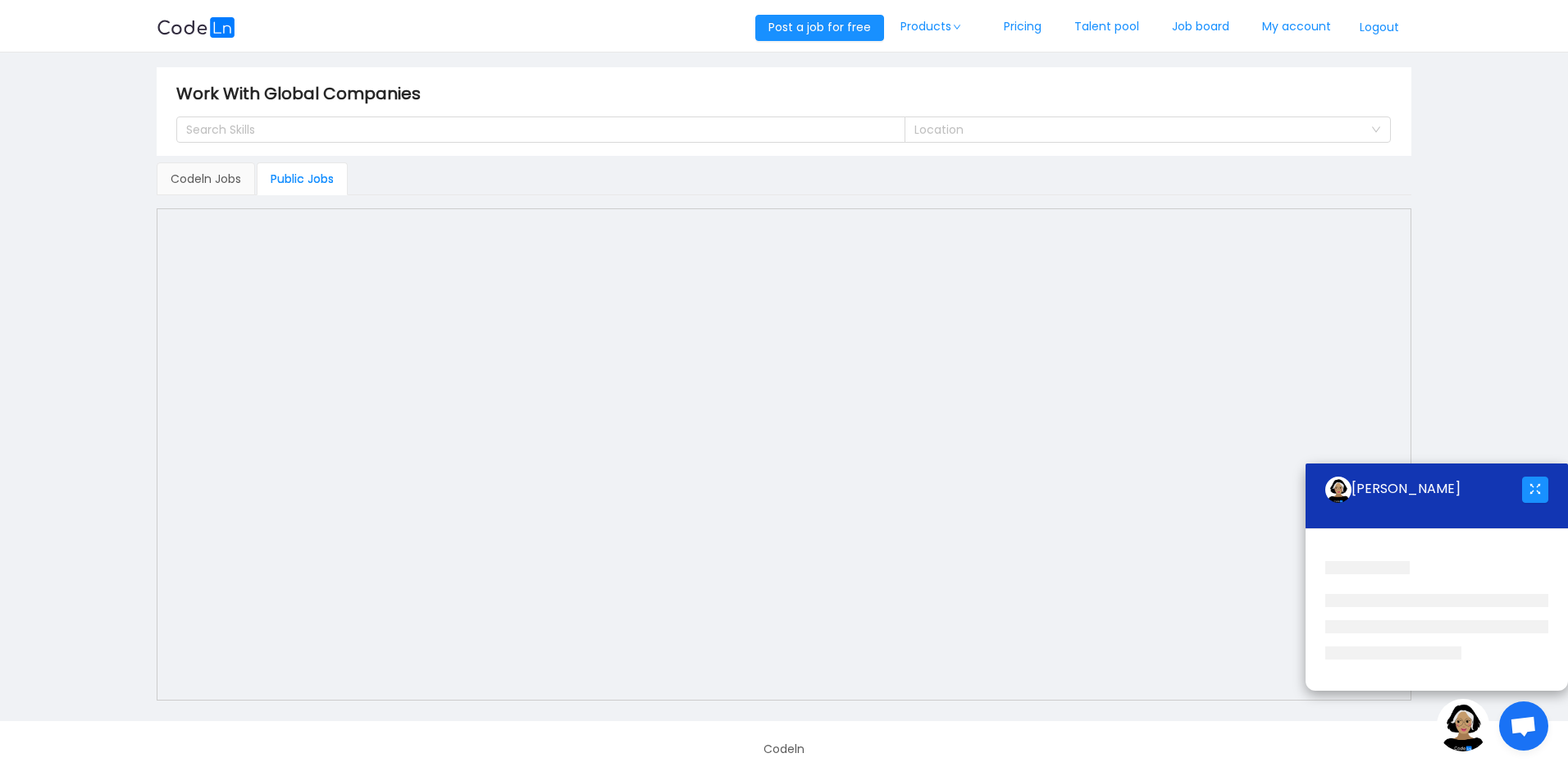
scroll to position [0, 0]
click at [945, 133] on link "Remote.Codeln" at bounding box center [947, 134] width 132 height 26
click at [966, 192] on link "Skill Bridging program" at bounding box center [947, 195] width 132 height 26
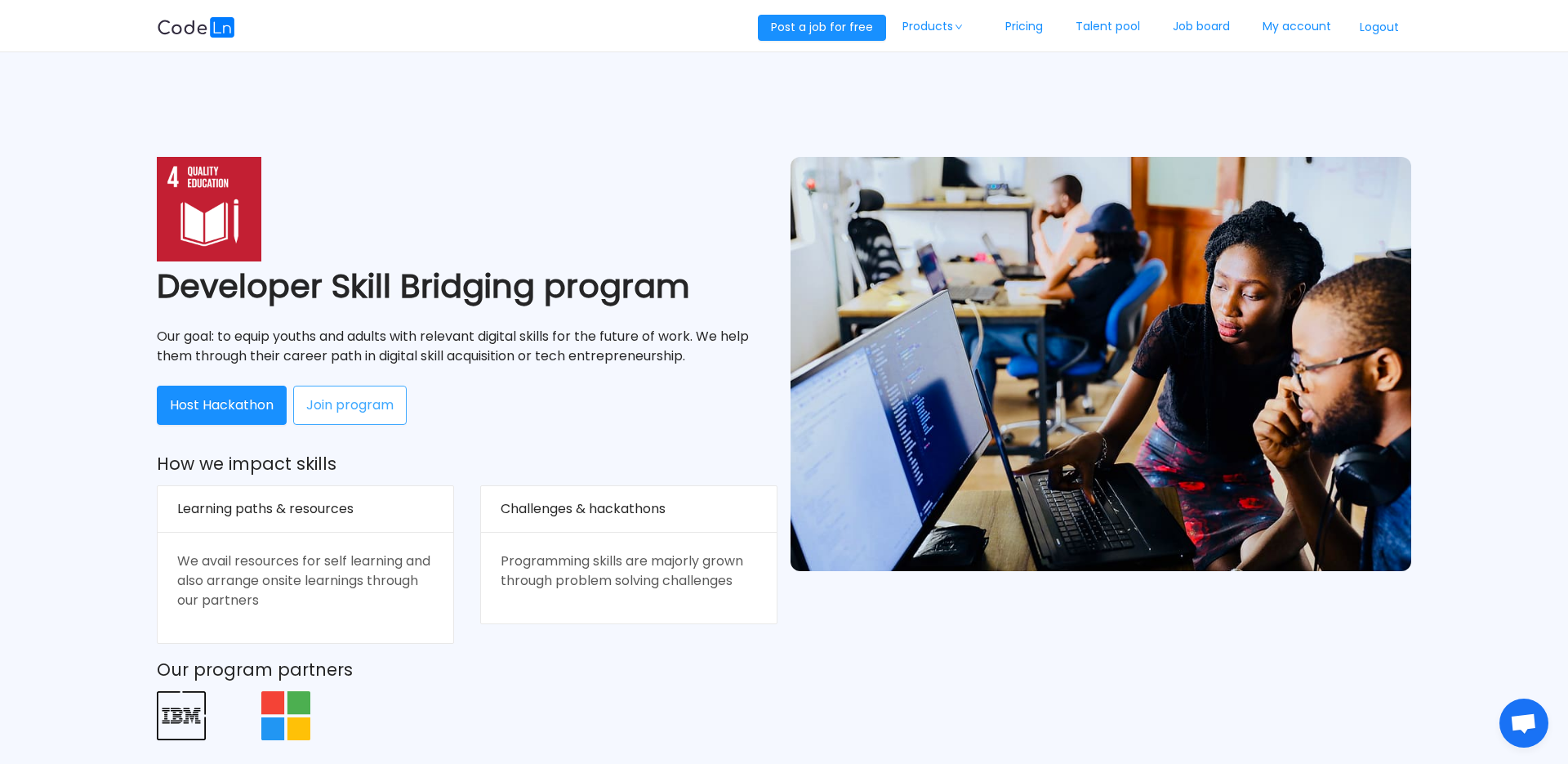
click at [374, 405] on button "Join program" at bounding box center [350, 404] width 114 height 39
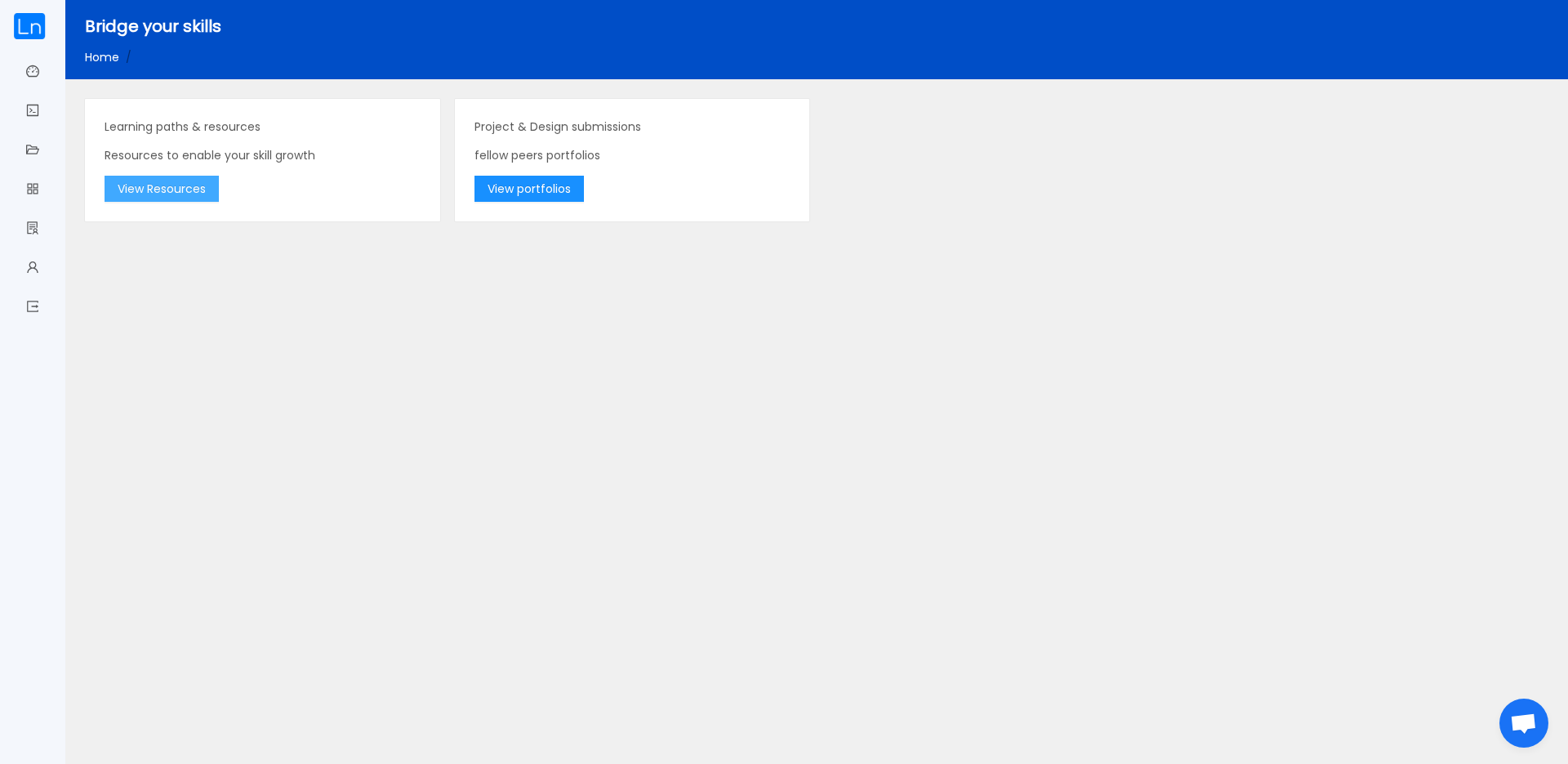
click at [193, 191] on button "View Resources" at bounding box center [162, 188] width 114 height 26
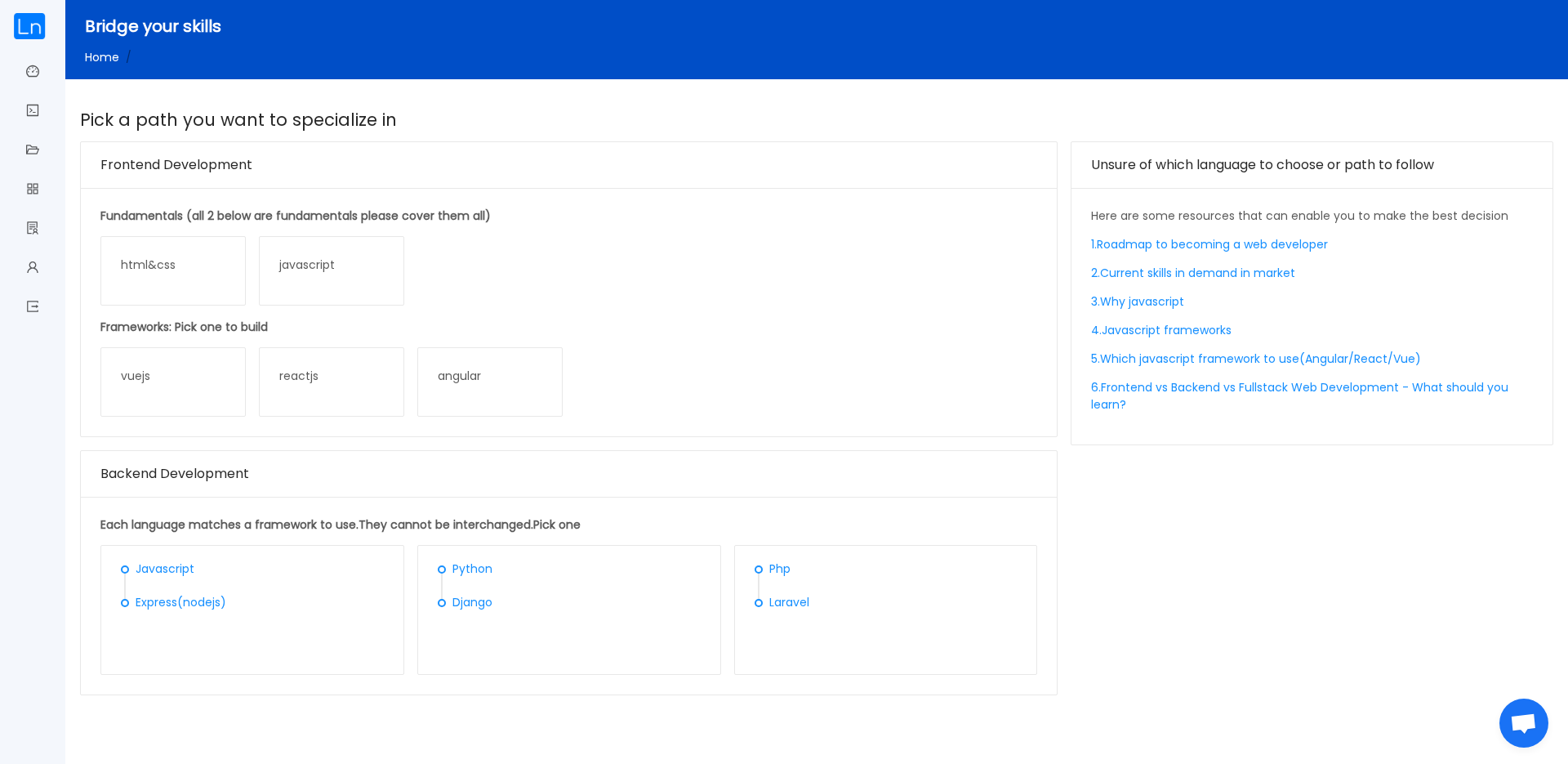
click at [474, 571] on link "Python" at bounding box center [473, 569] width 40 height 16
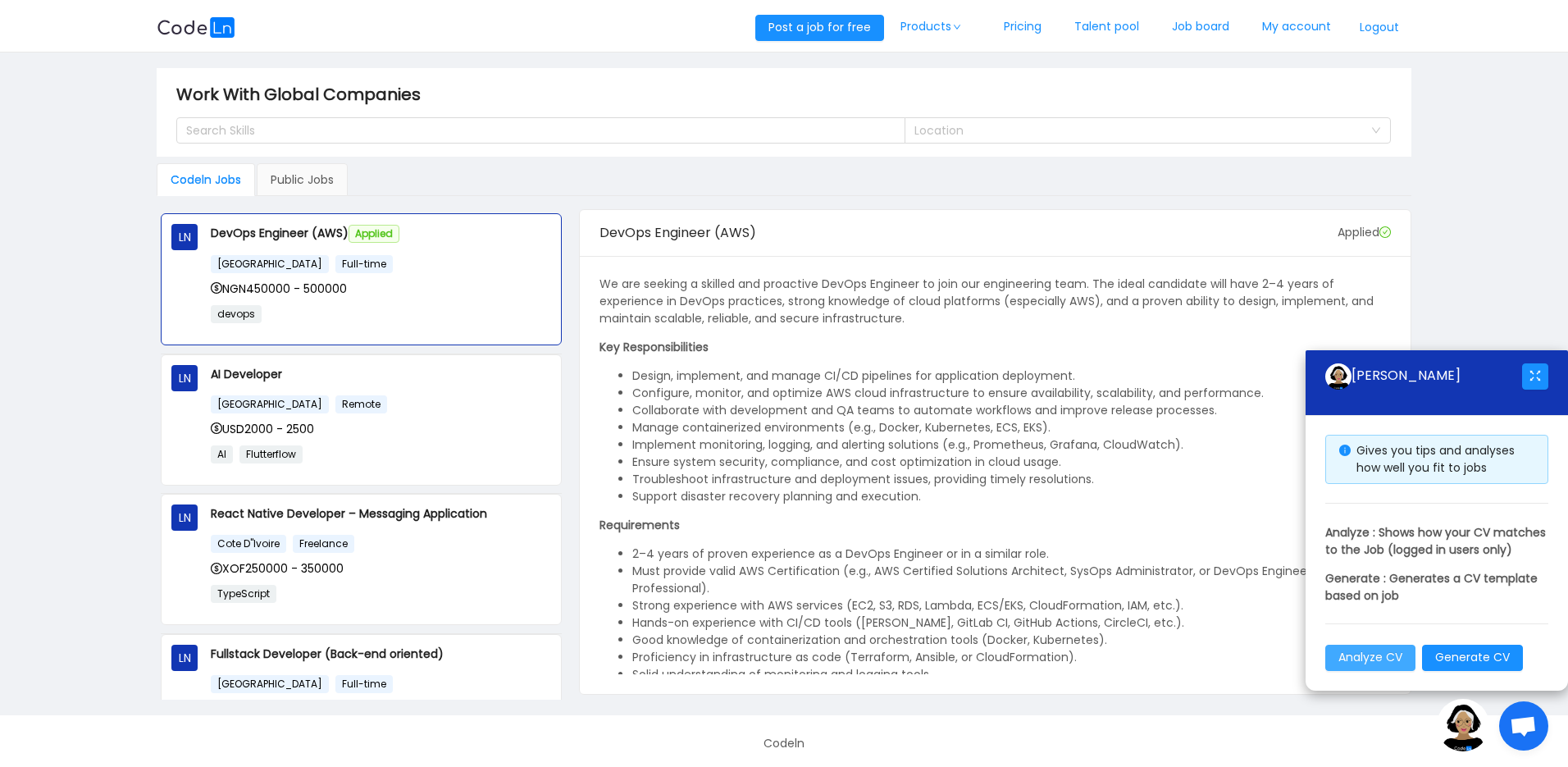
click at [1389, 661] on button "Analyze CV" at bounding box center [1370, 657] width 90 height 26
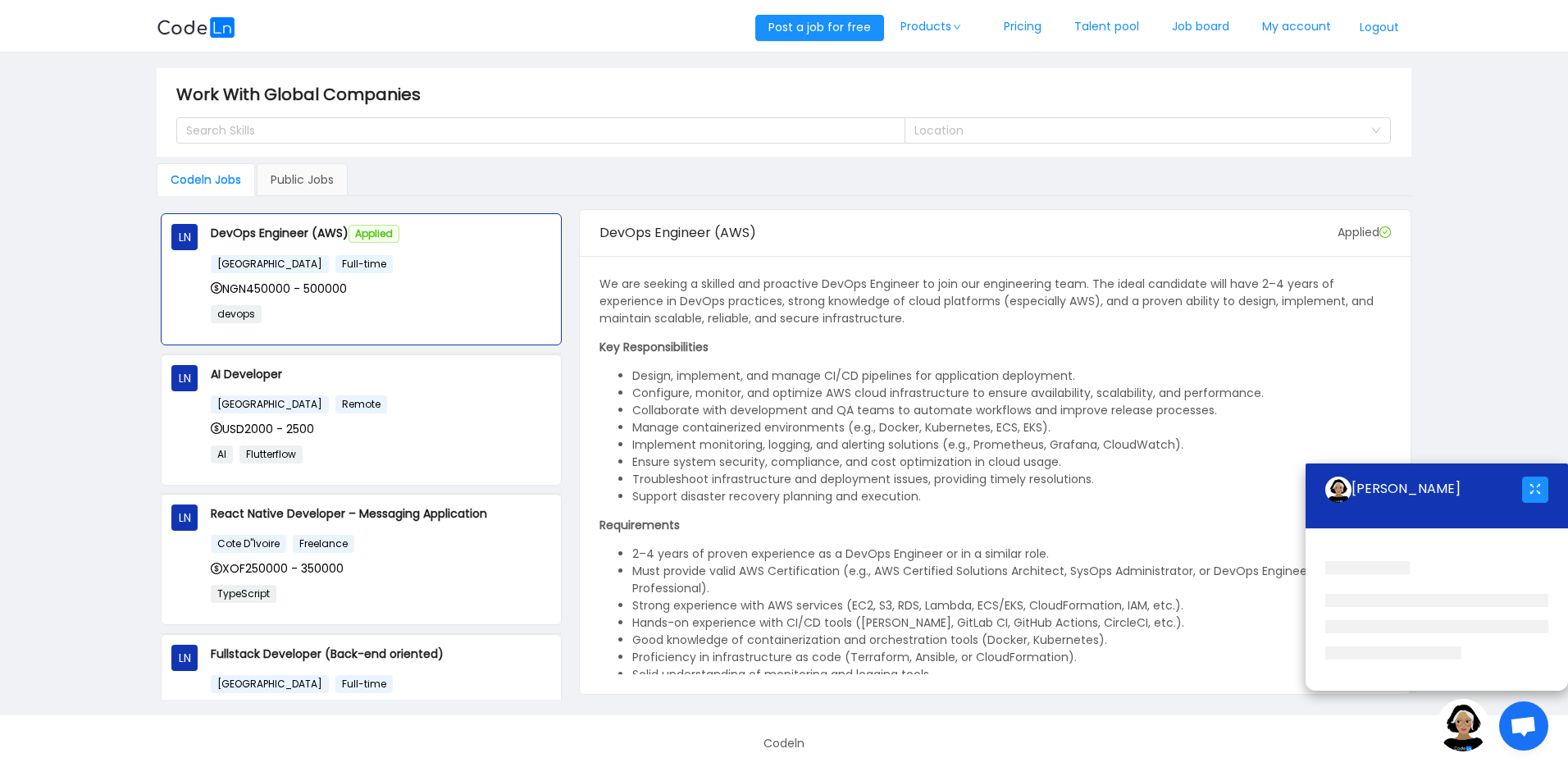
click at [1453, 114] on main "Work With Global Companies Search Skills Location Codeln Jobs Public Jobs LN De…" at bounding box center [784, 384] width 1568 height 663
click at [1287, 30] on link "My account" at bounding box center [1297, 27] width 102 height 54
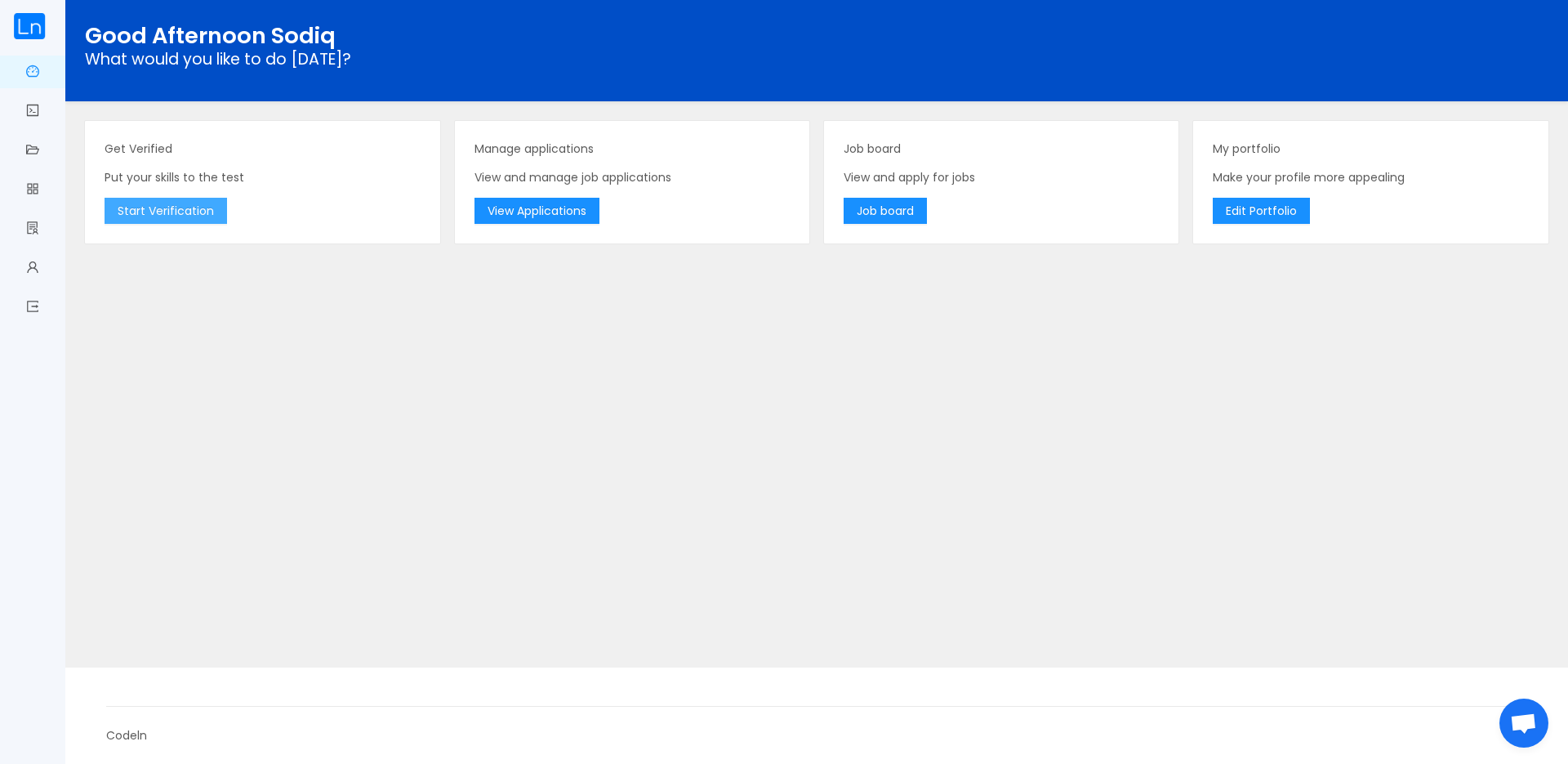
click at [113, 211] on button "Start Verification" at bounding box center [166, 211] width 123 height 26
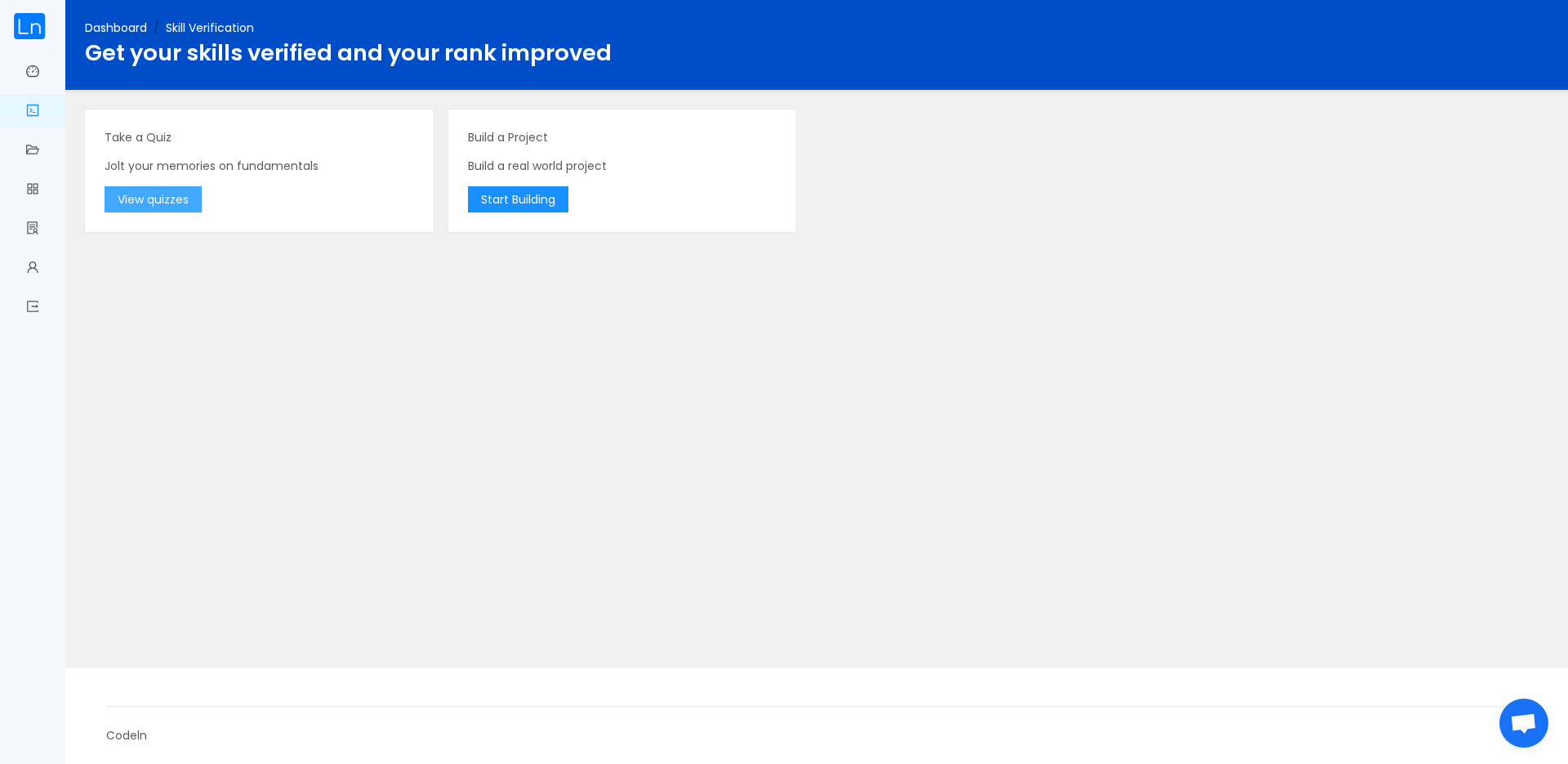
click at [131, 202] on button "View quizzes" at bounding box center [154, 199] width 98 height 26
click at [26, 63] on link "Dashboard" at bounding box center [33, 72] width 13 height 34
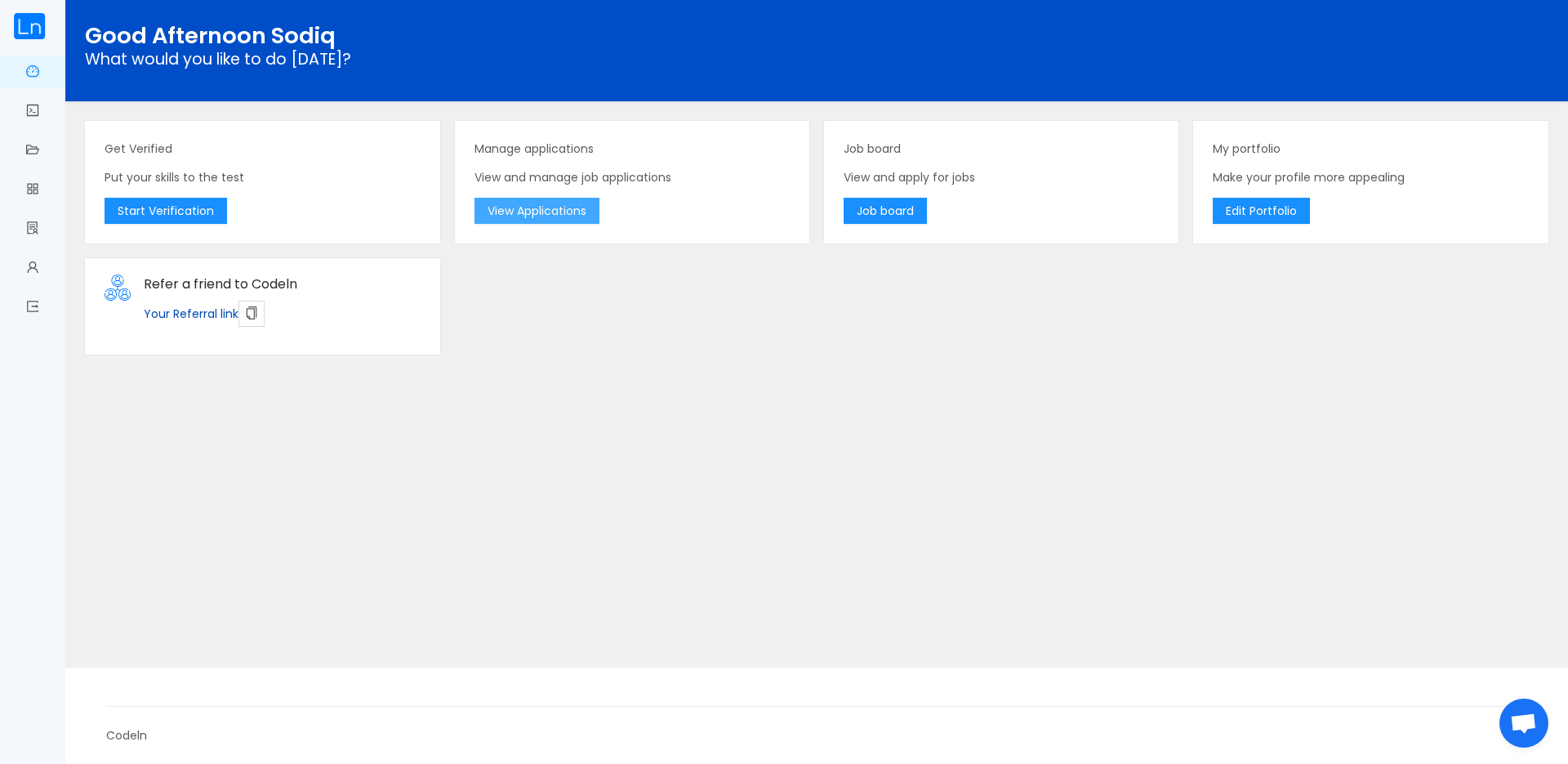
click at [537, 203] on button "View Applications" at bounding box center [537, 211] width 125 height 26
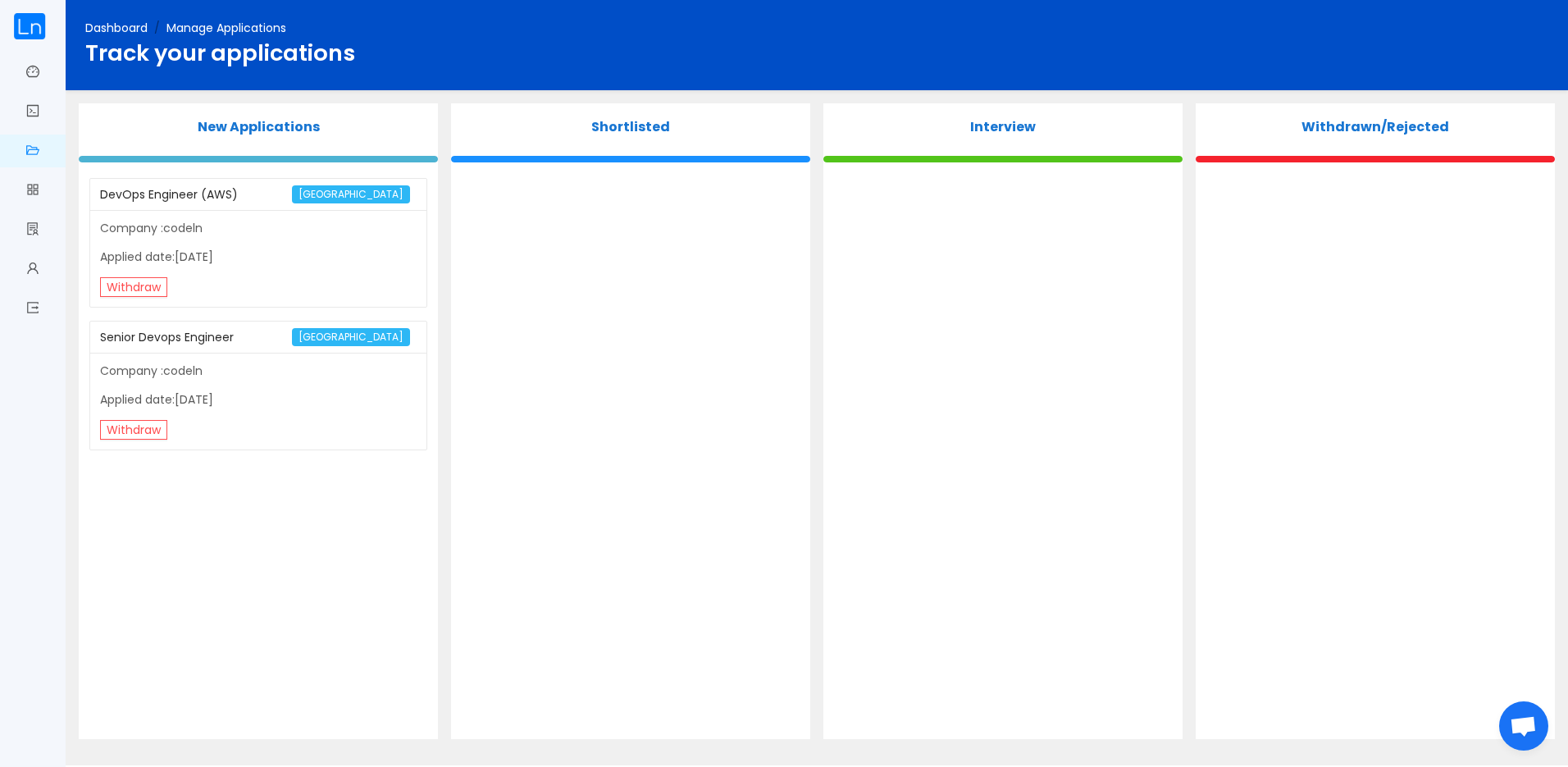
click at [139, 11] on div "Dashboard / Manage Applications / Track your applications" at bounding box center [816, 44] width 1503 height 90
click at [134, 27] on link "Dashboard" at bounding box center [116, 28] width 63 height 16
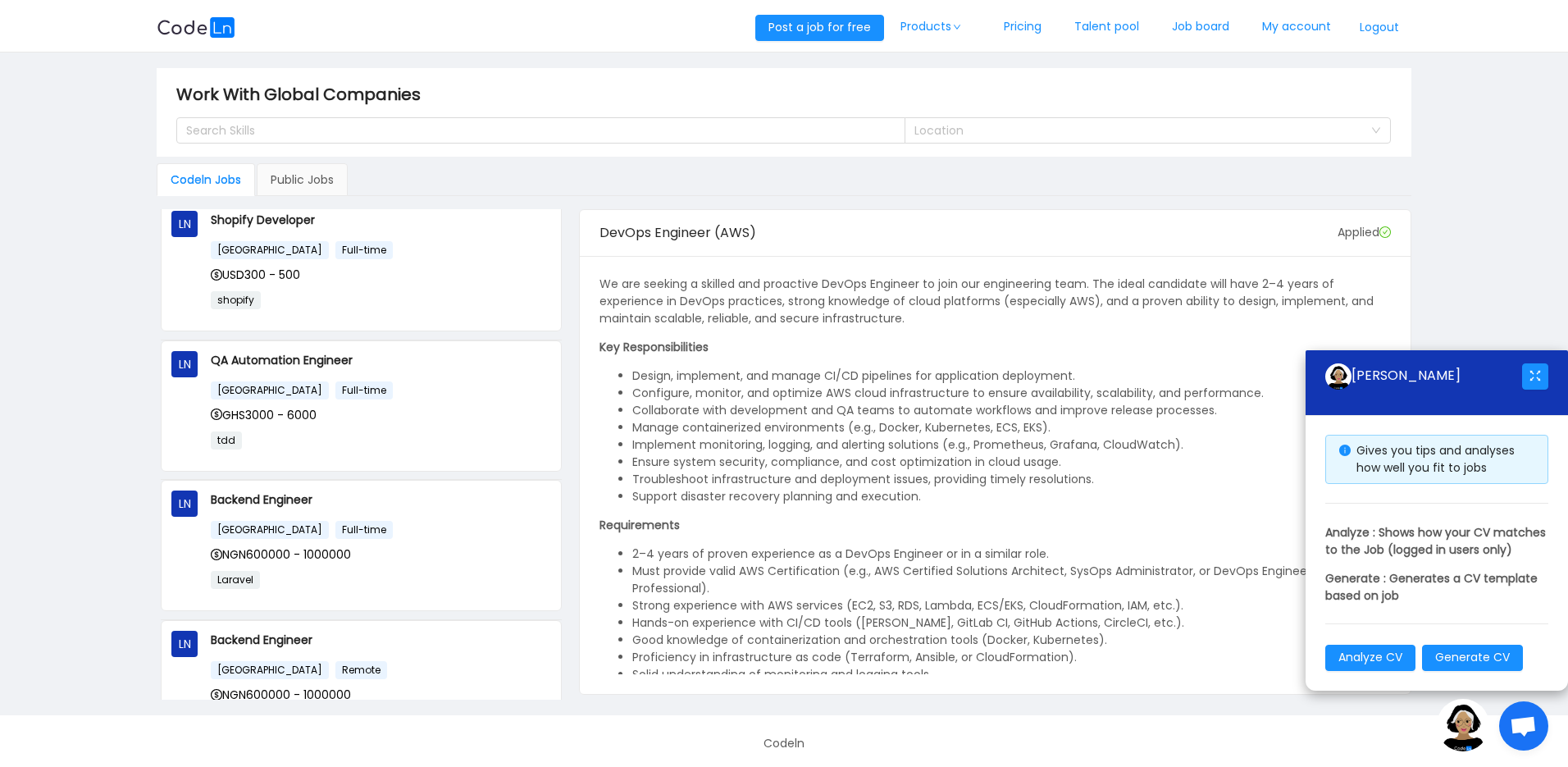
scroll to position [246, 0]
